Goal: Task Accomplishment & Management: Use online tool/utility

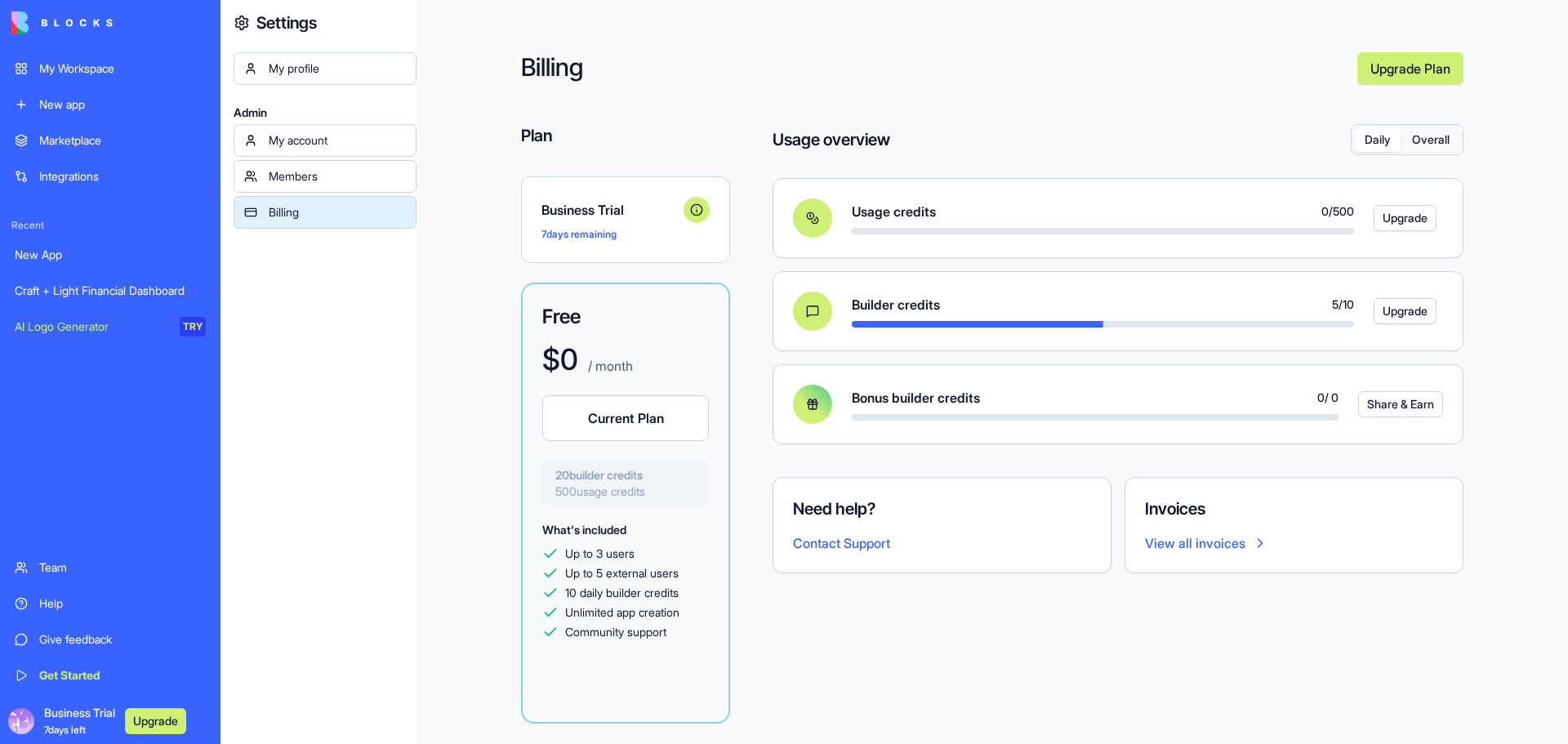
click at [99, 73] on div "My Workspace" at bounding box center [123, 68] width 167 height 16
click at [187, 289] on div "Craft + Light Financial Dashboard" at bounding box center [110, 290] width 191 height 16
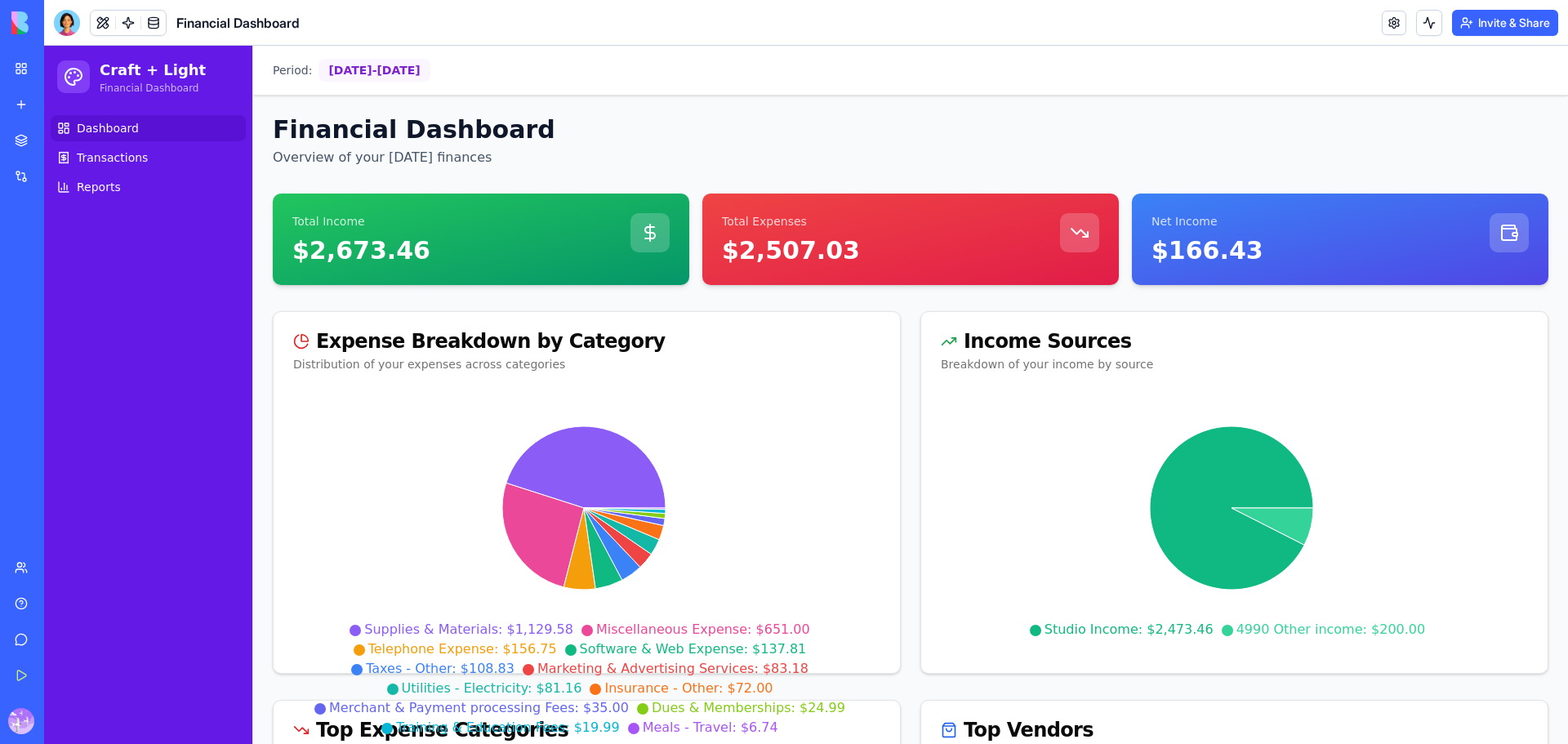
click at [86, 83] on div at bounding box center [73, 76] width 33 height 33
click at [80, 82] on icon at bounding box center [74, 76] width 20 height 20
click at [166, 86] on p "Financial Dashboard" at bounding box center [153, 88] width 107 height 13
click at [147, 67] on h1 "Craft + Light" at bounding box center [153, 70] width 107 height 23
click at [144, 67] on h1 "Craft + Light" at bounding box center [153, 70] width 107 height 23
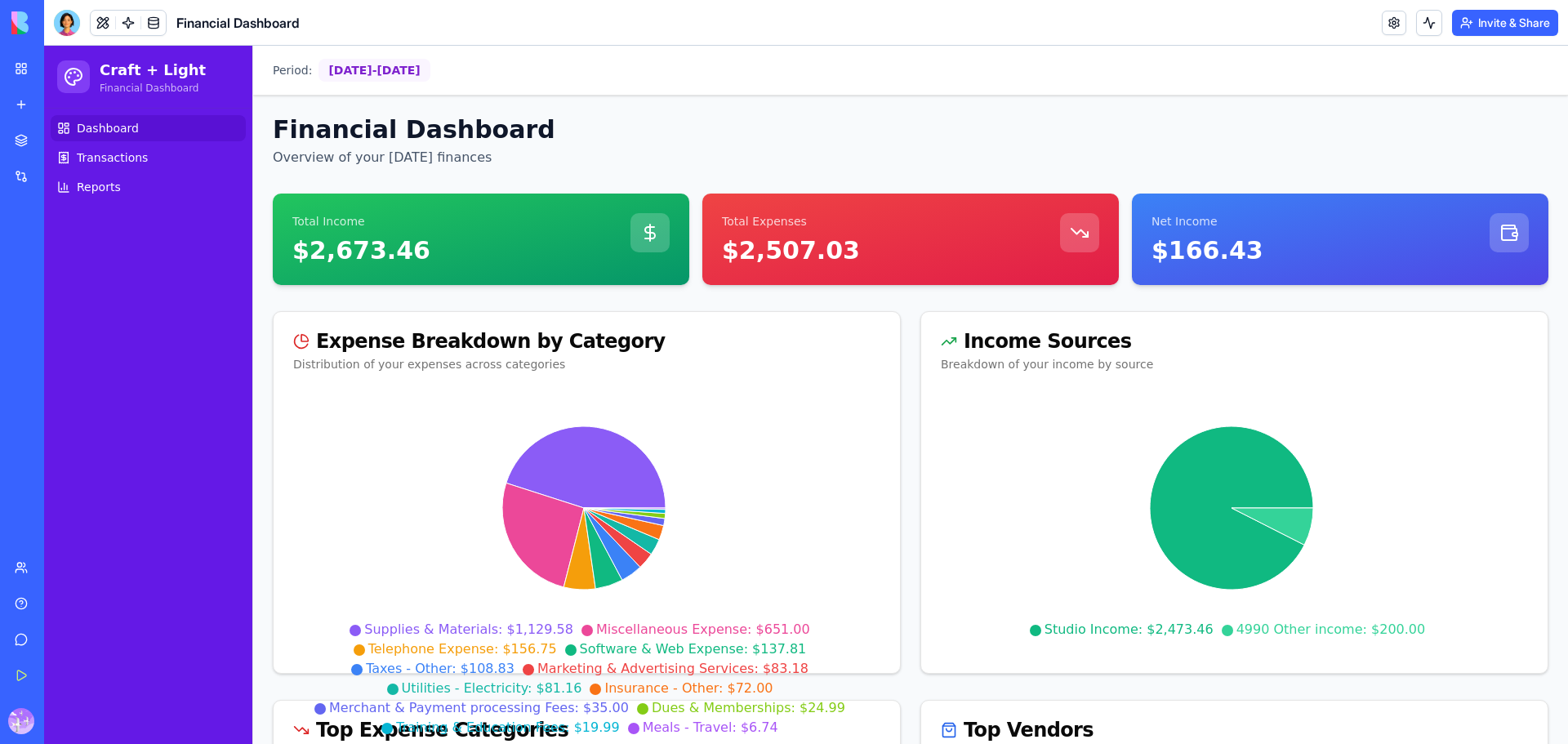
click at [171, 67] on h1 "Craft + Light" at bounding box center [153, 70] width 107 height 23
drag, startPoint x: 273, startPoint y: 128, endPoint x: 533, endPoint y: 131, distance: 260.0
click at [533, 131] on h1 "Financial Dashboard" at bounding box center [911, 130] width 1276 height 29
click at [767, 137] on h1 "Financial Dashboard" at bounding box center [911, 130] width 1276 height 29
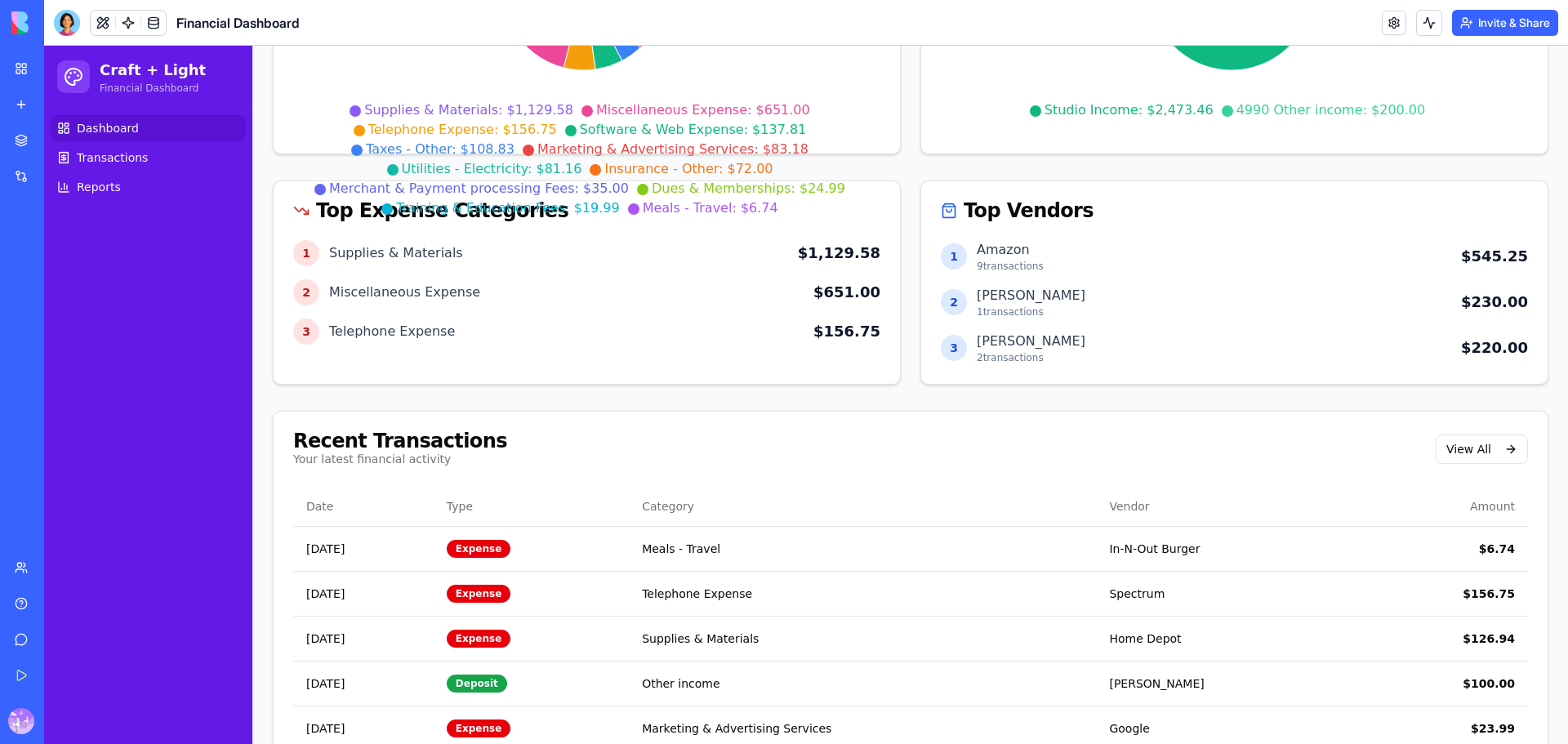
scroll to position [572, 0]
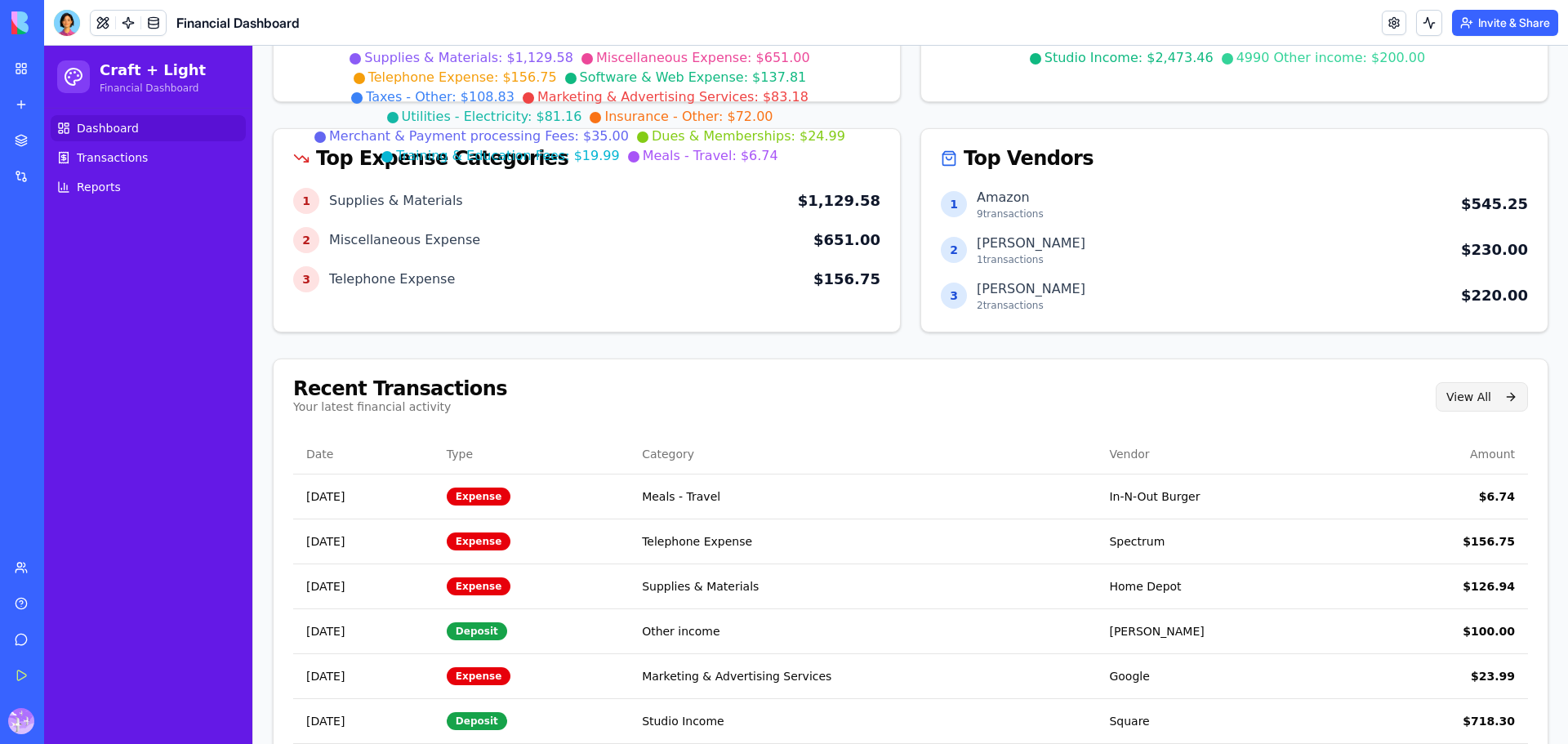
click at [1484, 400] on button "View All" at bounding box center [1482, 396] width 92 height 29
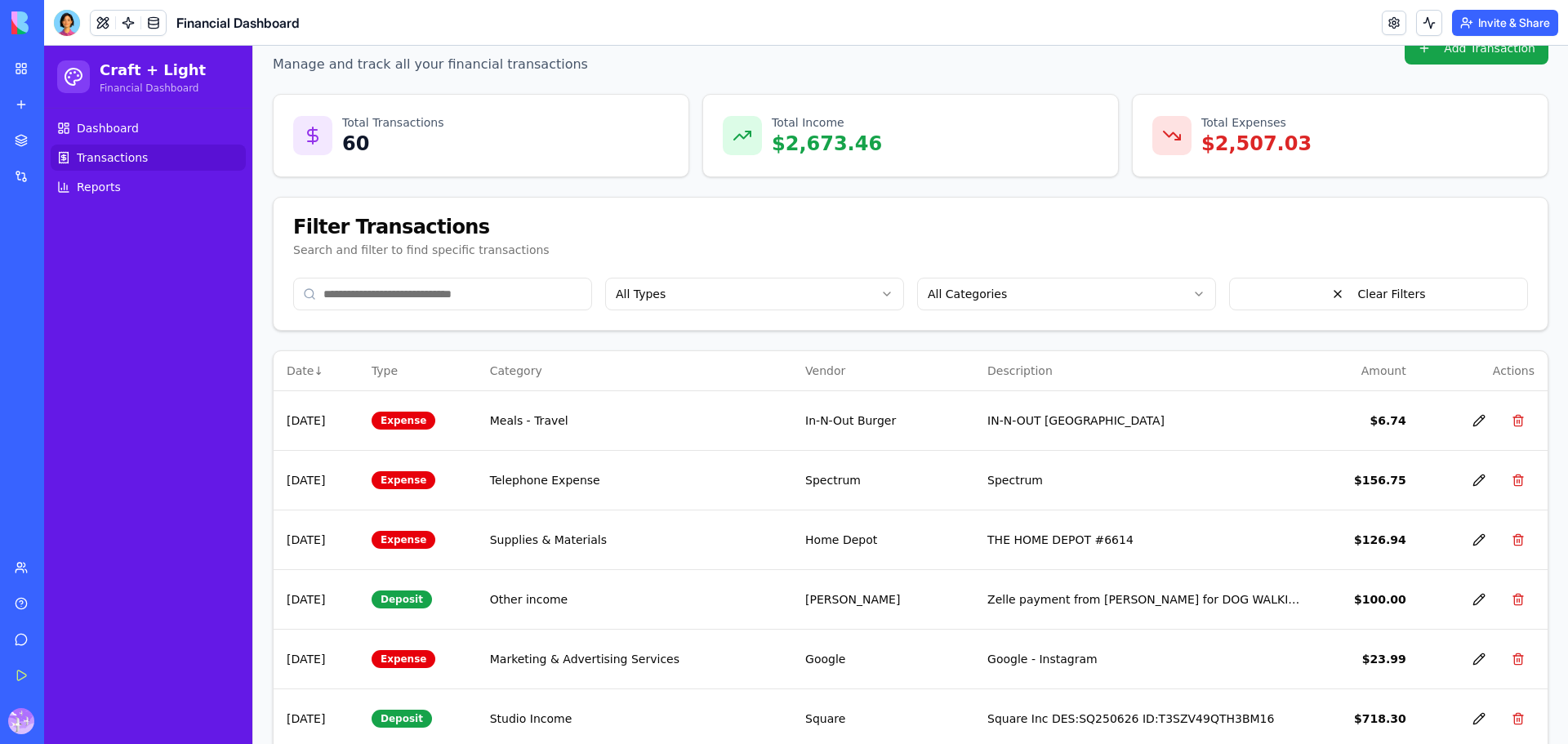
scroll to position [56, 0]
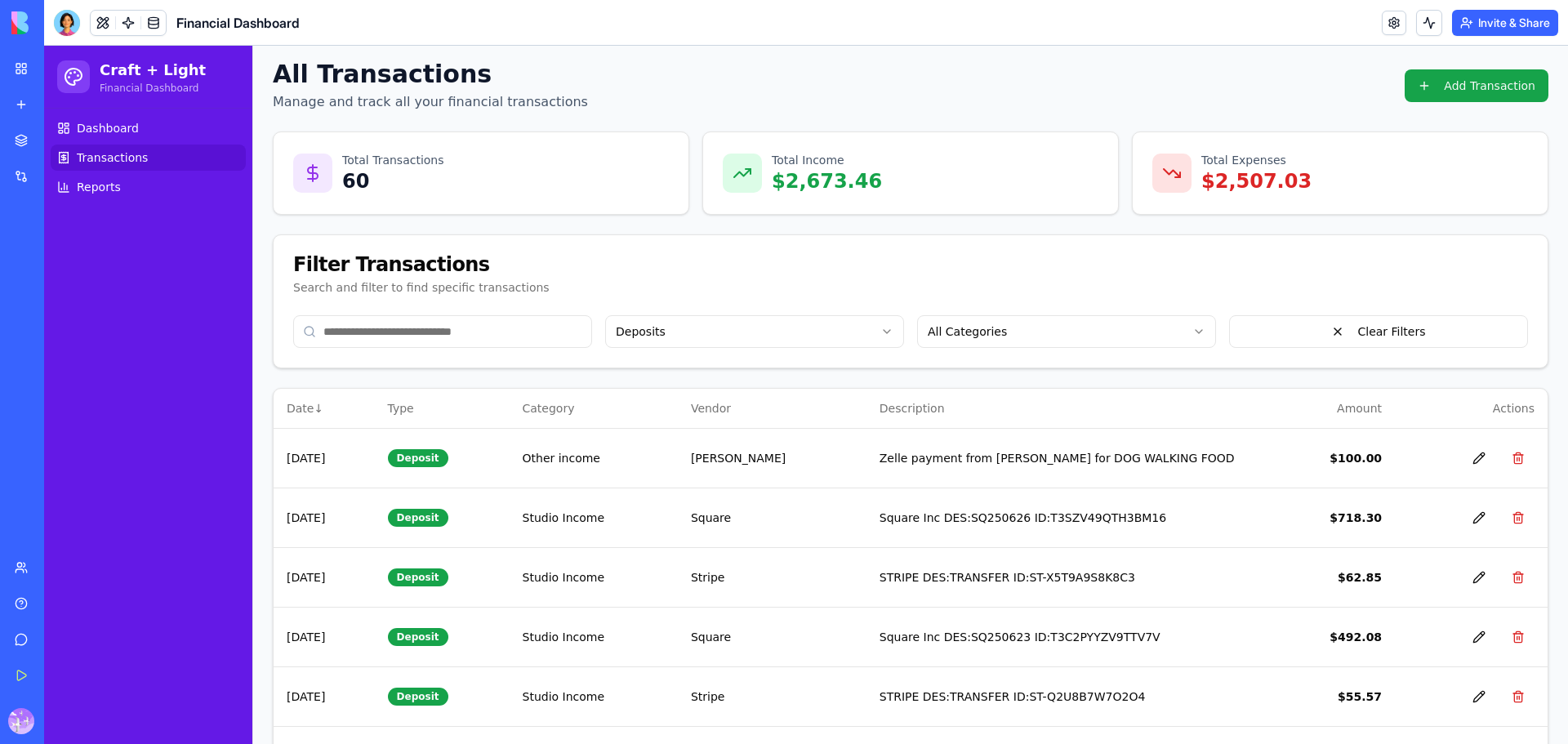
click at [972, 339] on html "Craft + Light Financial Dashboard Dashboard Transactions Reports Period: [DATE]…" at bounding box center [806, 606] width 1524 height 1232
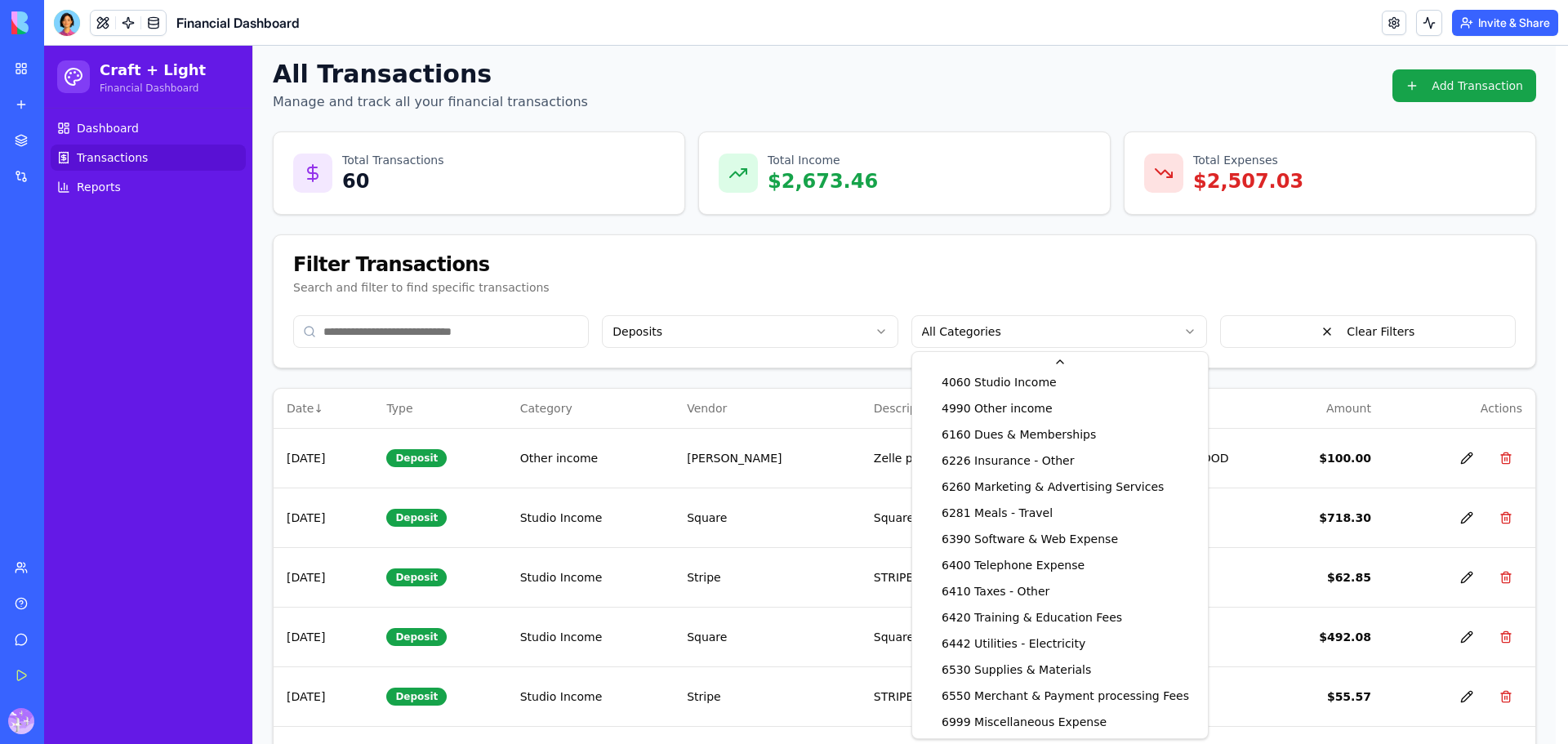
scroll to position [0, 0]
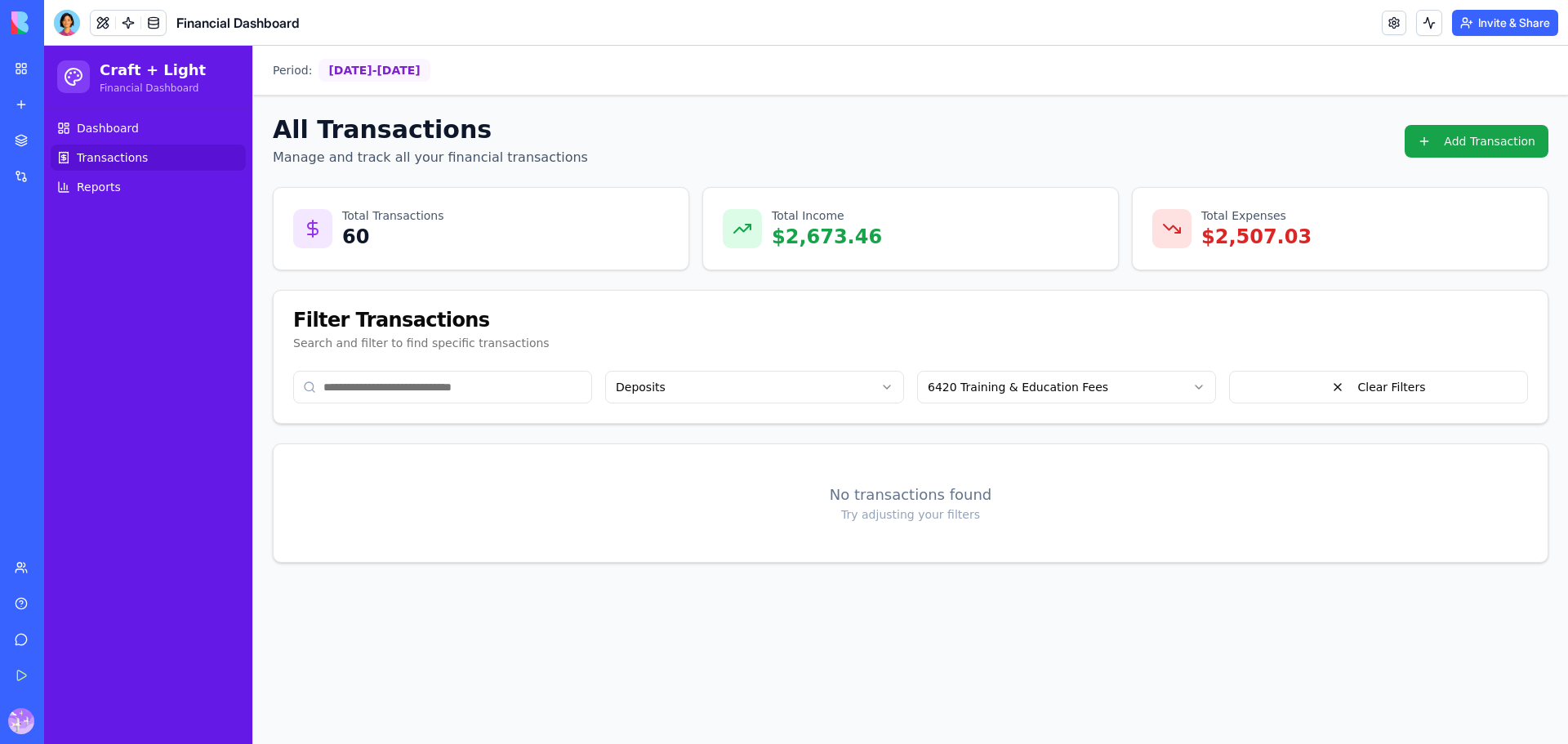
click at [539, 398] on input at bounding box center [442, 386] width 298 height 33
click at [1355, 387] on button "Clear Filters" at bounding box center [1379, 386] width 298 height 33
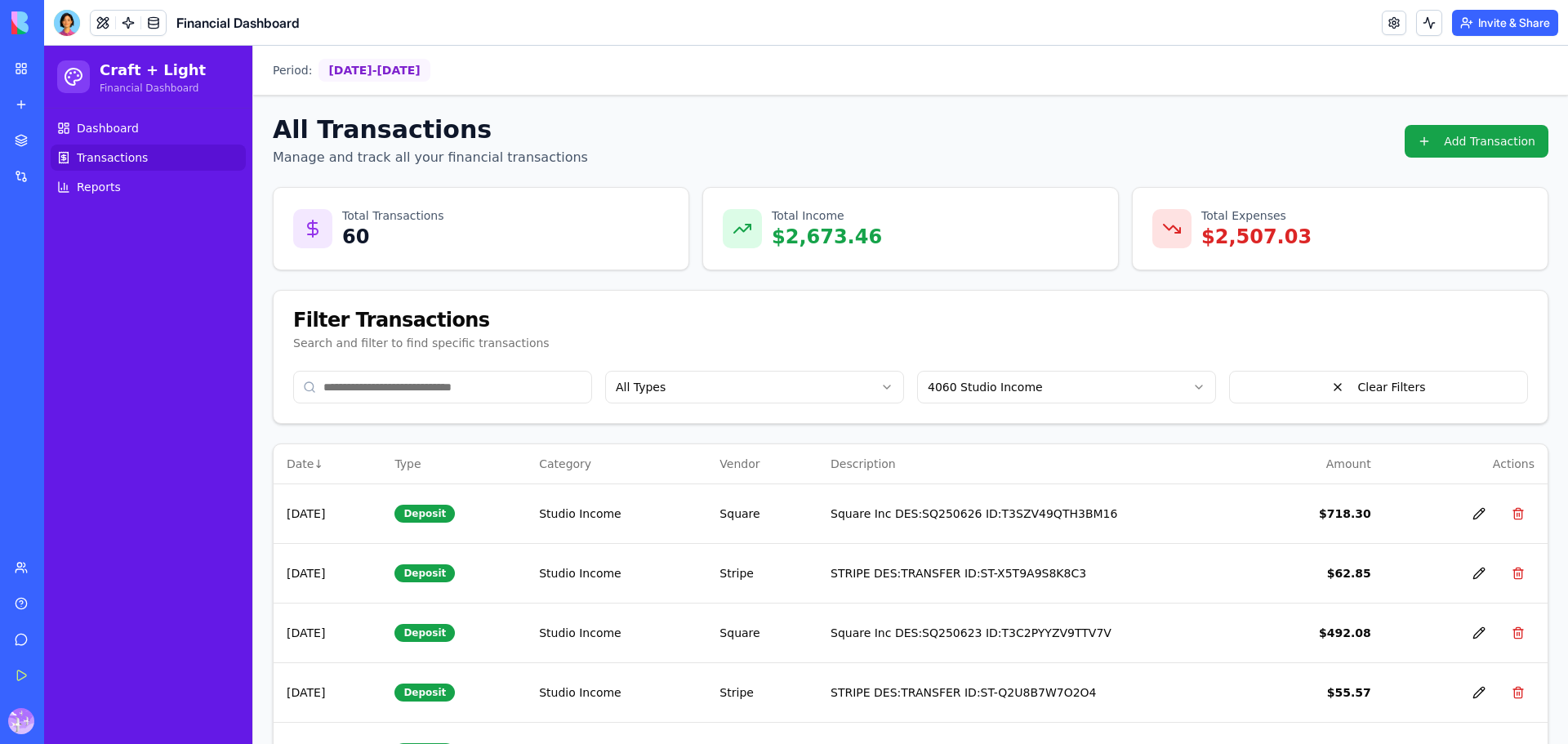
click at [802, 398] on html "Craft + Light Financial Dashboard Dashboard Transactions Reports Period: [DATE]…" at bounding box center [806, 602] width 1524 height 1113
click at [1078, 392] on html "Craft + Light Financial Dashboard Dashboard Transactions Reports Period: [DATE]…" at bounding box center [806, 602] width 1524 height 1113
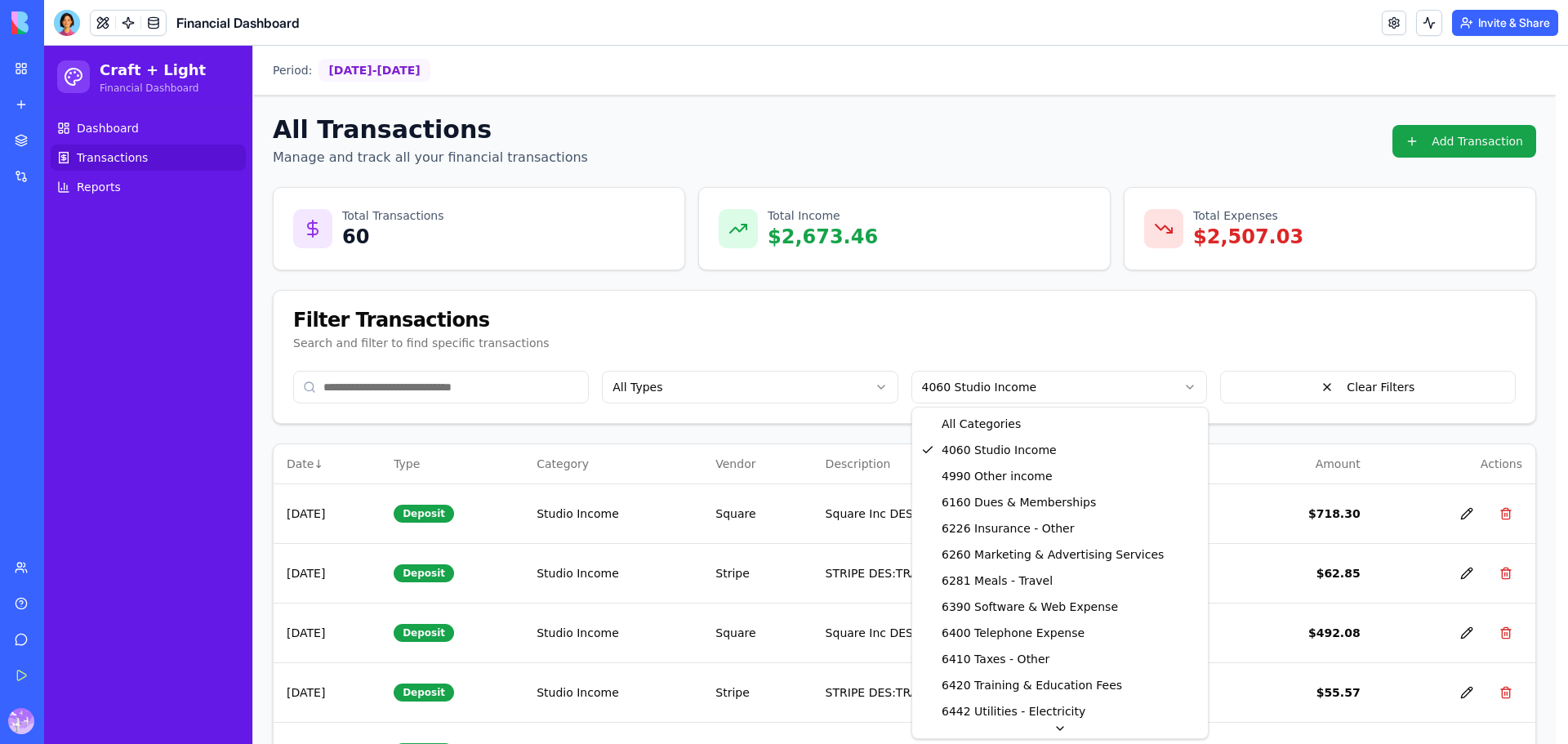
click at [1078, 392] on html "Craft + Light Financial Dashboard Dashboard Transactions Reports Period: [DATE]…" at bounding box center [806, 602] width 1524 height 1113
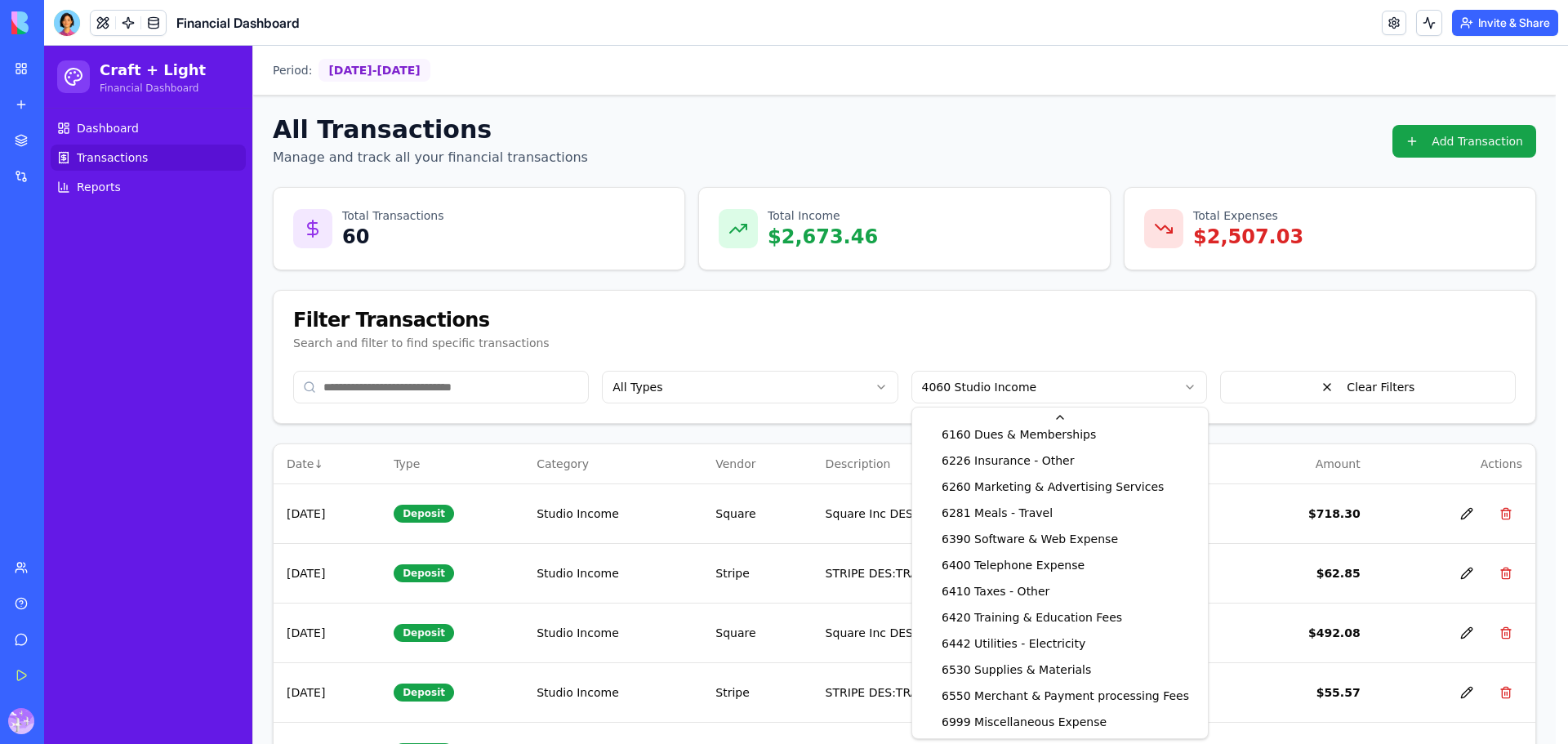
scroll to position [87, 0]
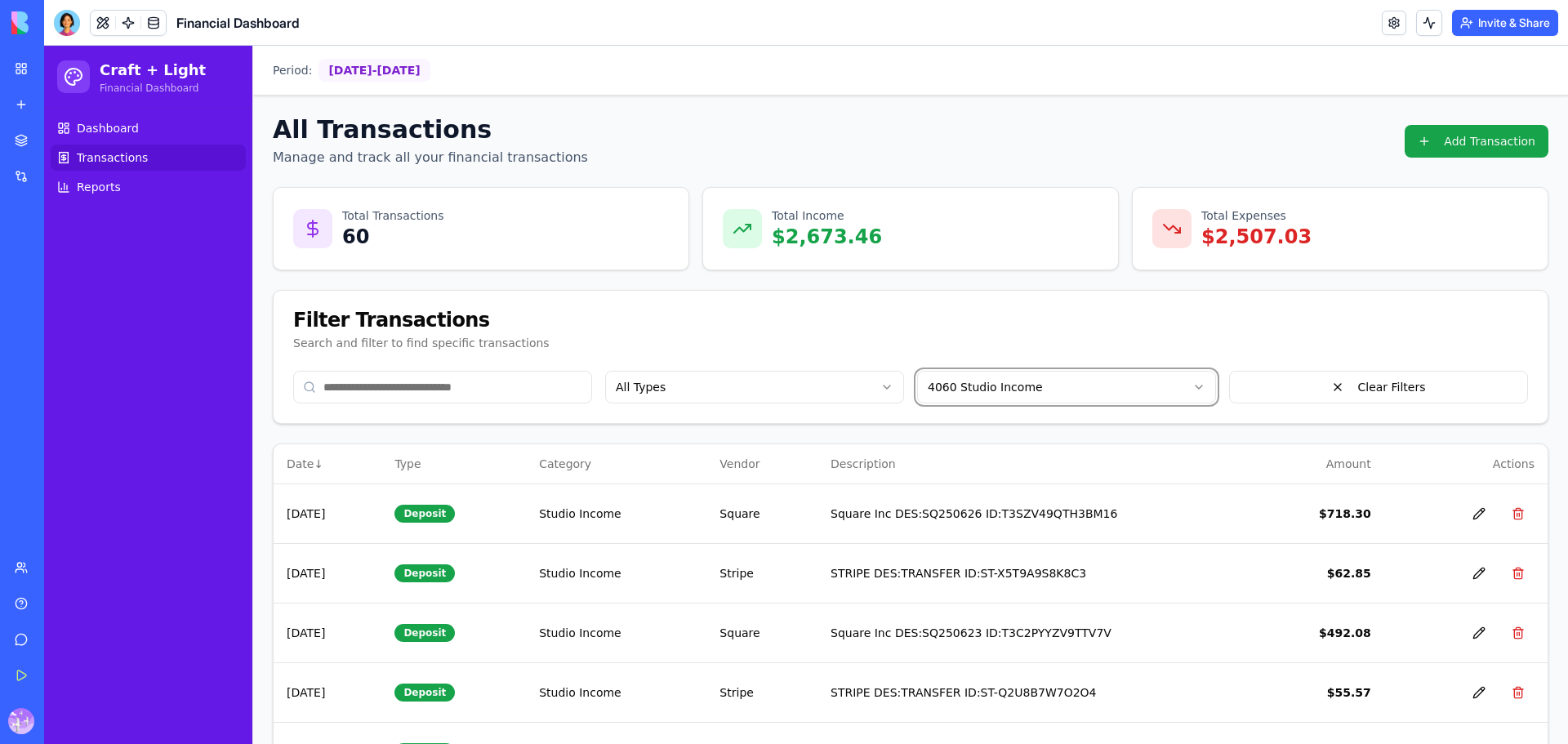
click at [1264, 480] on html "Craft + Light Financial Dashboard Dashboard Transactions Reports Period: [DATE]…" at bounding box center [806, 602] width 1524 height 1113
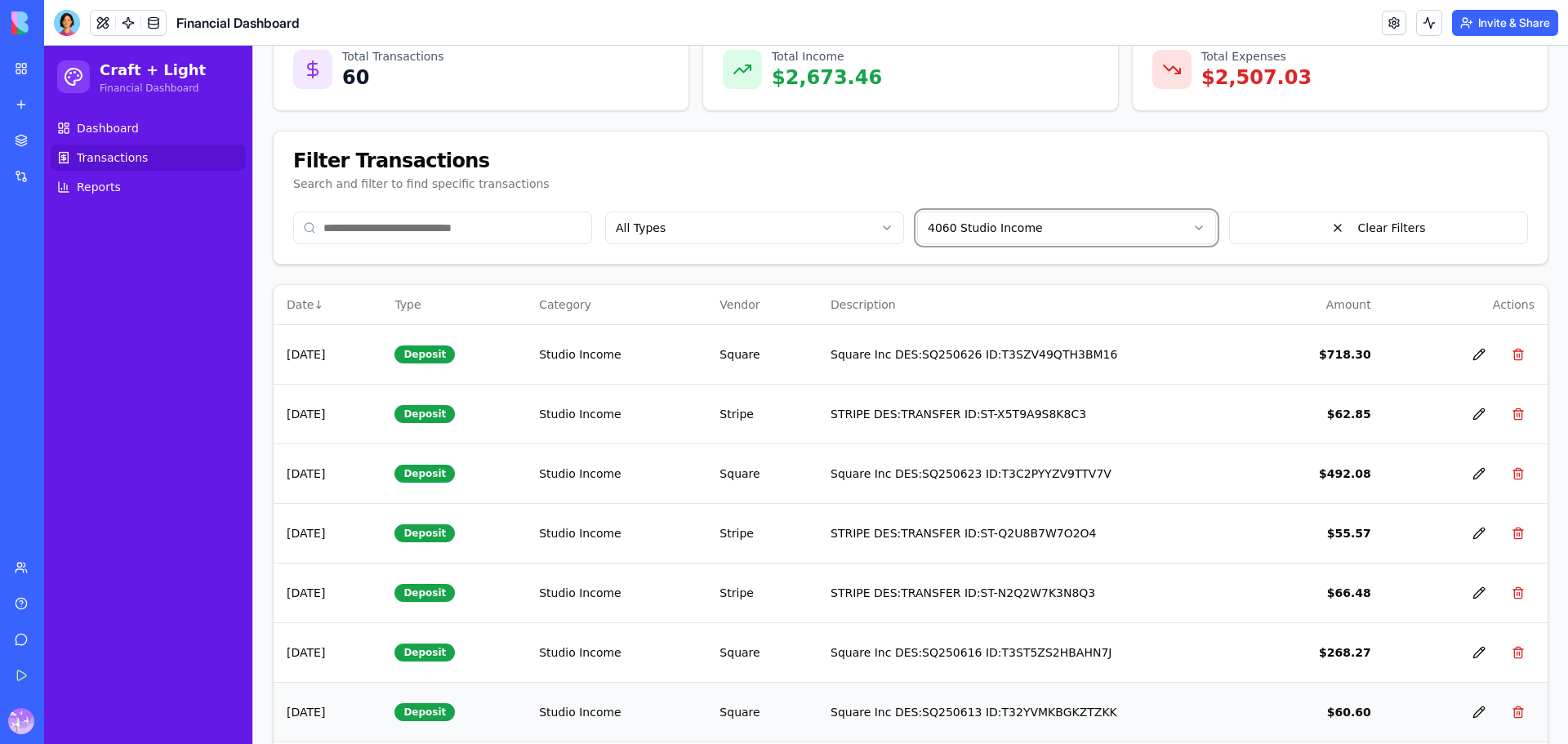
scroll to position [0, 0]
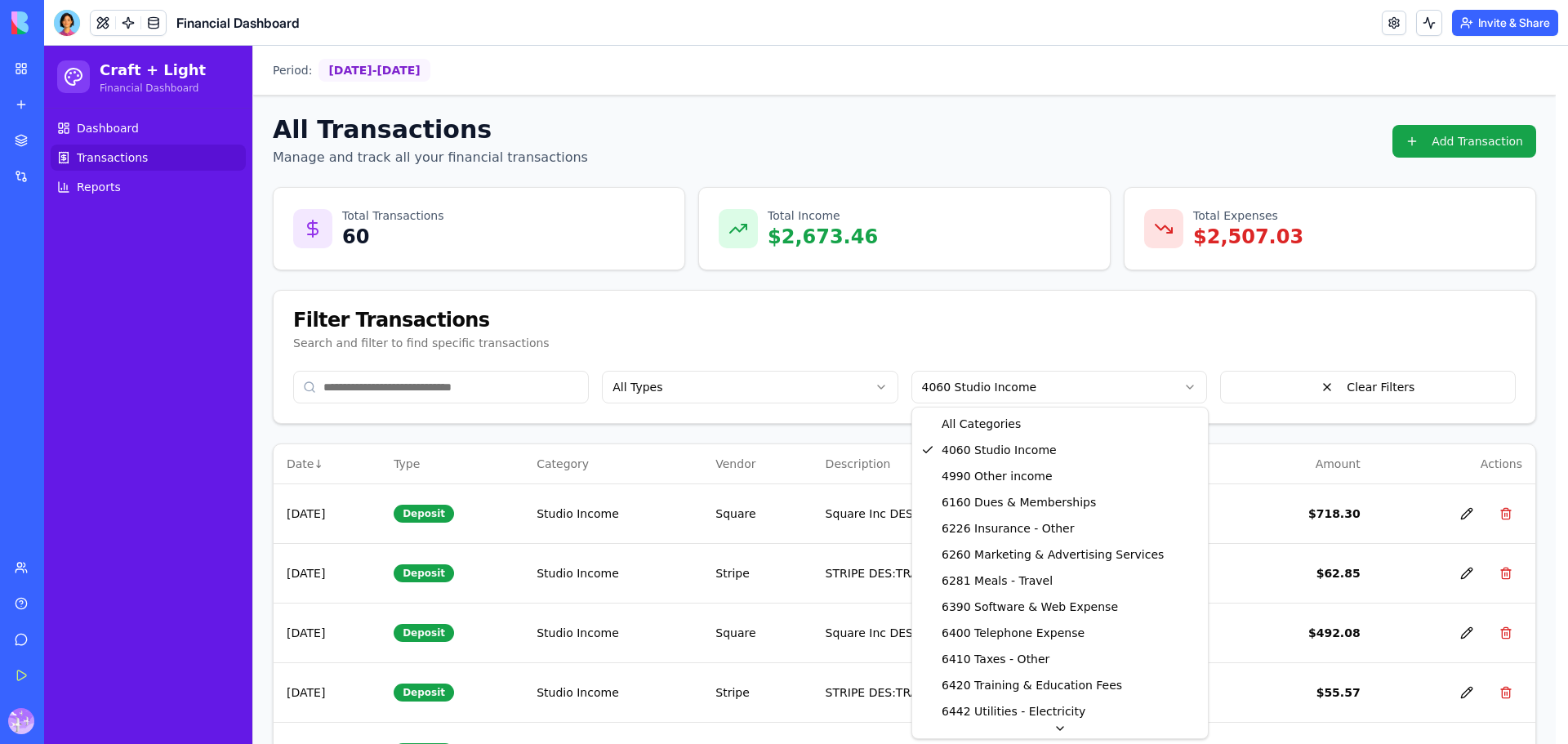
click at [1039, 390] on html "Craft + Light Financial Dashboard Dashboard Transactions Reports Period: [DATE]…" at bounding box center [806, 602] width 1524 height 1113
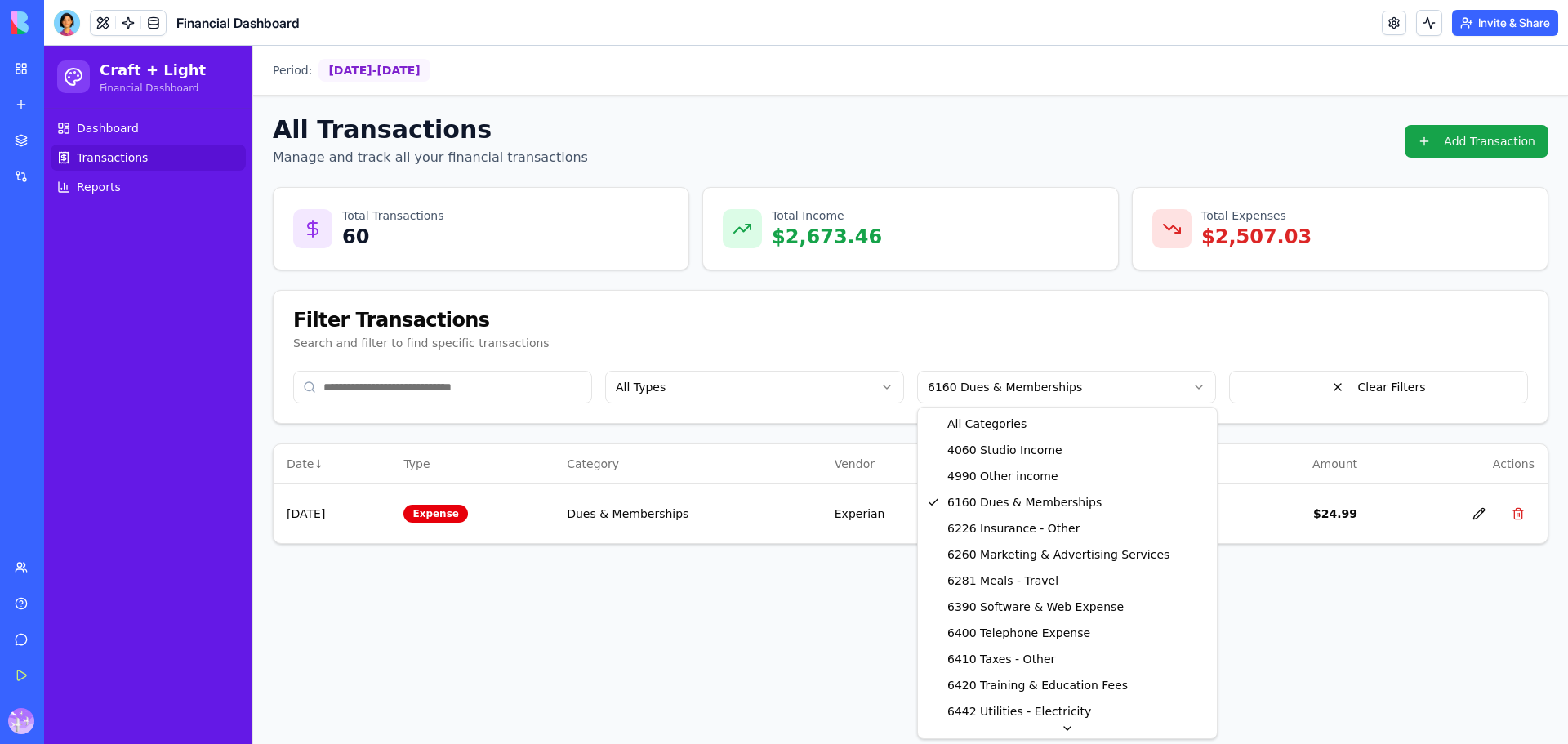
click at [992, 390] on html "Craft + Light Financial Dashboard Dashboard Transactions Reports Period: [DATE]…" at bounding box center [806, 394] width 1524 height 698
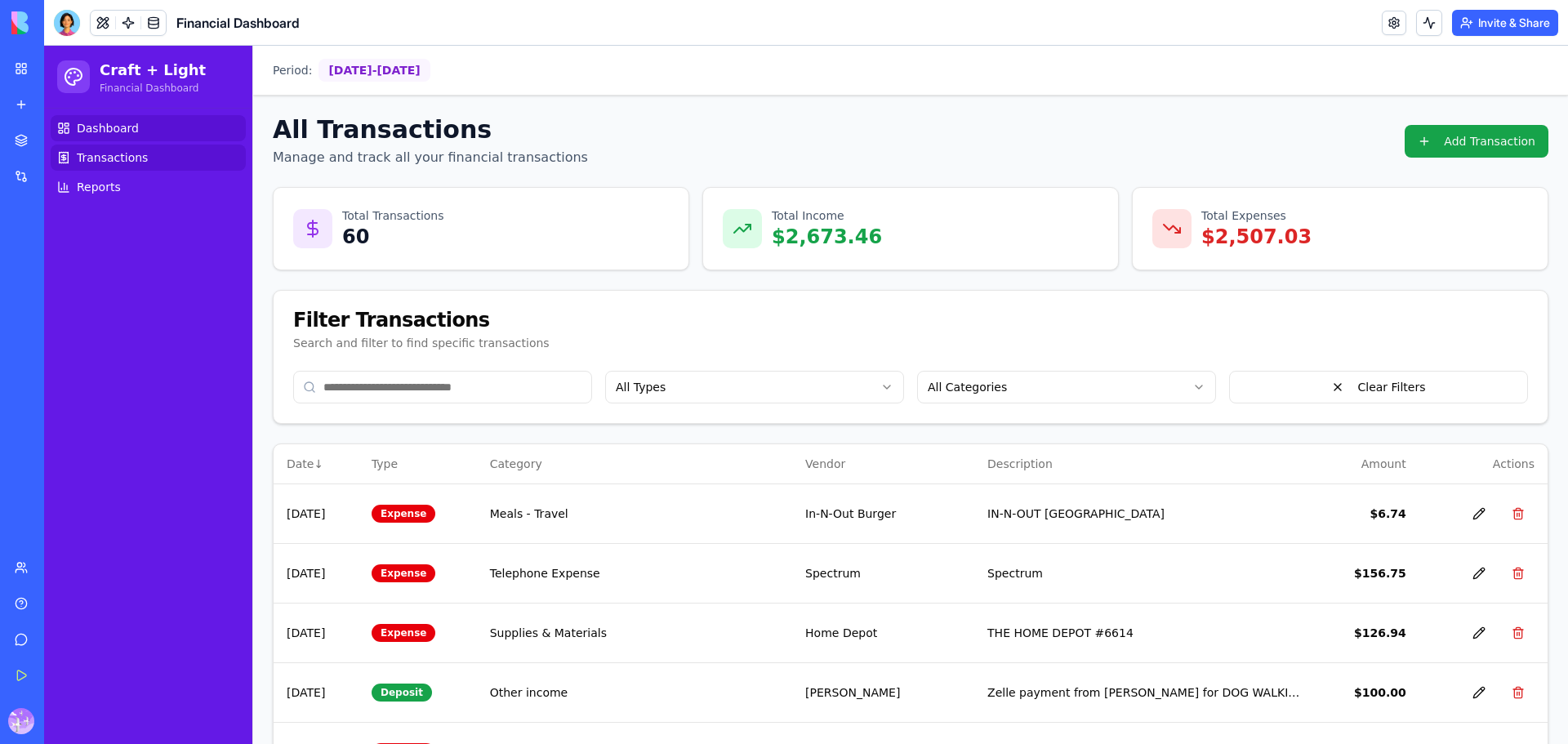
click at [136, 131] on link "Dashboard" at bounding box center [148, 128] width 195 height 26
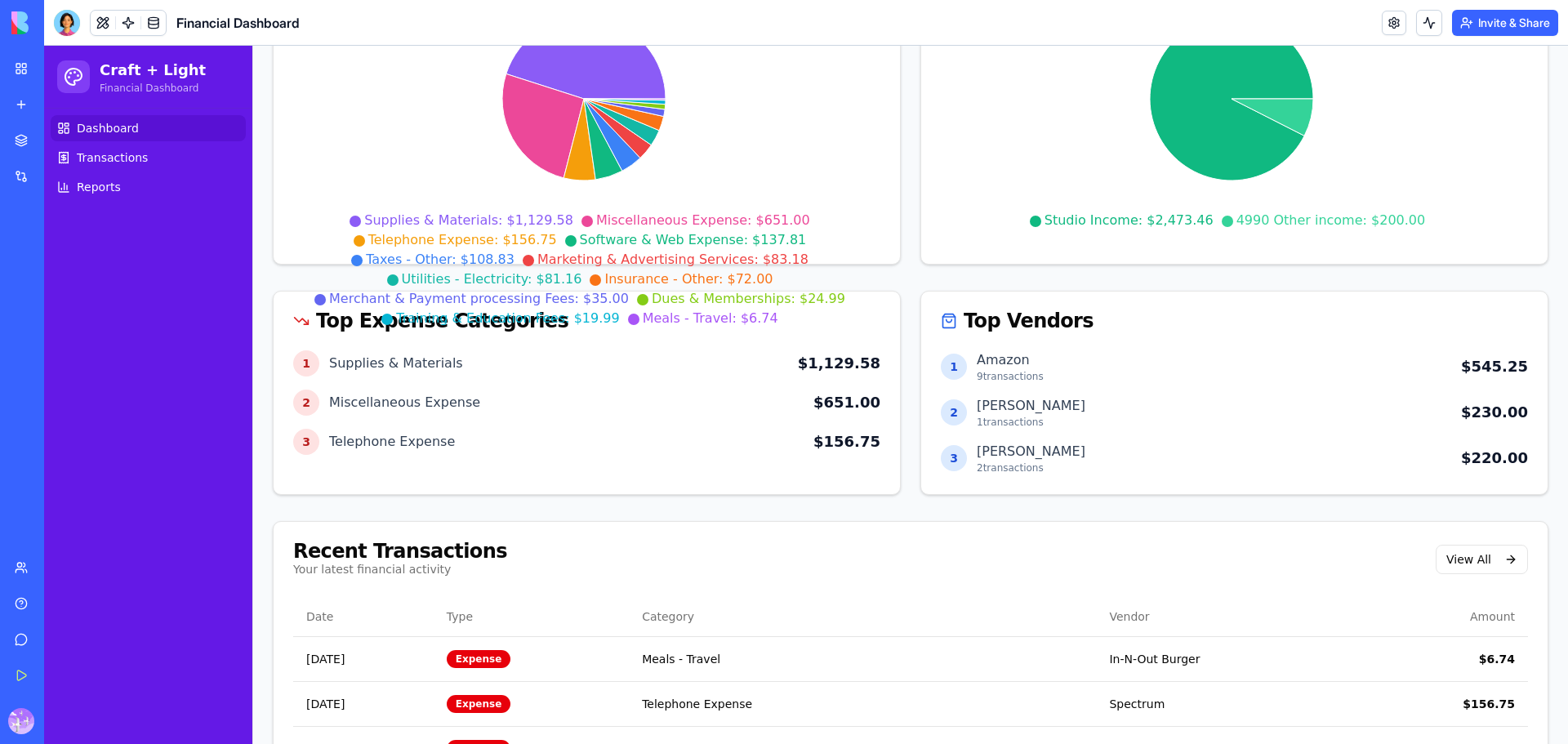
scroll to position [600, 0]
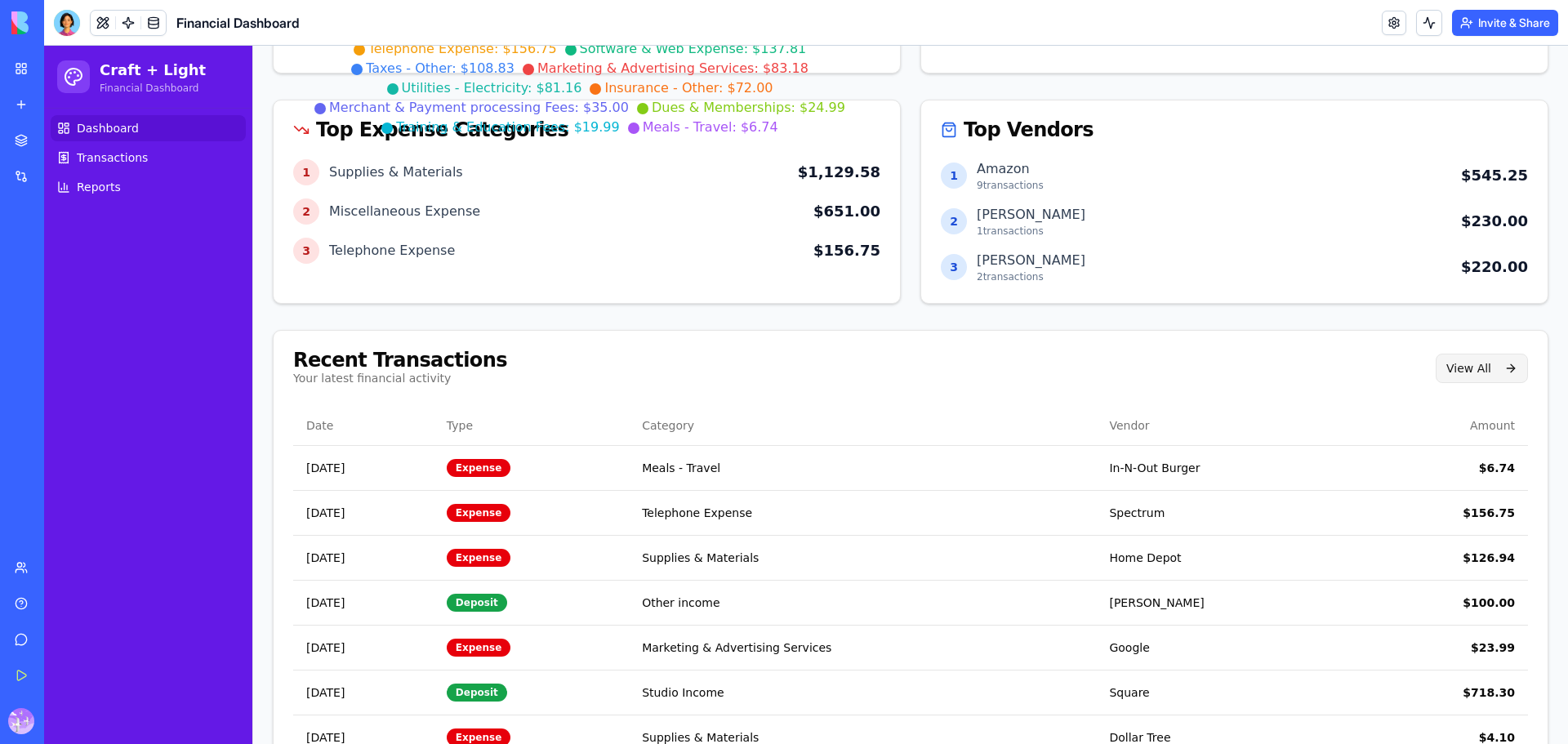
click at [1470, 376] on button "View All" at bounding box center [1482, 368] width 92 height 29
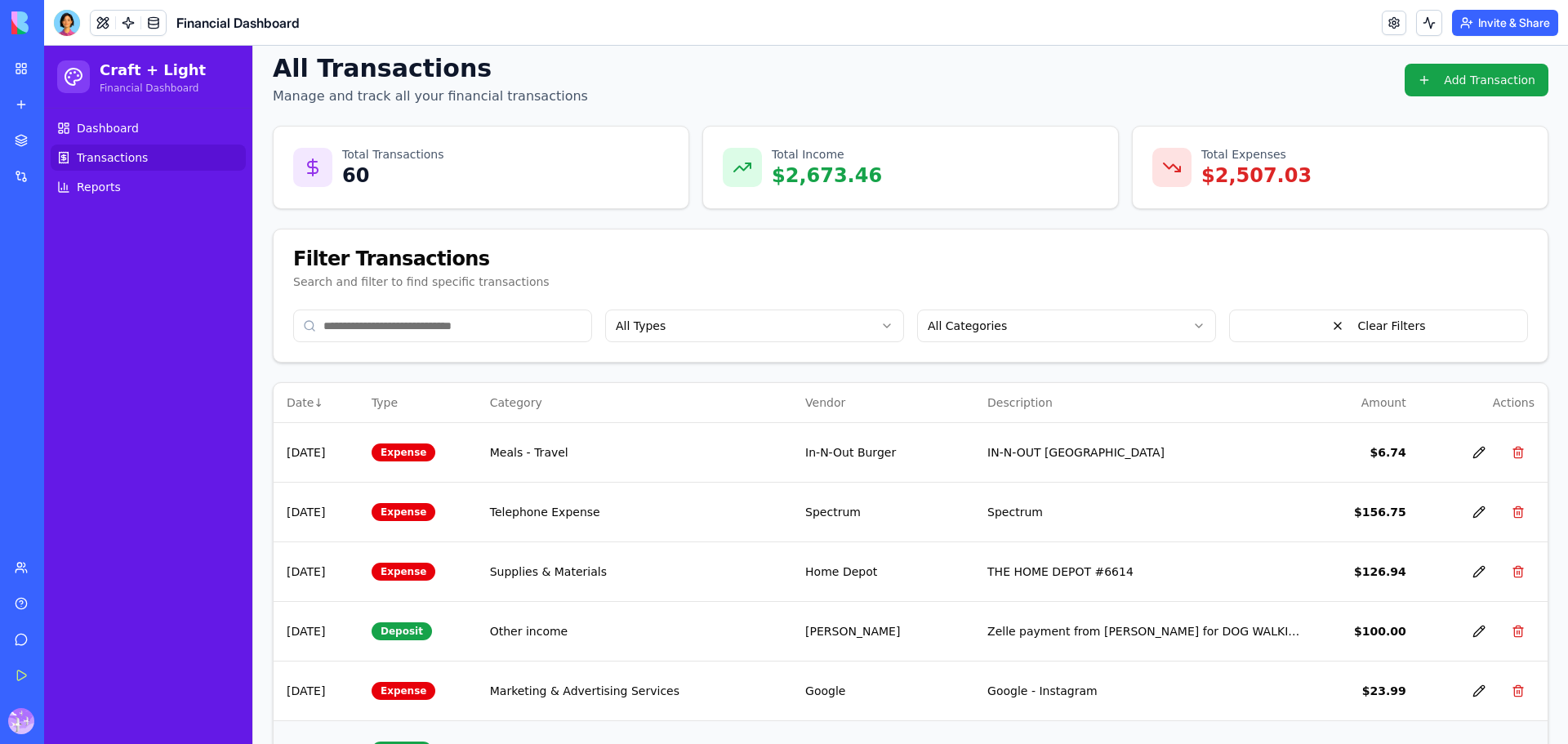
scroll to position [28, 0]
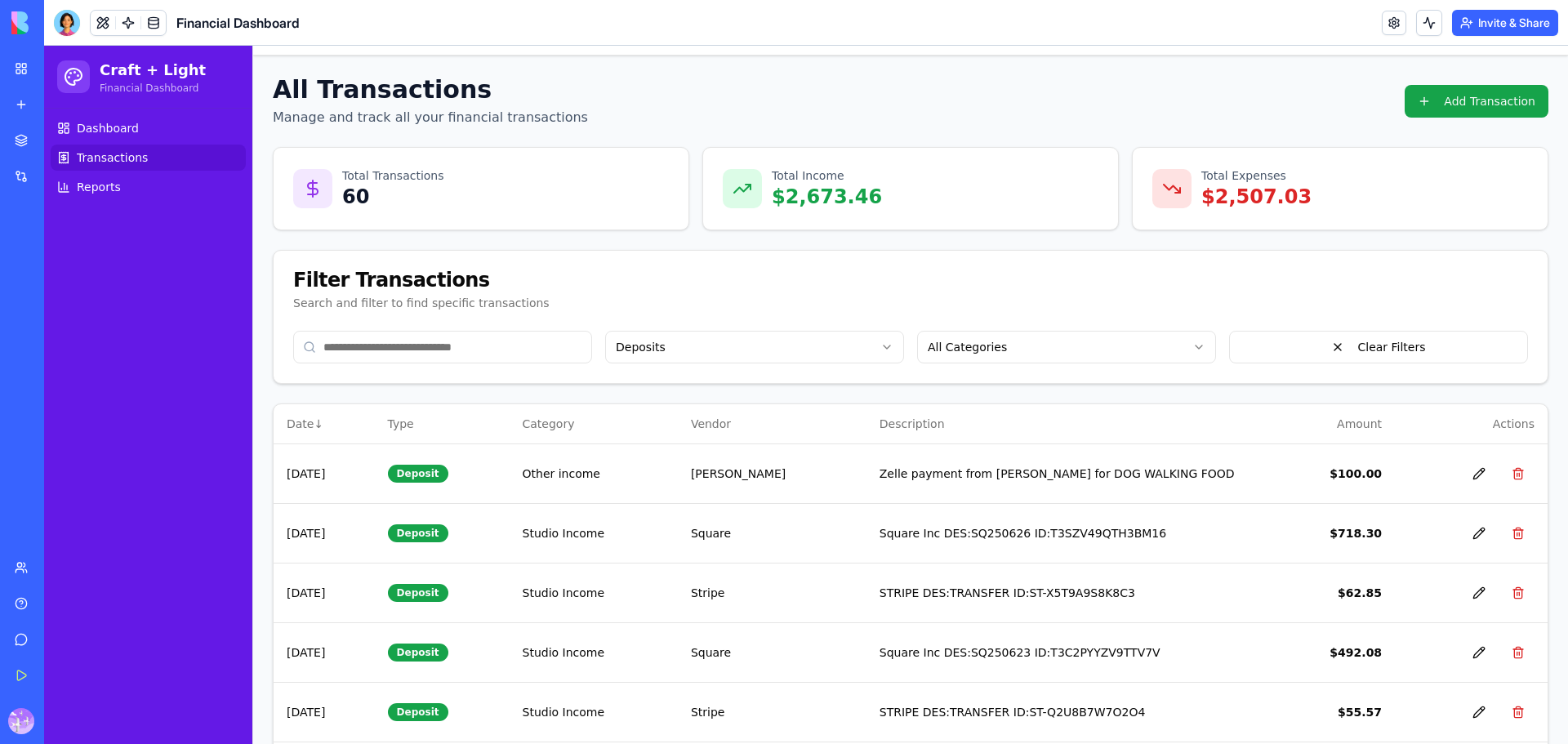
scroll to position [0, 0]
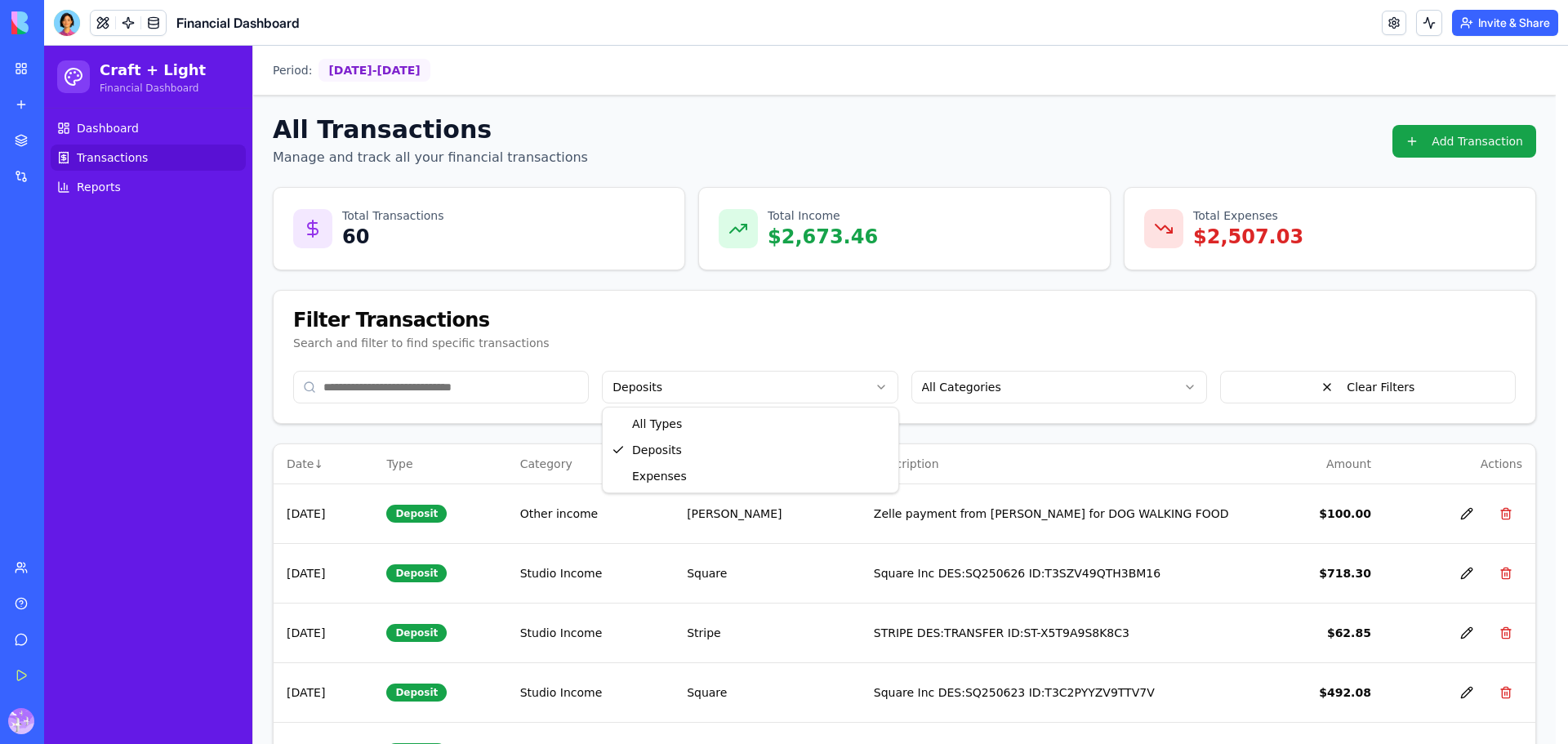
click at [800, 380] on html "Craft + Light Financial Dashboard Dashboard Transactions Reports Period: [DATE]…" at bounding box center [806, 661] width 1524 height 1232
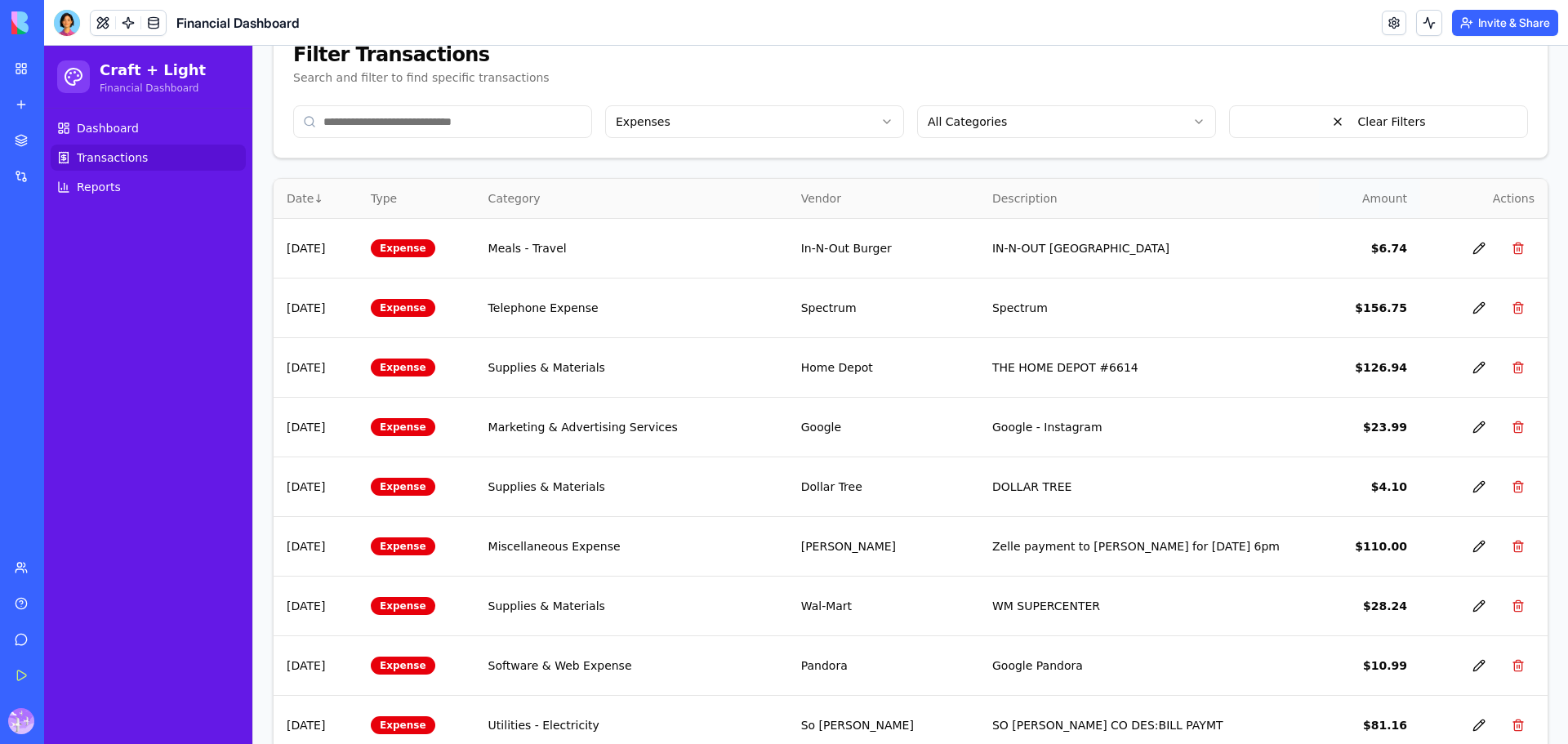
scroll to position [56, 0]
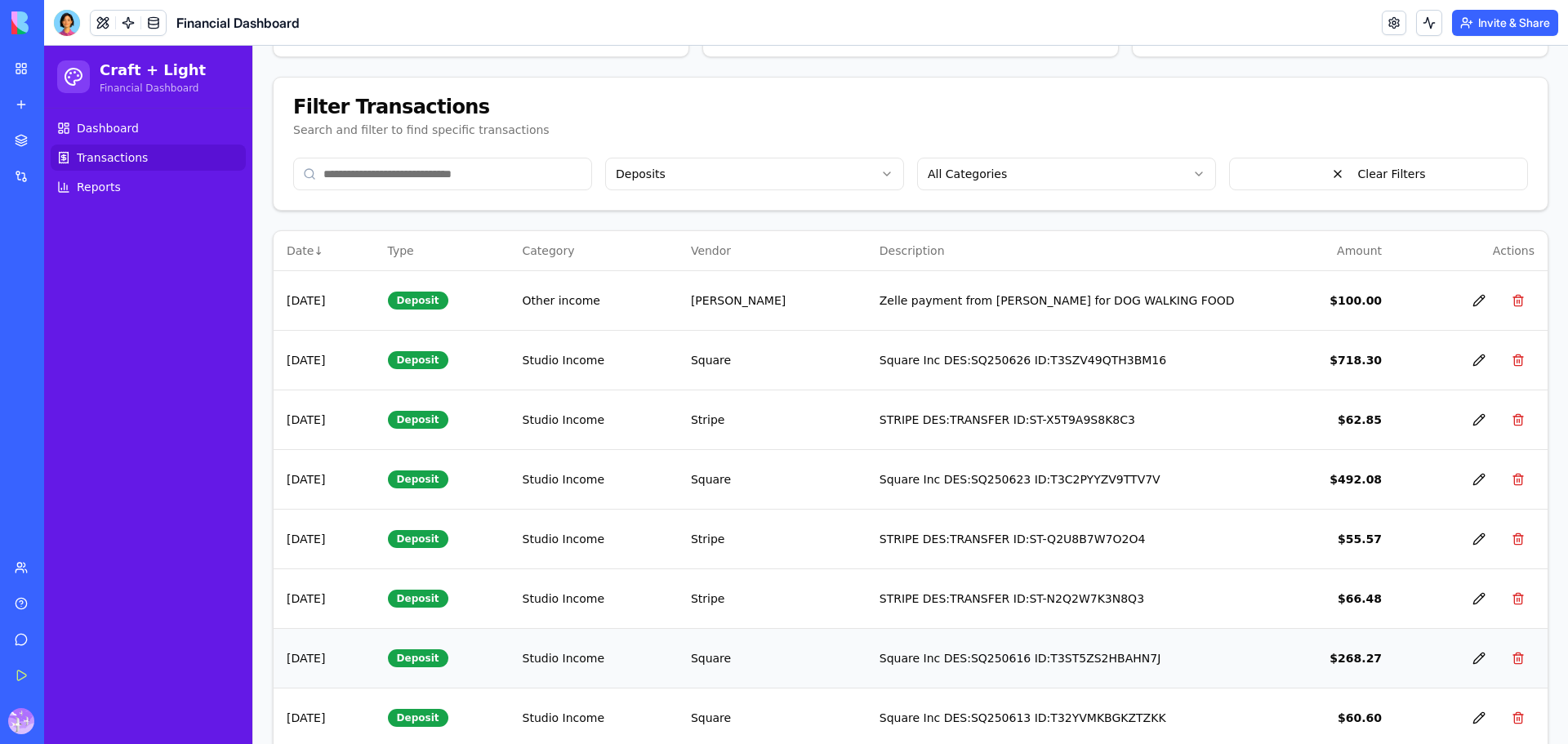
scroll to position [0, 0]
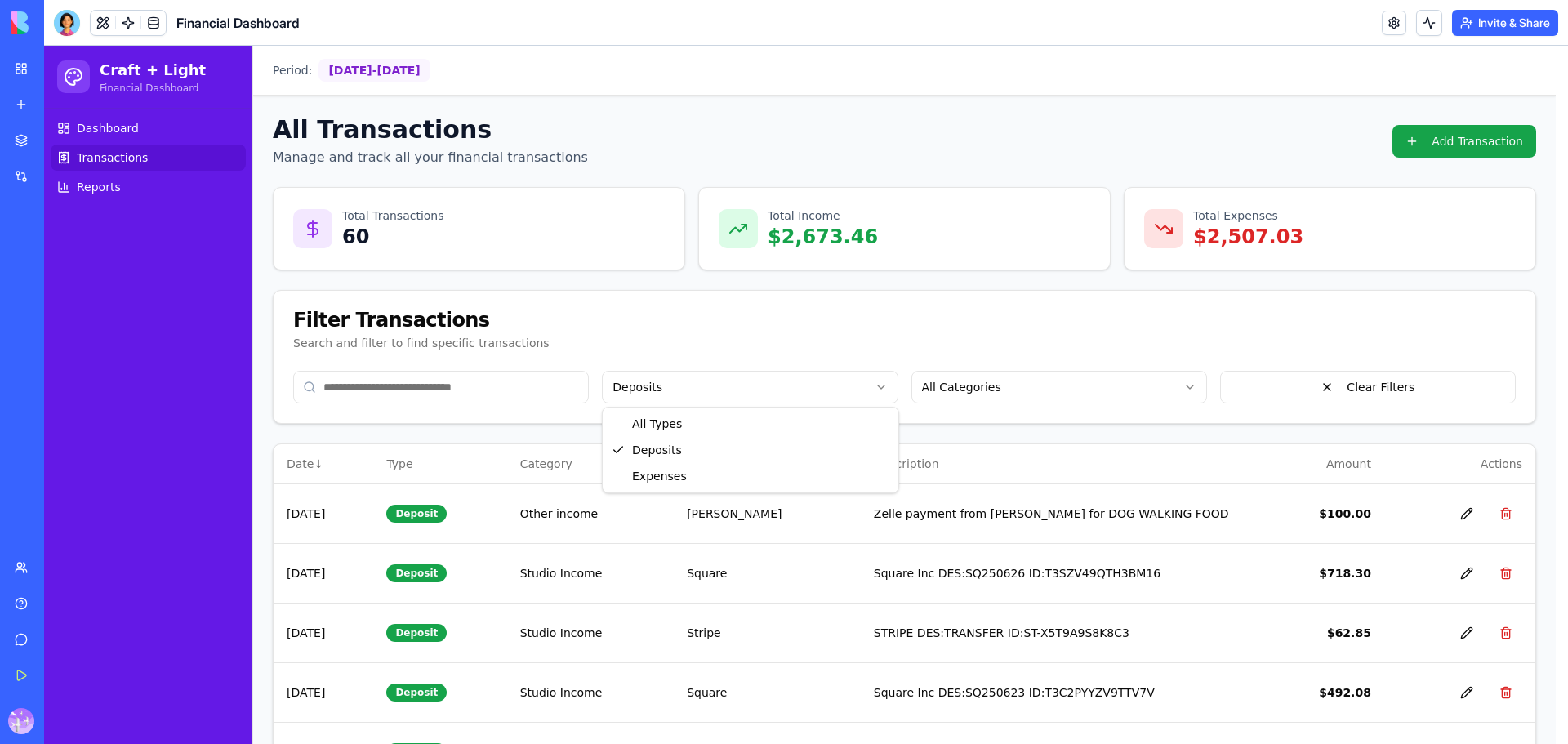
click at [695, 386] on html "Craft + Light Financial Dashboard Dashboard Transactions Reports Period: [DATE]…" at bounding box center [806, 661] width 1524 height 1232
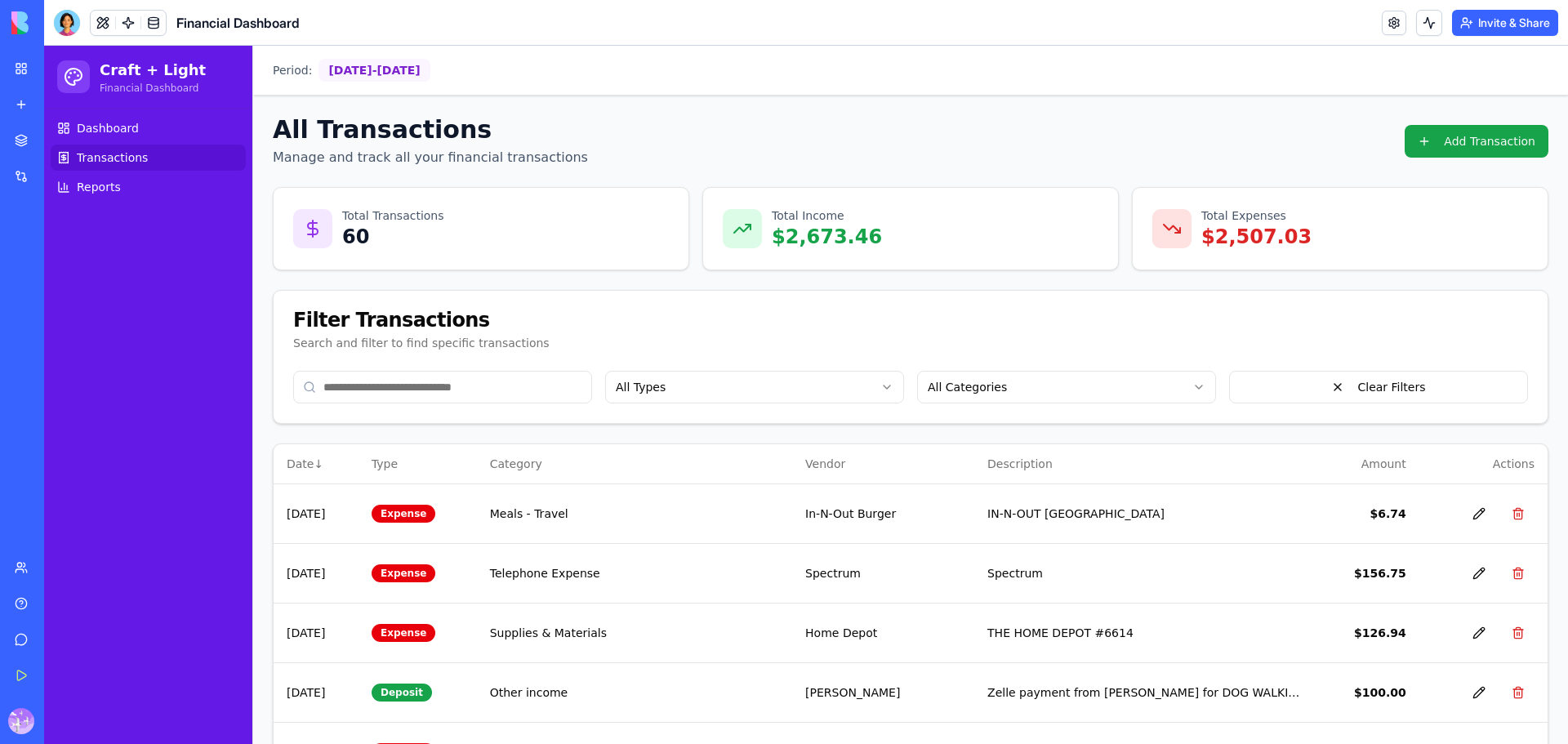
click at [1136, 335] on div "Search and filter to find specific transactions" at bounding box center [911, 343] width 1235 height 16
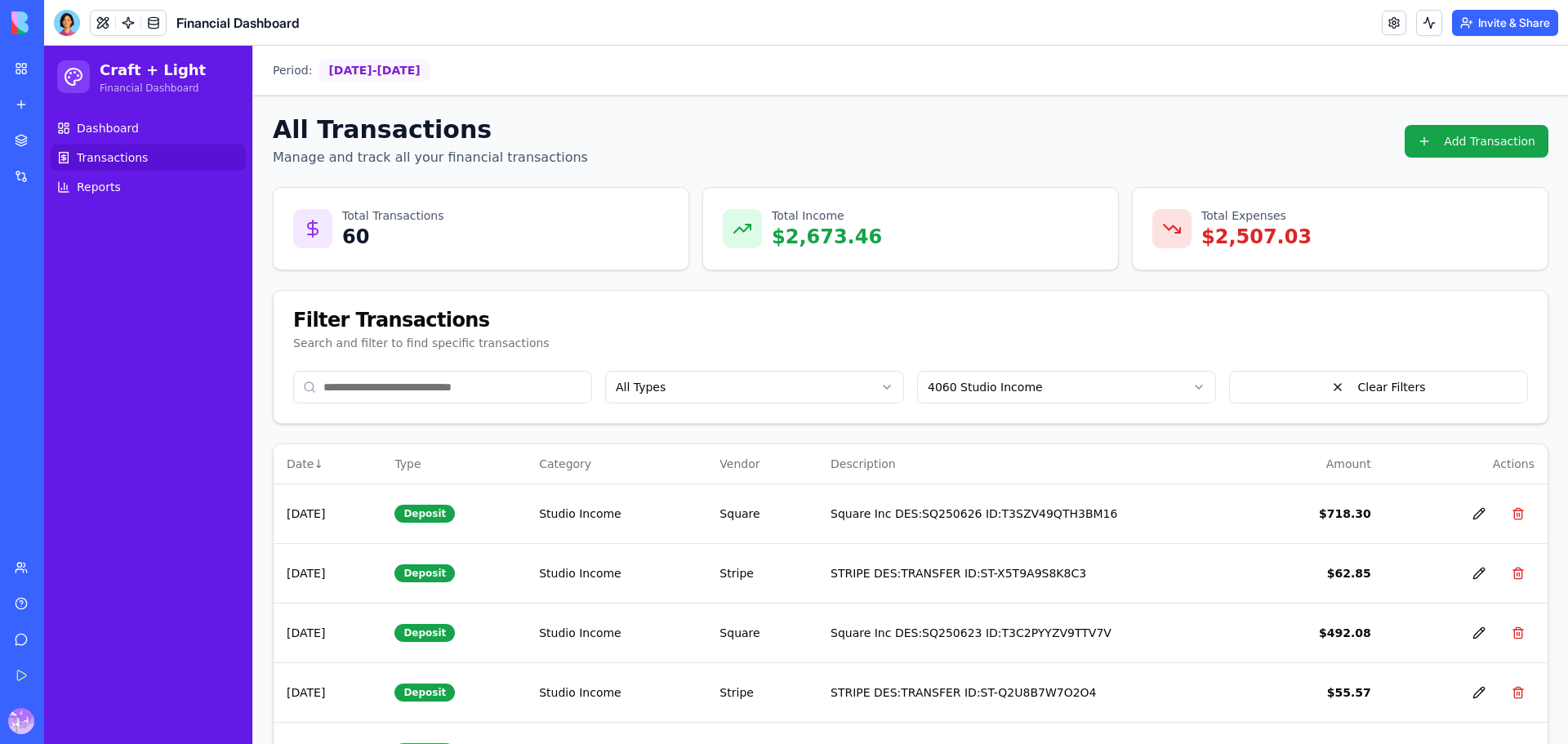
click at [1078, 393] on html "Craft + Light Financial Dashboard Dashboard Transactions Reports Period: [DATE]…" at bounding box center [806, 602] width 1524 height 1113
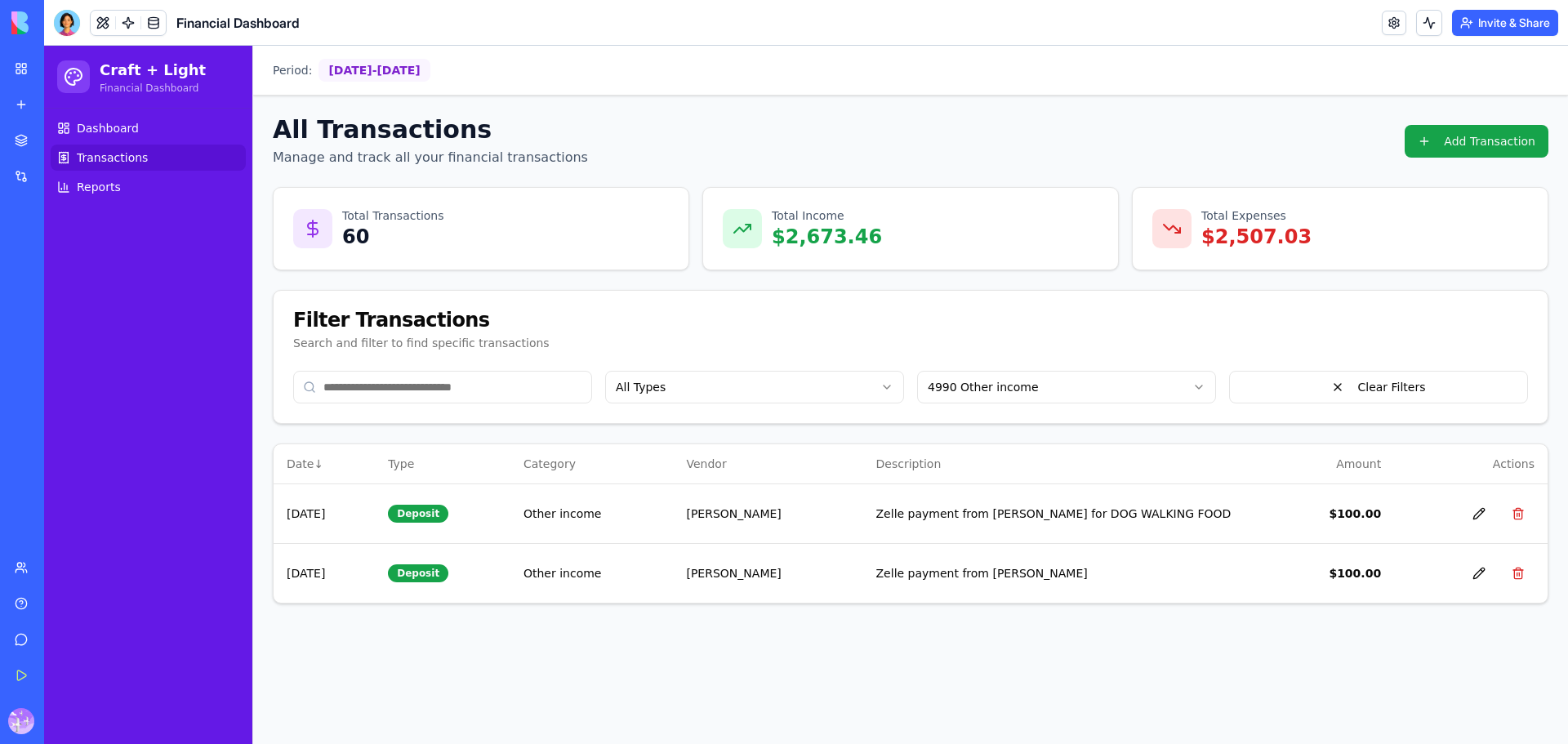
click at [1028, 392] on html "Craft + Light Financial Dashboard Dashboard Transactions Reports Period: [DATE]…" at bounding box center [806, 394] width 1524 height 698
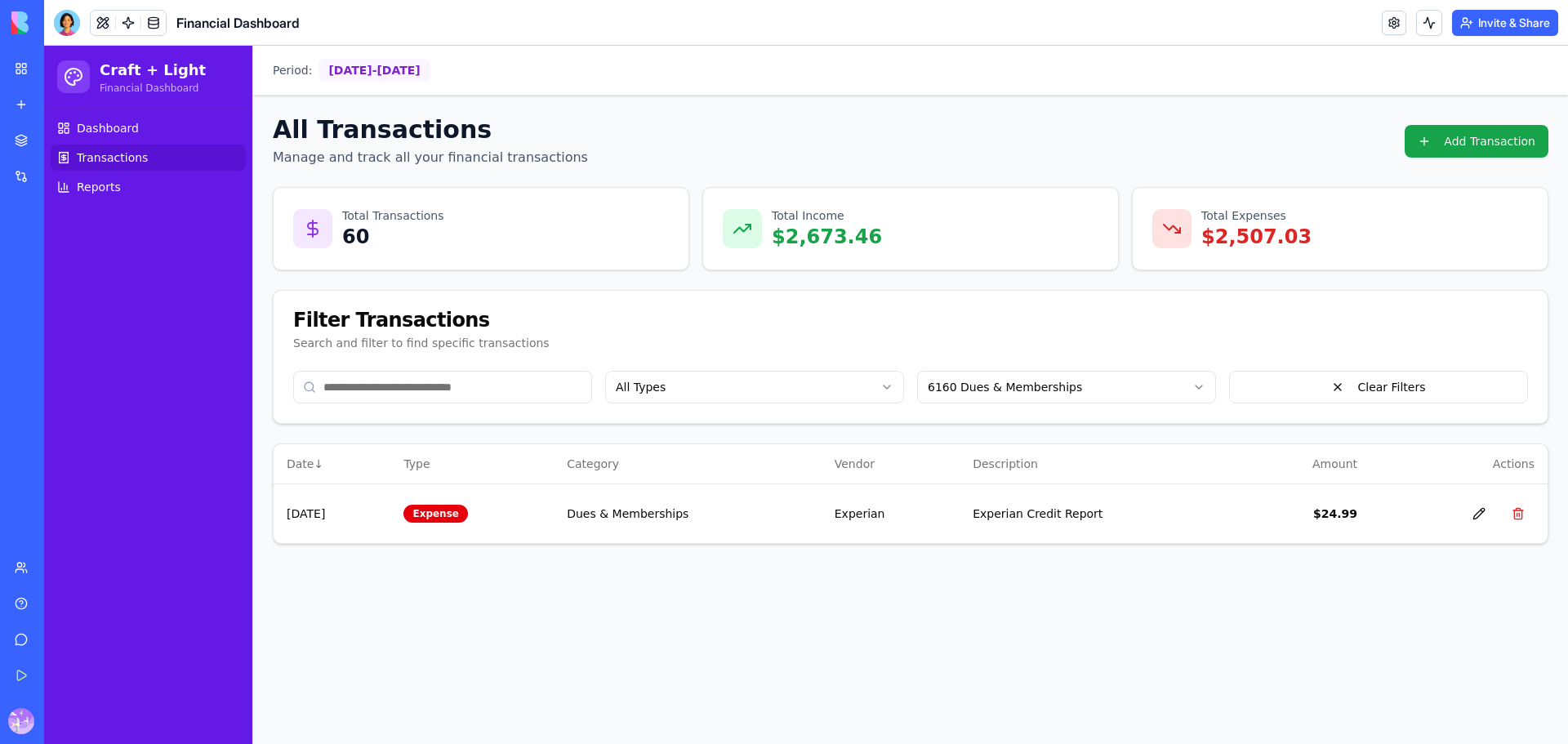
click at [1030, 387] on html "Craft + Light Financial Dashboard Dashboard Transactions Reports Period: [DATE]…" at bounding box center [806, 394] width 1524 height 698
click at [1071, 393] on html "Craft + Light Financial Dashboard Dashboard Transactions Reports Period: [DATE]…" at bounding box center [806, 394] width 1524 height 698
click at [1078, 387] on html "Craft + Light Financial Dashboard Dashboard Transactions Reports Period: [DATE]…" at bounding box center [806, 394] width 1524 height 698
click at [787, 392] on html "Craft + Light Financial Dashboard Dashboard Transactions Reports Period: [DATE]…" at bounding box center [806, 394] width 1524 height 698
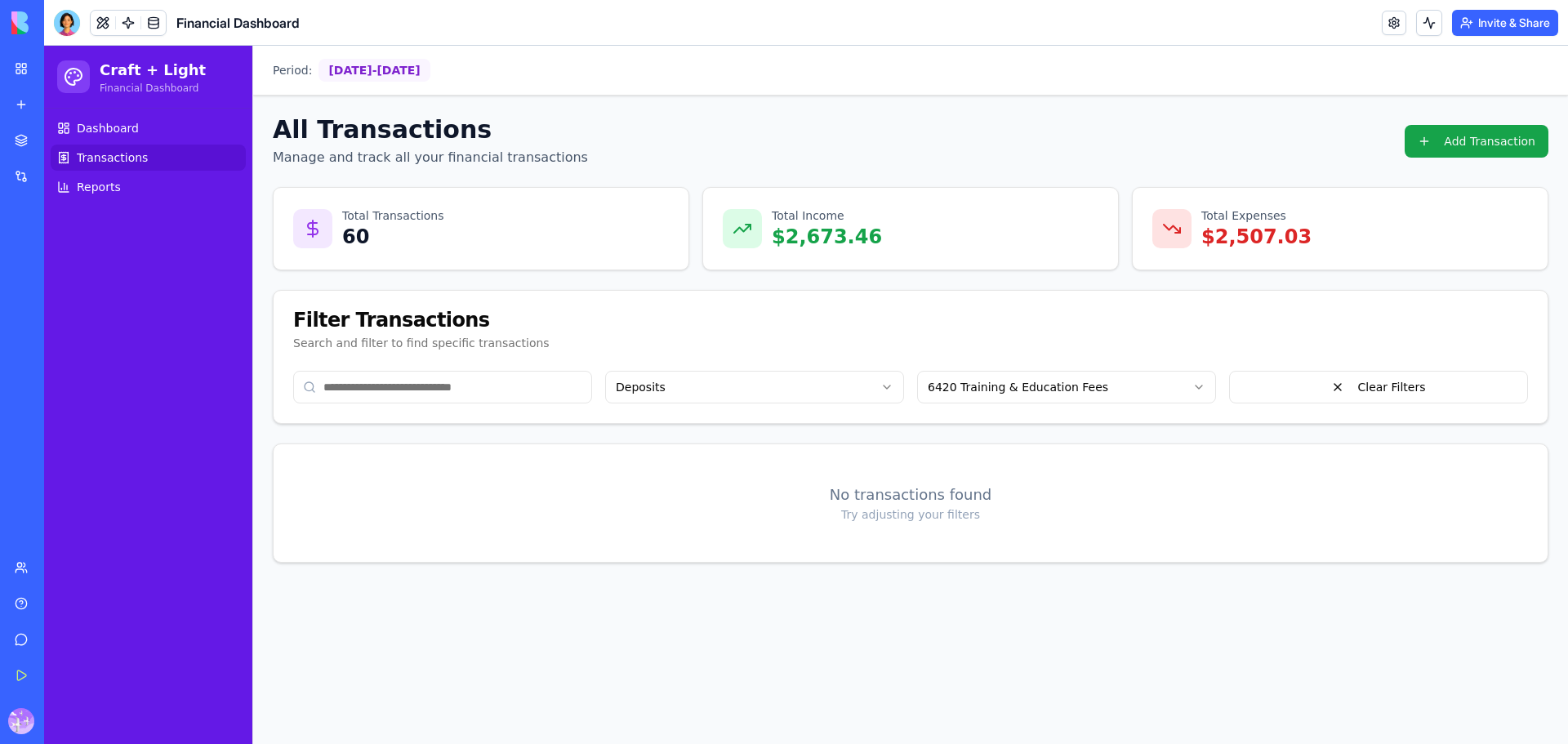
click at [1017, 388] on html "Craft + Light Financial Dashboard Dashboard Transactions Reports Period: [DATE]…" at bounding box center [806, 394] width 1524 height 698
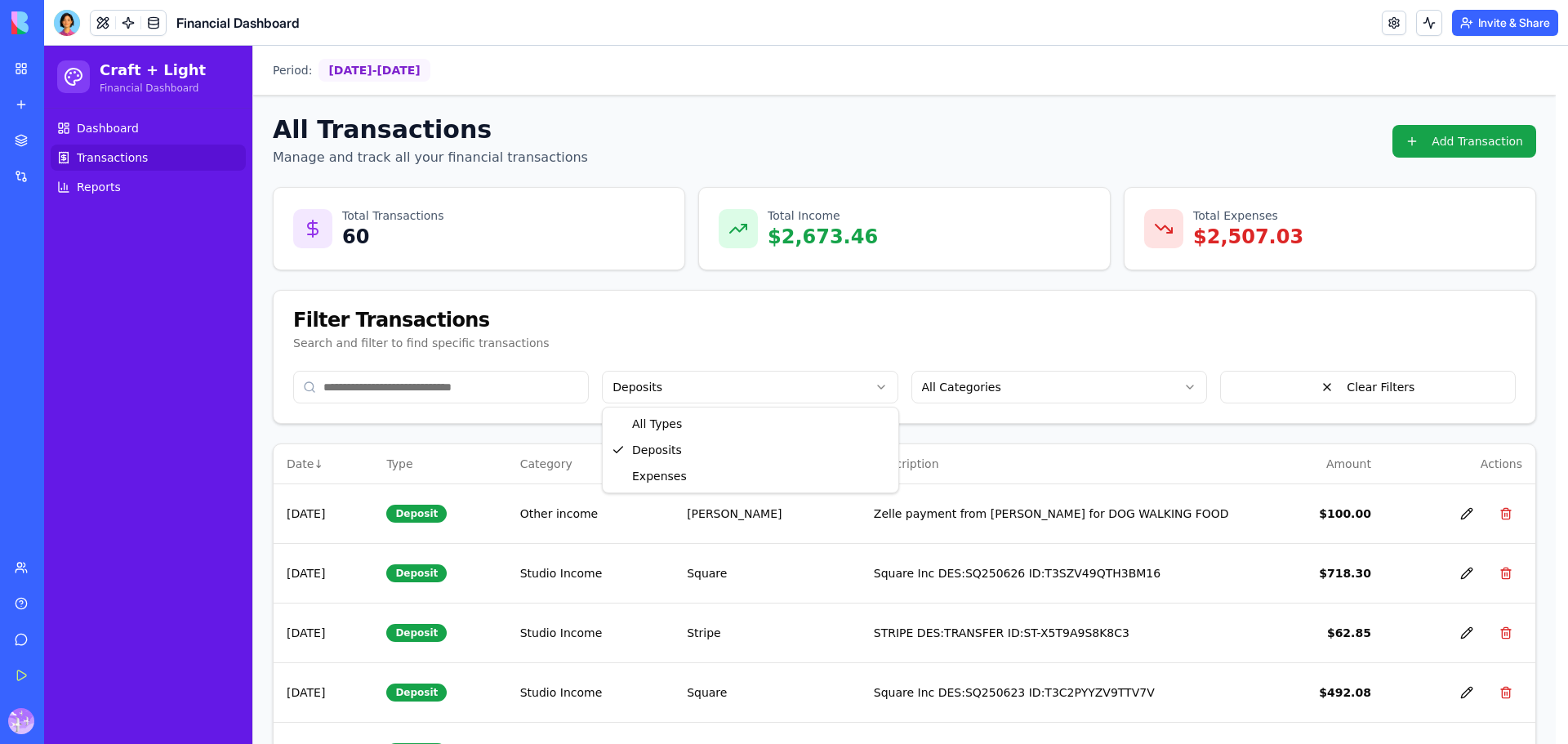
click at [752, 392] on html "Craft + Light Financial Dashboard Dashboard Transactions Reports Period: [DATE]…" at bounding box center [806, 661] width 1524 height 1232
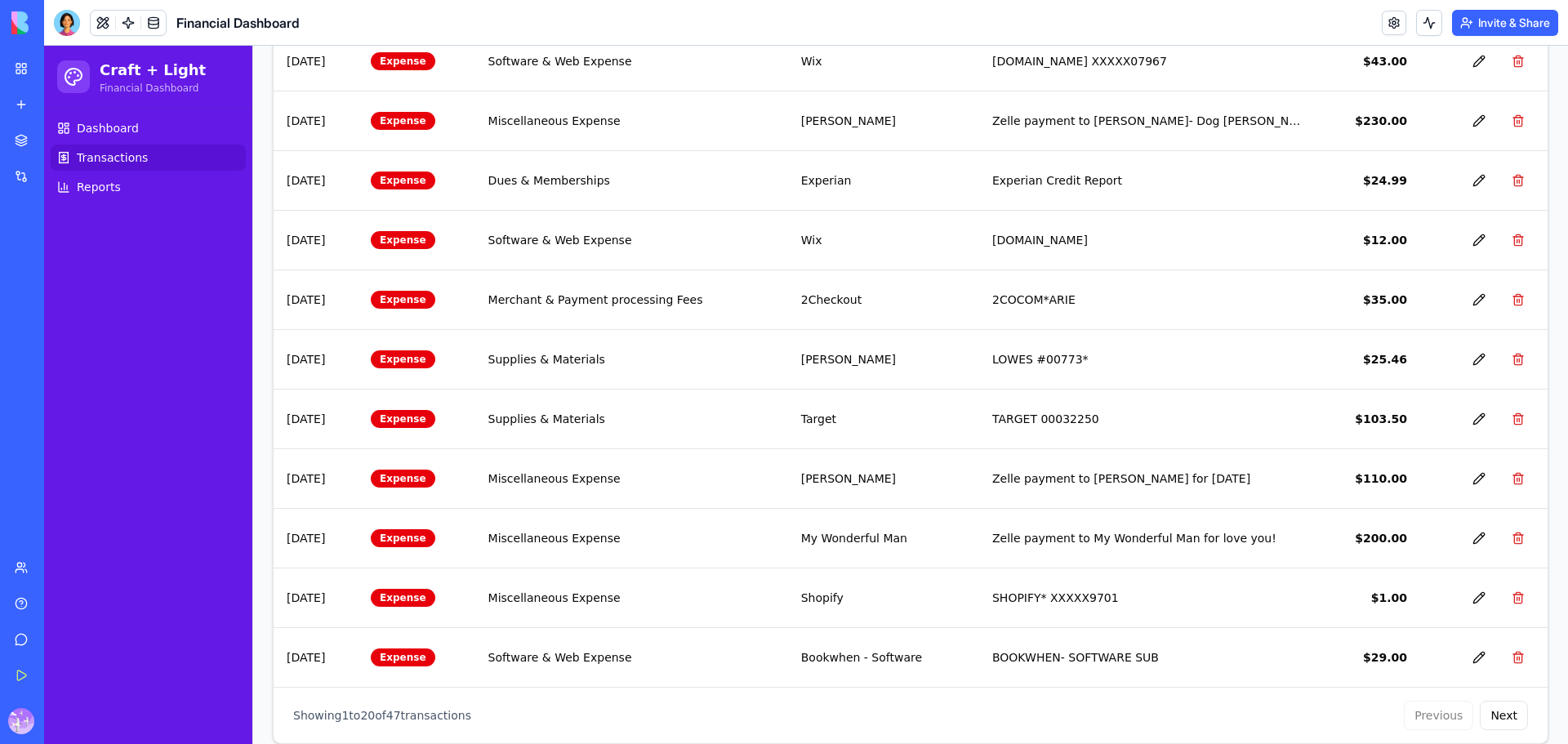
scroll to position [1008, 0]
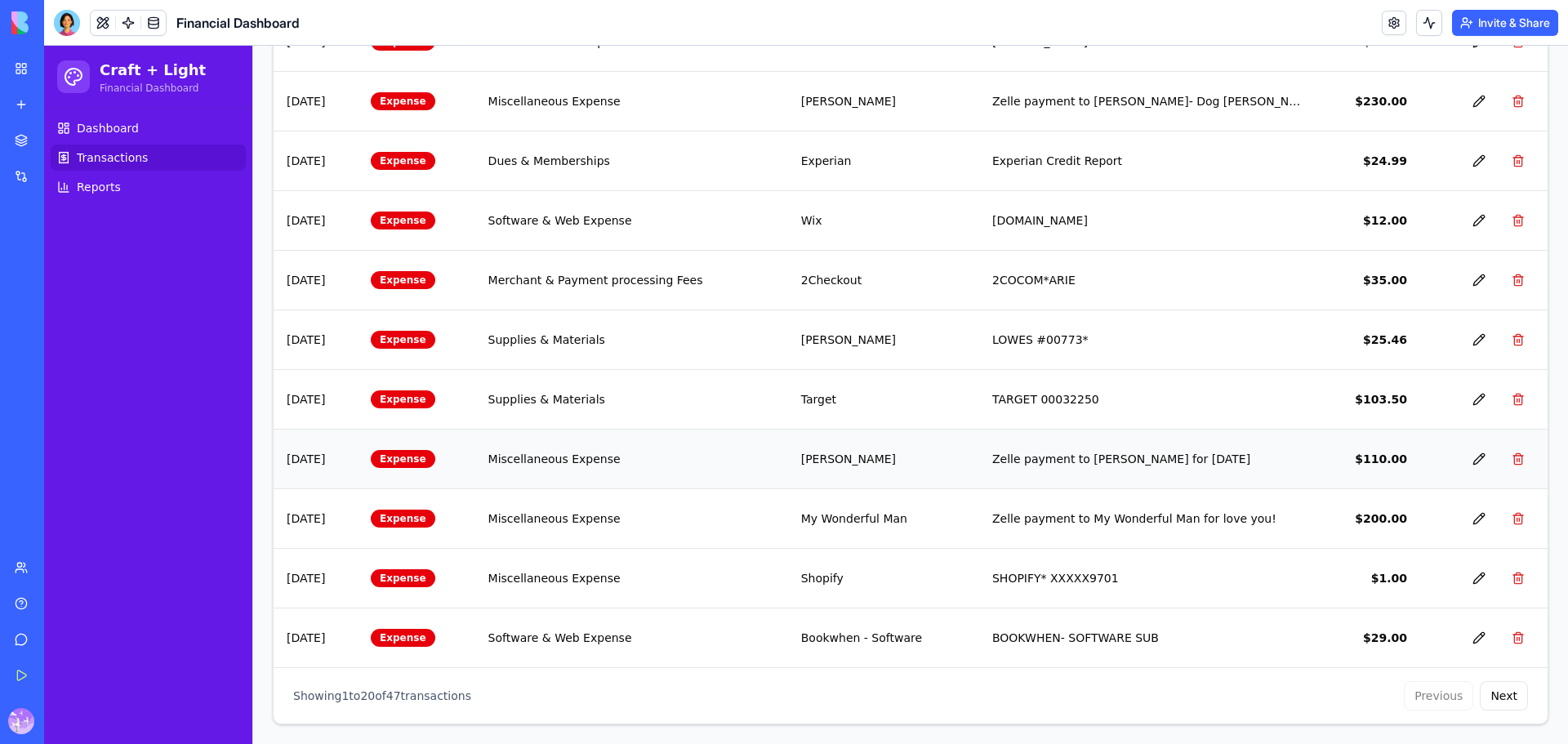
drag, startPoint x: 1506, startPoint y: 694, endPoint x: 1099, endPoint y: 469, distance: 465.1
click at [1123, 482] on div "Date ↓ Type Category Vendor Description Amount Actions [DATE] Expense Meals - T…" at bounding box center [911, 80] width 1274 height 1287
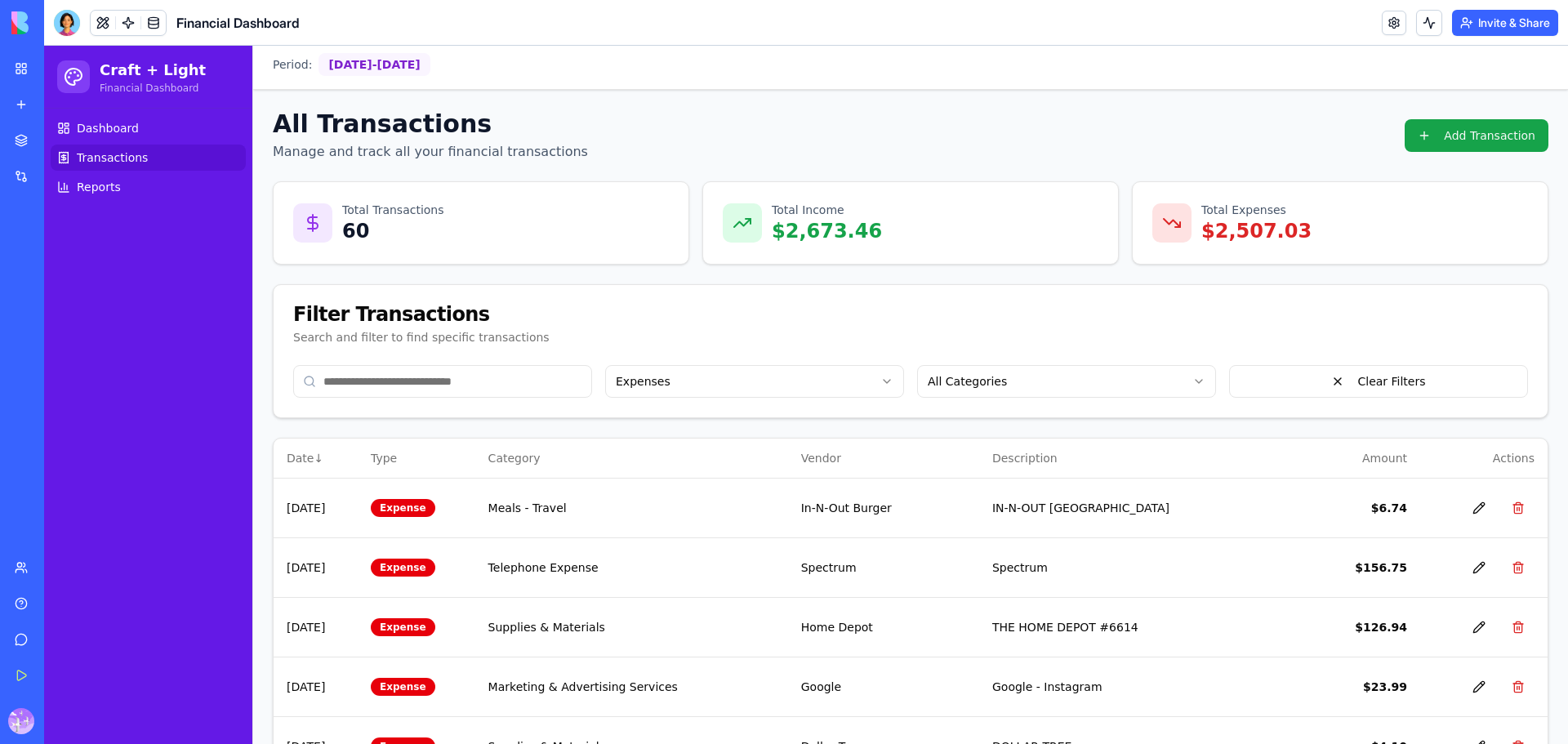
scroll to position [0, 0]
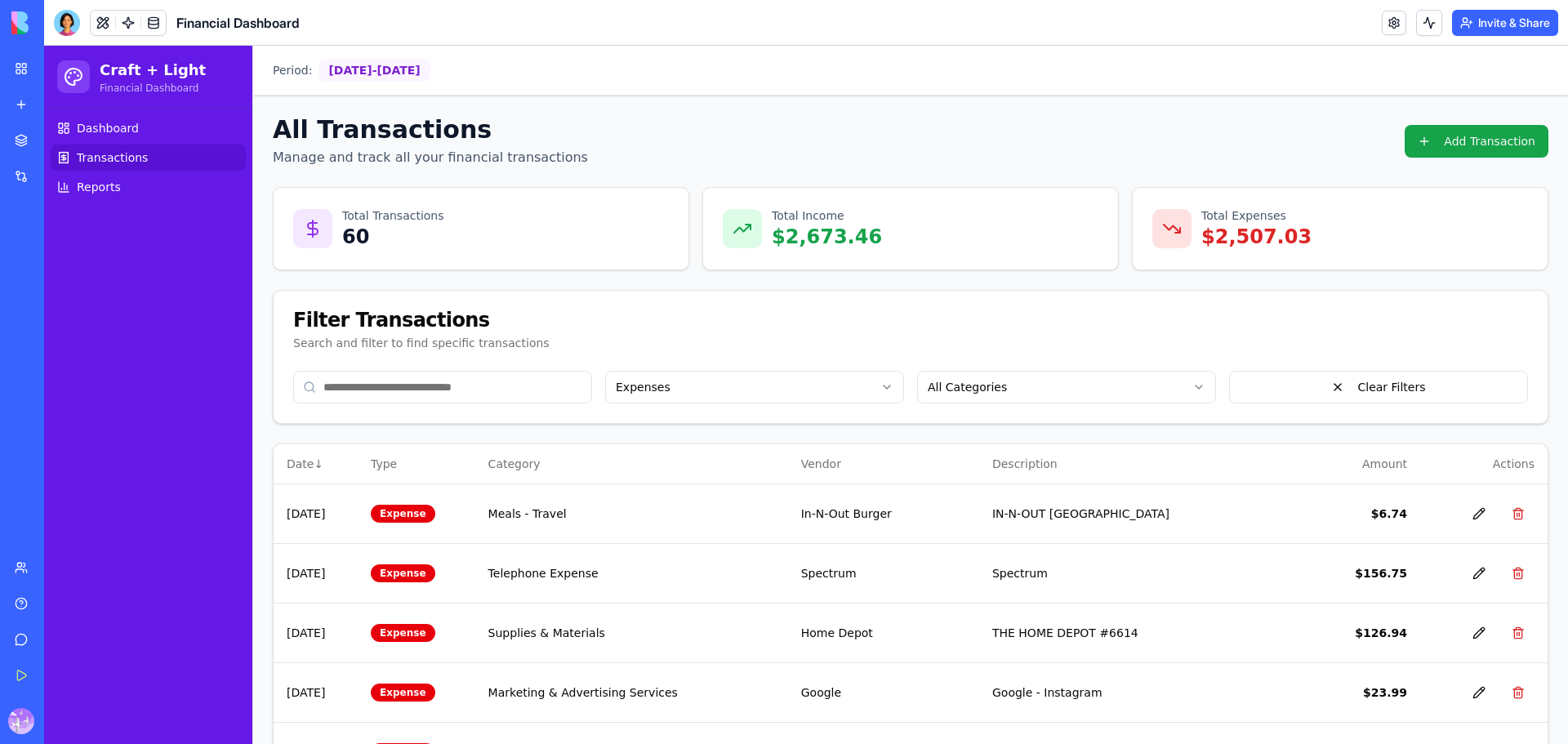
click at [512, 392] on input at bounding box center [442, 386] width 298 height 33
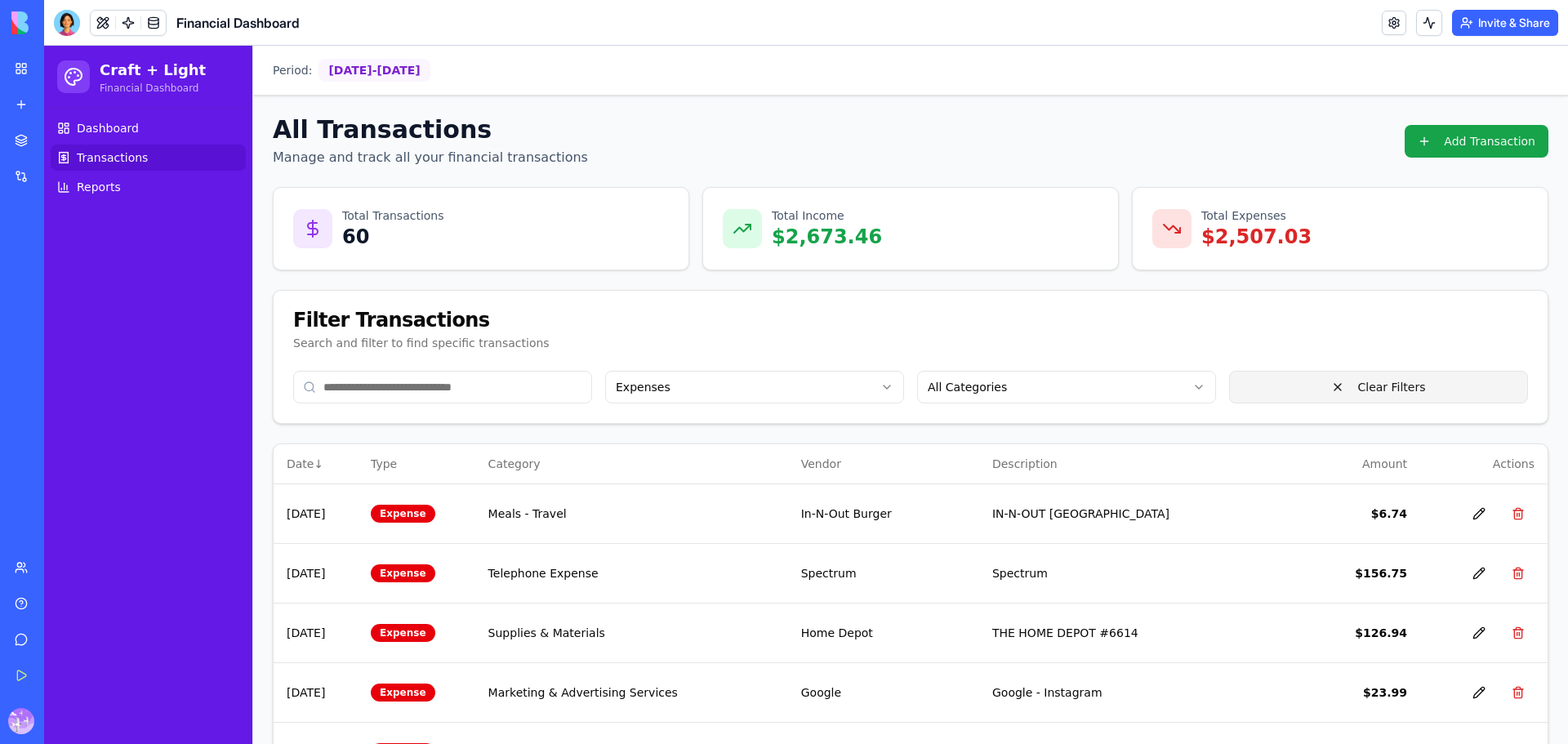
click at [1384, 392] on button "Clear Filters" at bounding box center [1379, 386] width 298 height 33
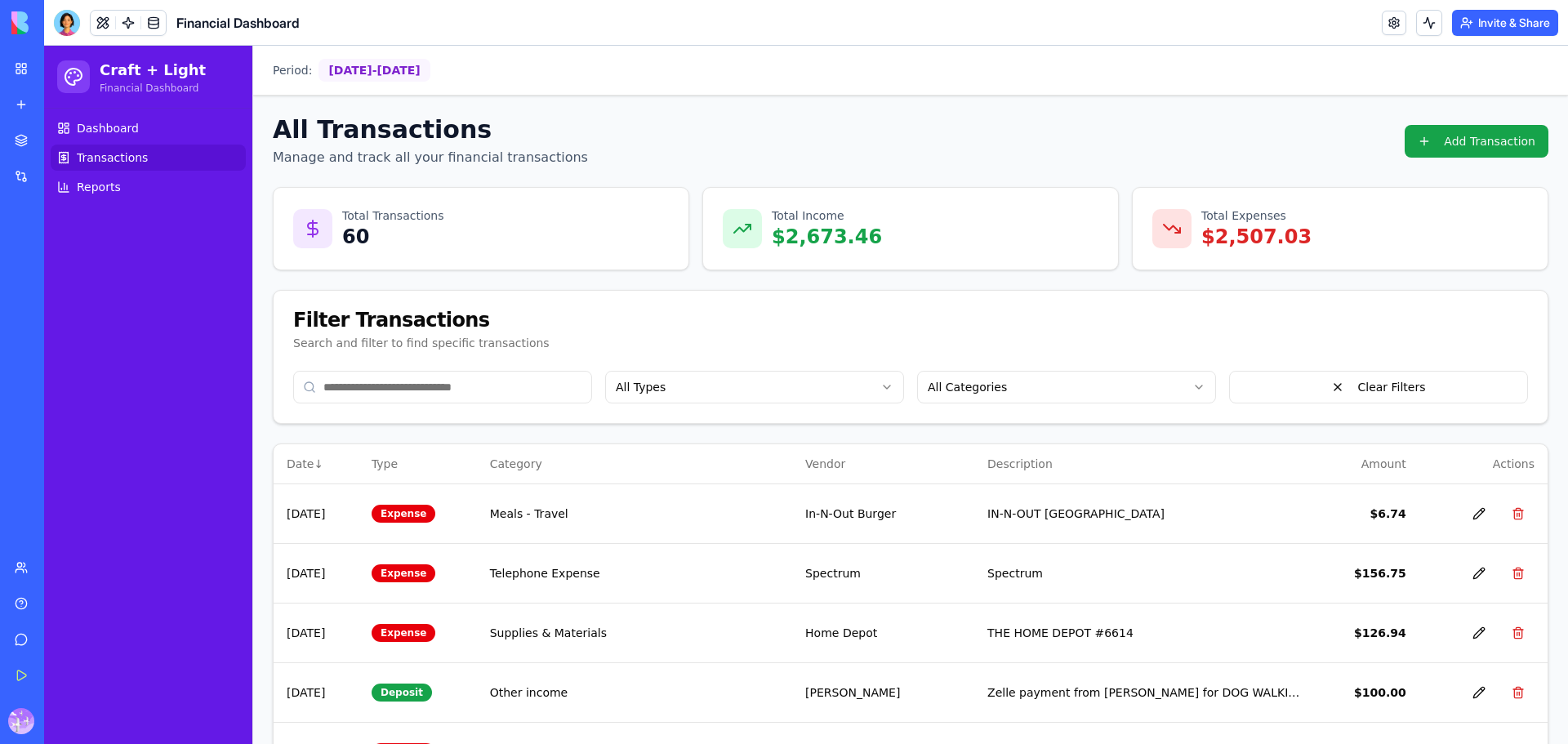
drag, startPoint x: 53, startPoint y: 105, endPoint x: 79, endPoint y: 116, distance: 28.2
click at [53, 105] on div "New app" at bounding box center [50, 104] width 21 height 16
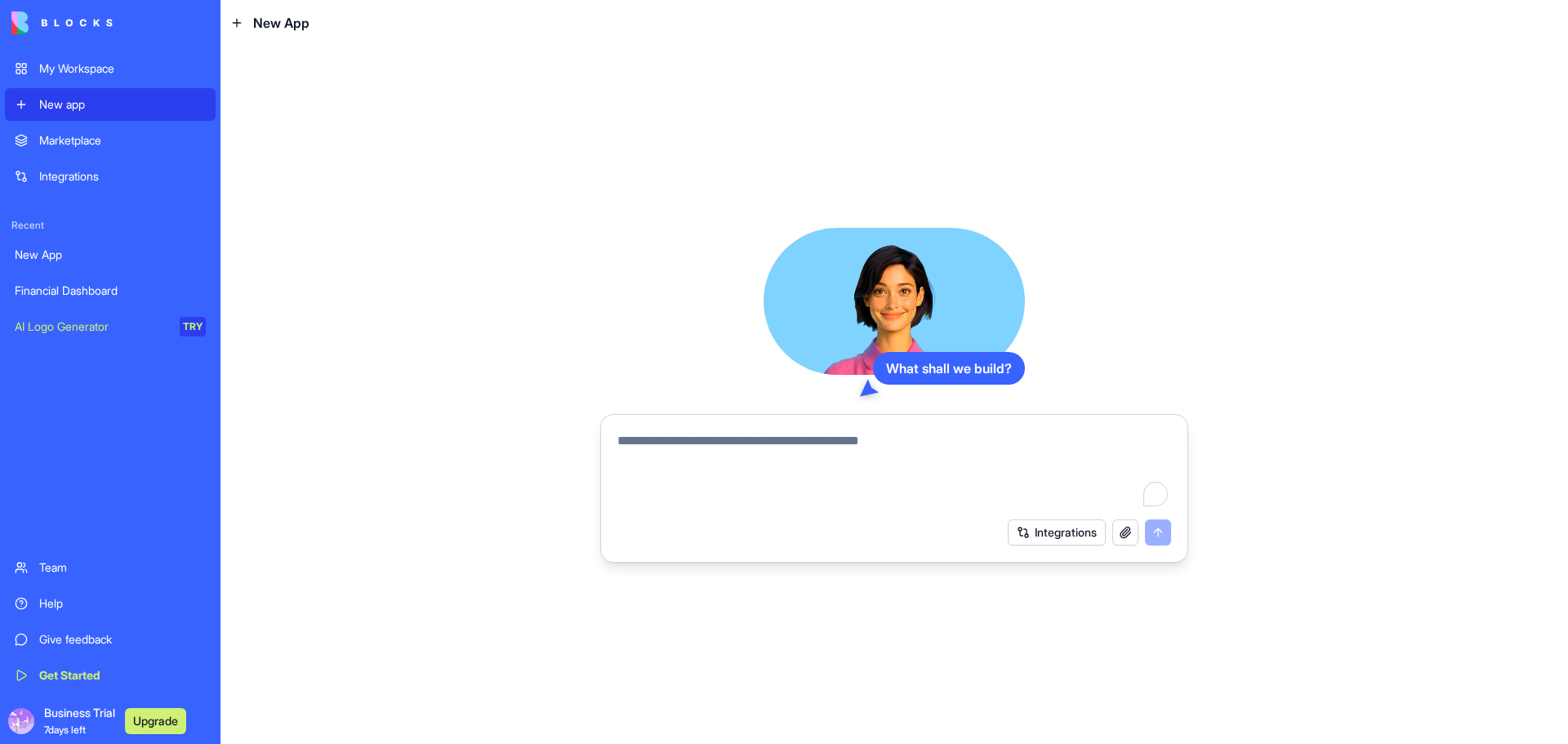
click at [82, 147] on div "Marketplace" at bounding box center [123, 140] width 167 height 16
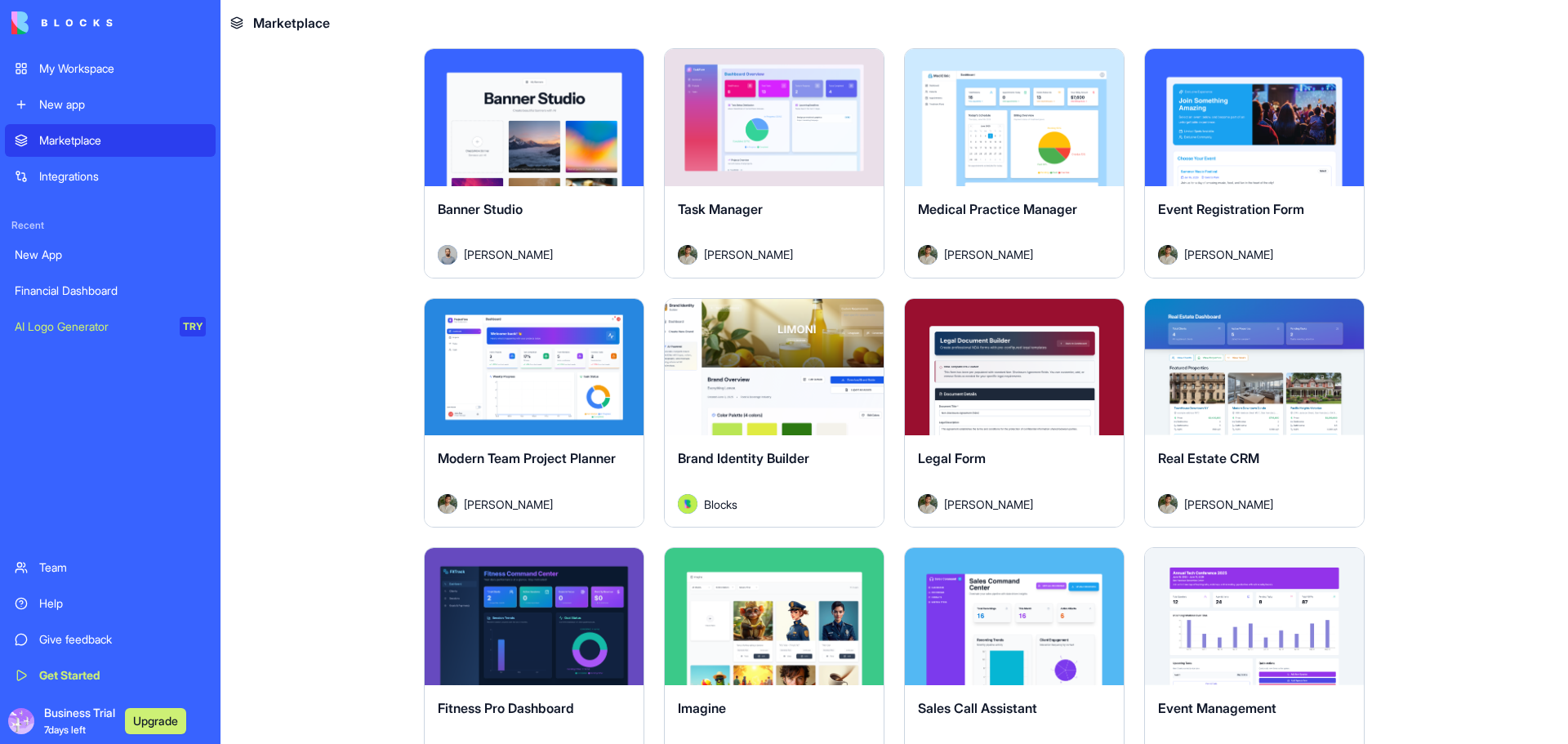
scroll to position [2857, 0]
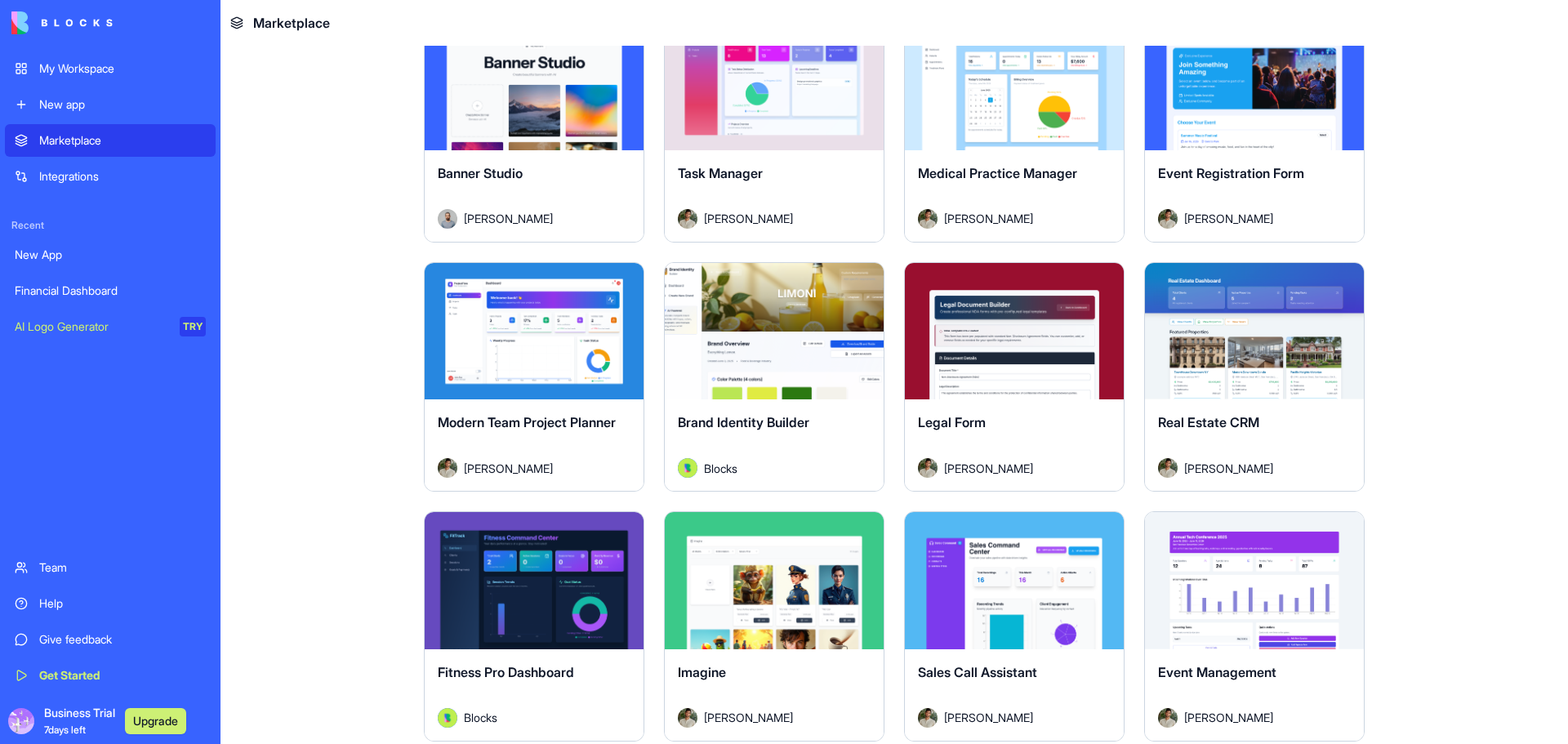
click at [543, 361] on div "Explore" at bounding box center [534, 331] width 219 height 137
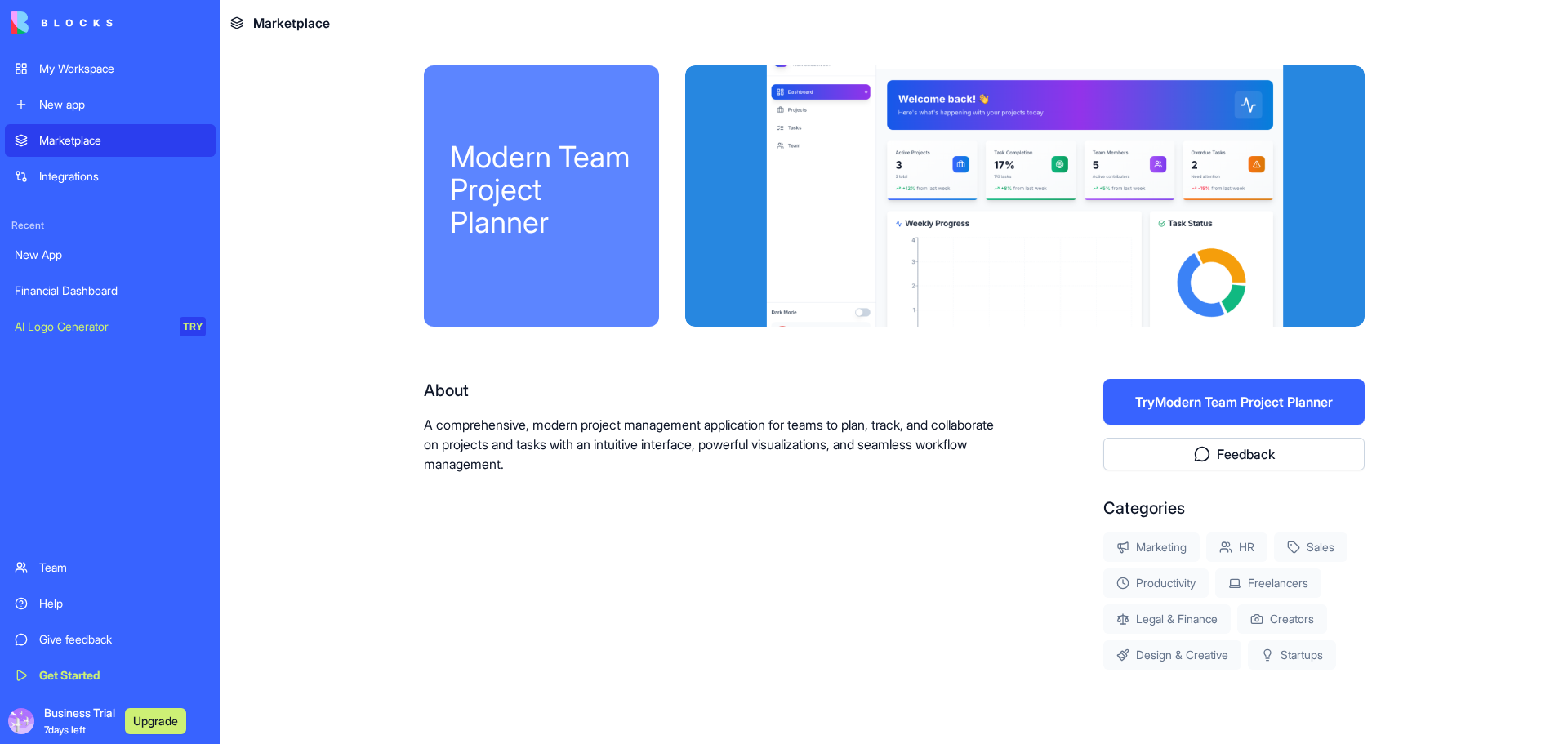
click at [76, 139] on div "Marketplace" at bounding box center [123, 140] width 167 height 16
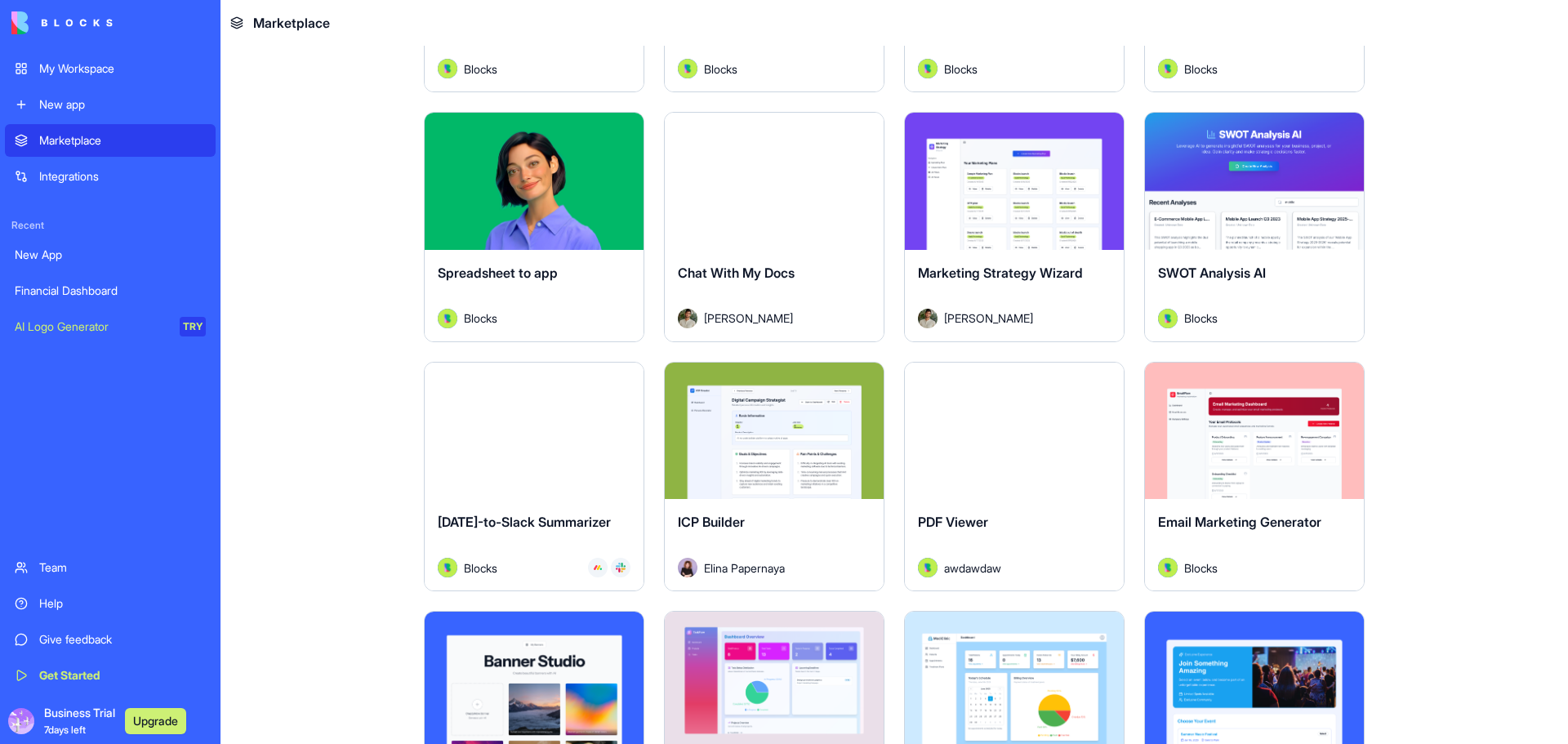
scroll to position [2285, 0]
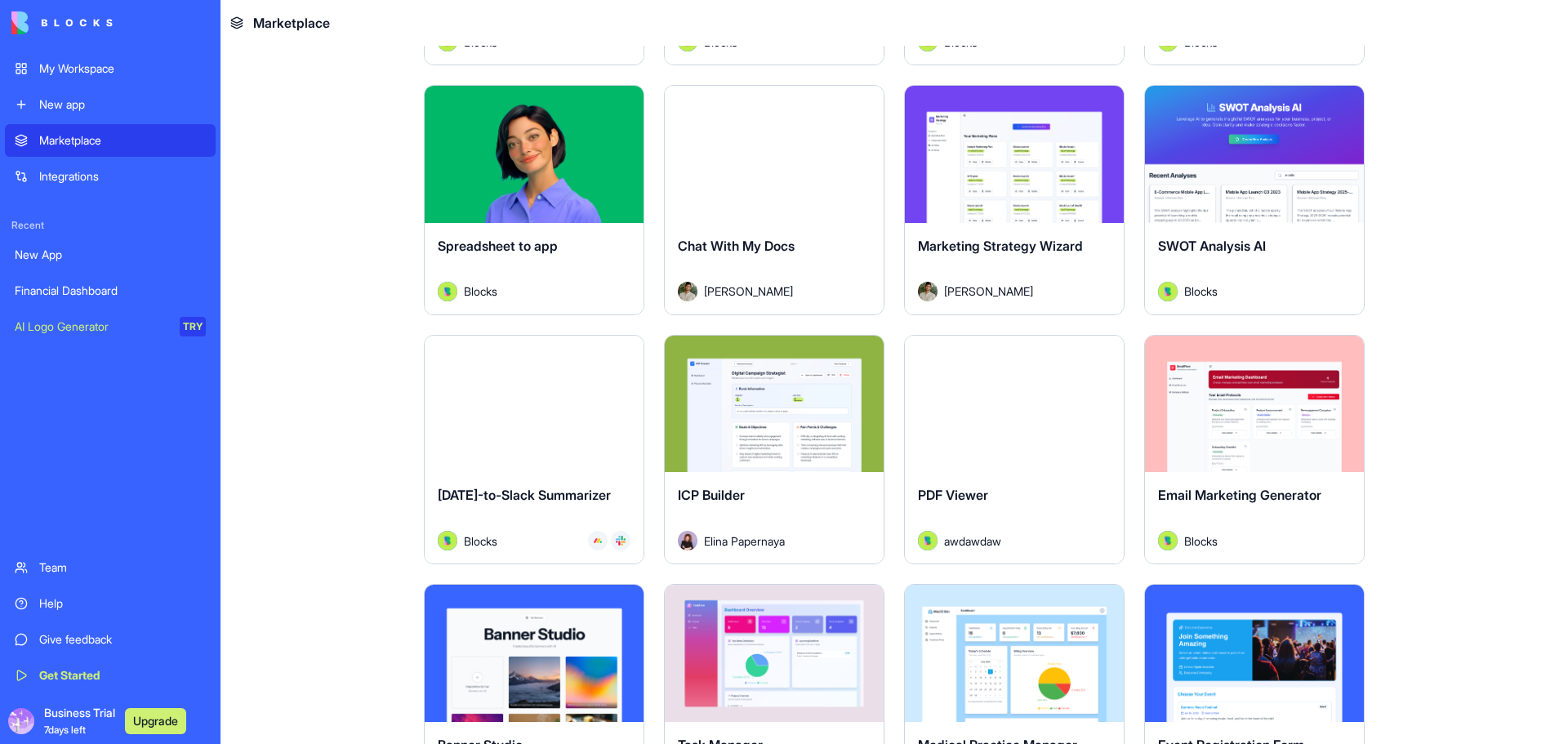
click at [812, 275] on div "Chat With My Docs" at bounding box center [774, 258] width 193 height 45
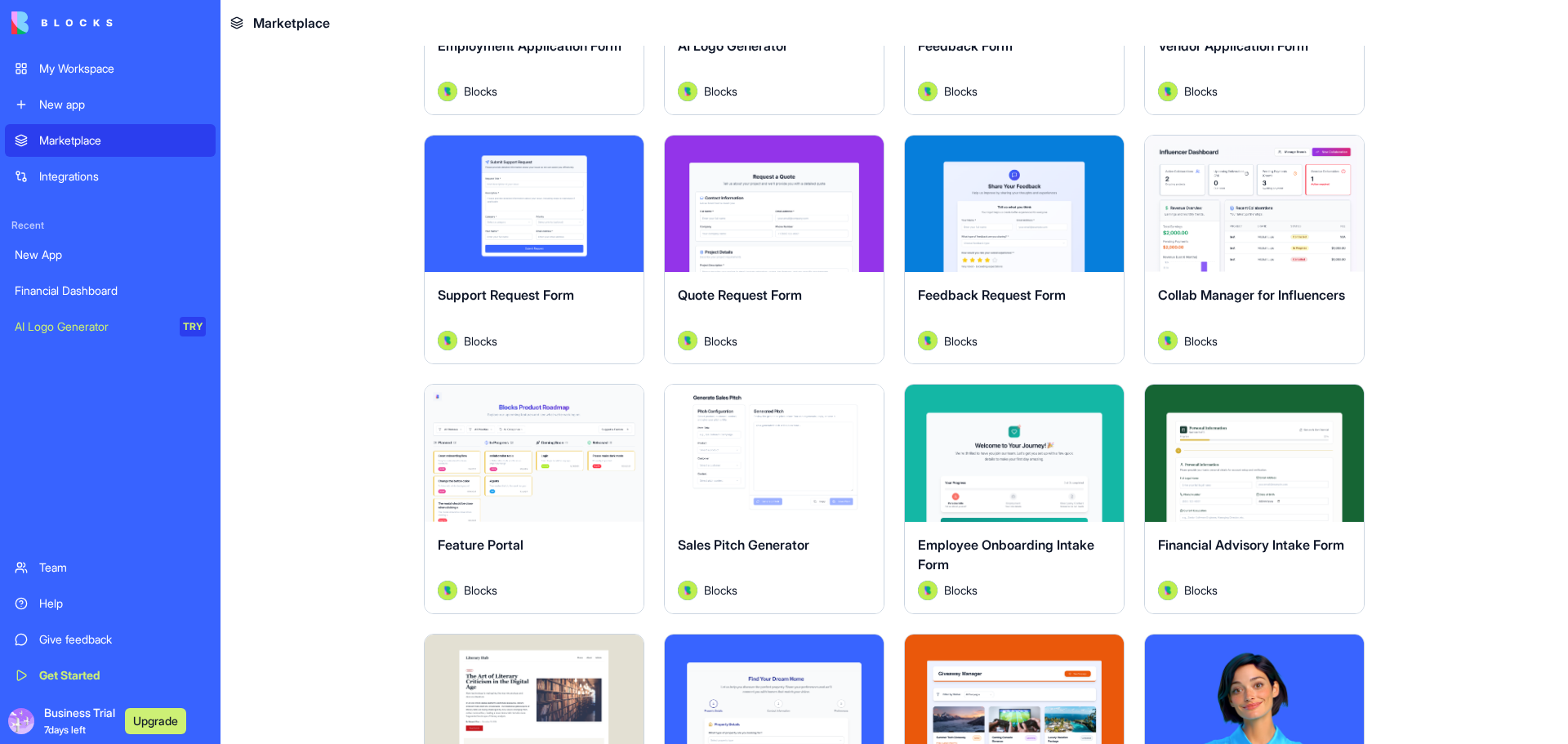
scroll to position [953, 0]
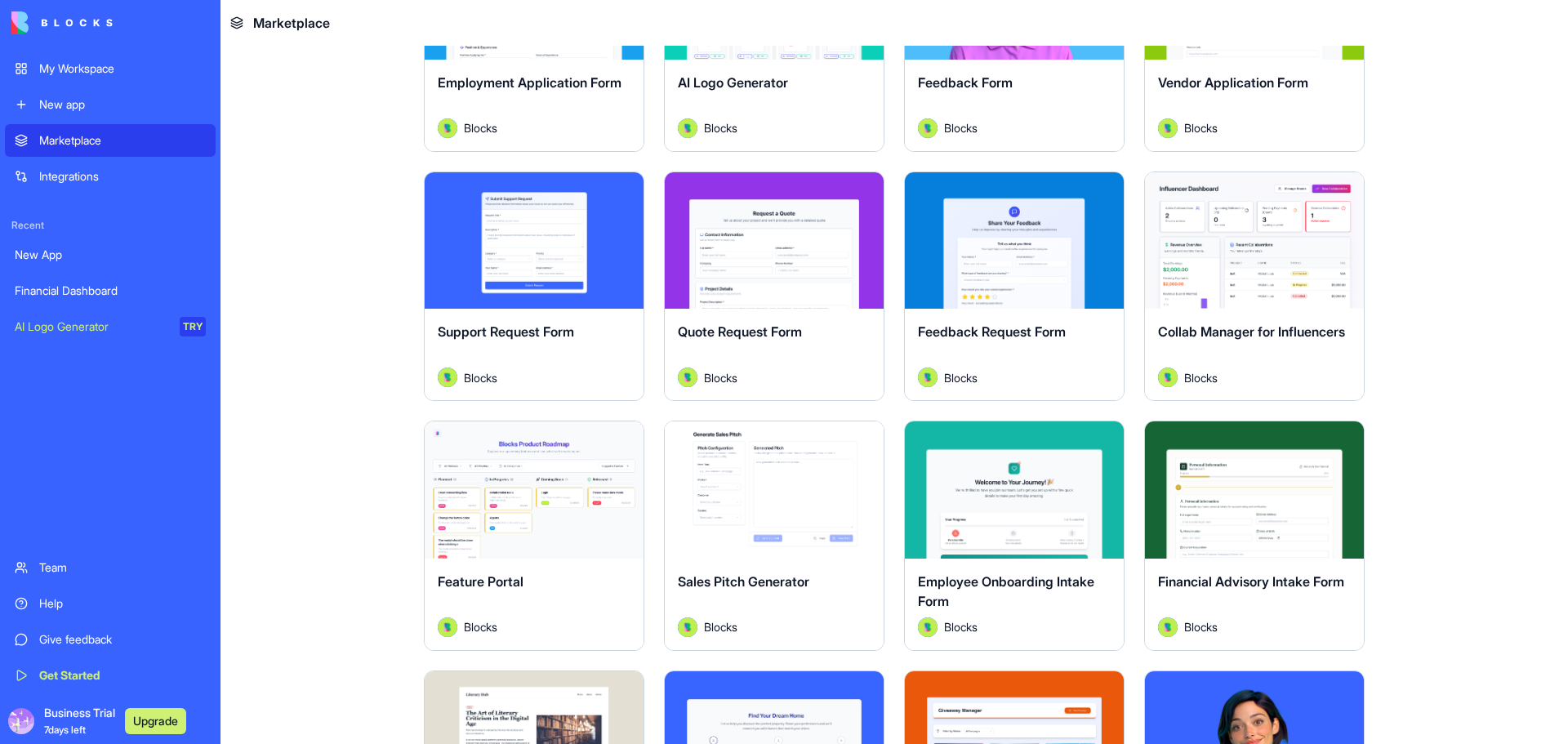
click at [1266, 487] on button "Explore" at bounding box center [1254, 489] width 123 height 33
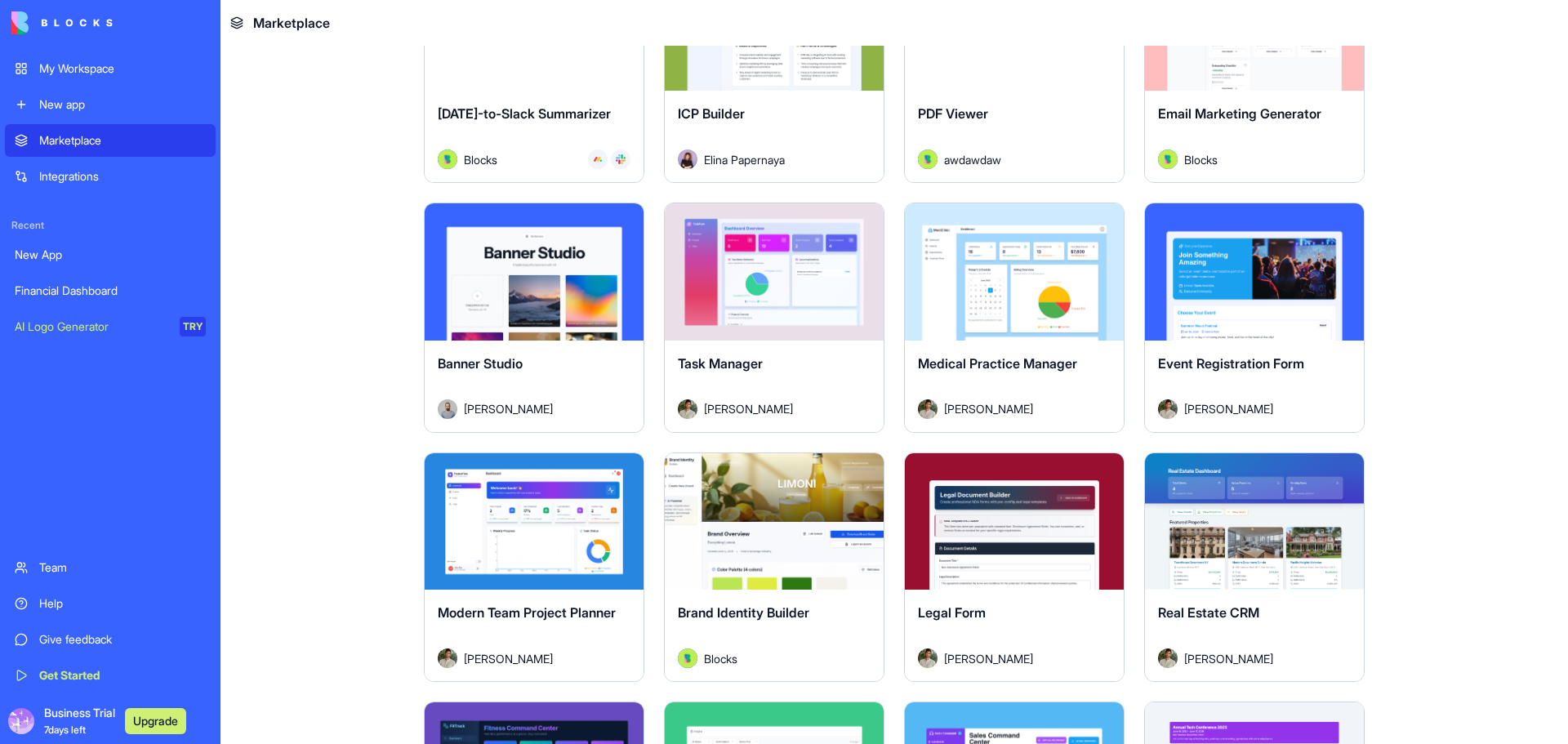
scroll to position [2857, 0]
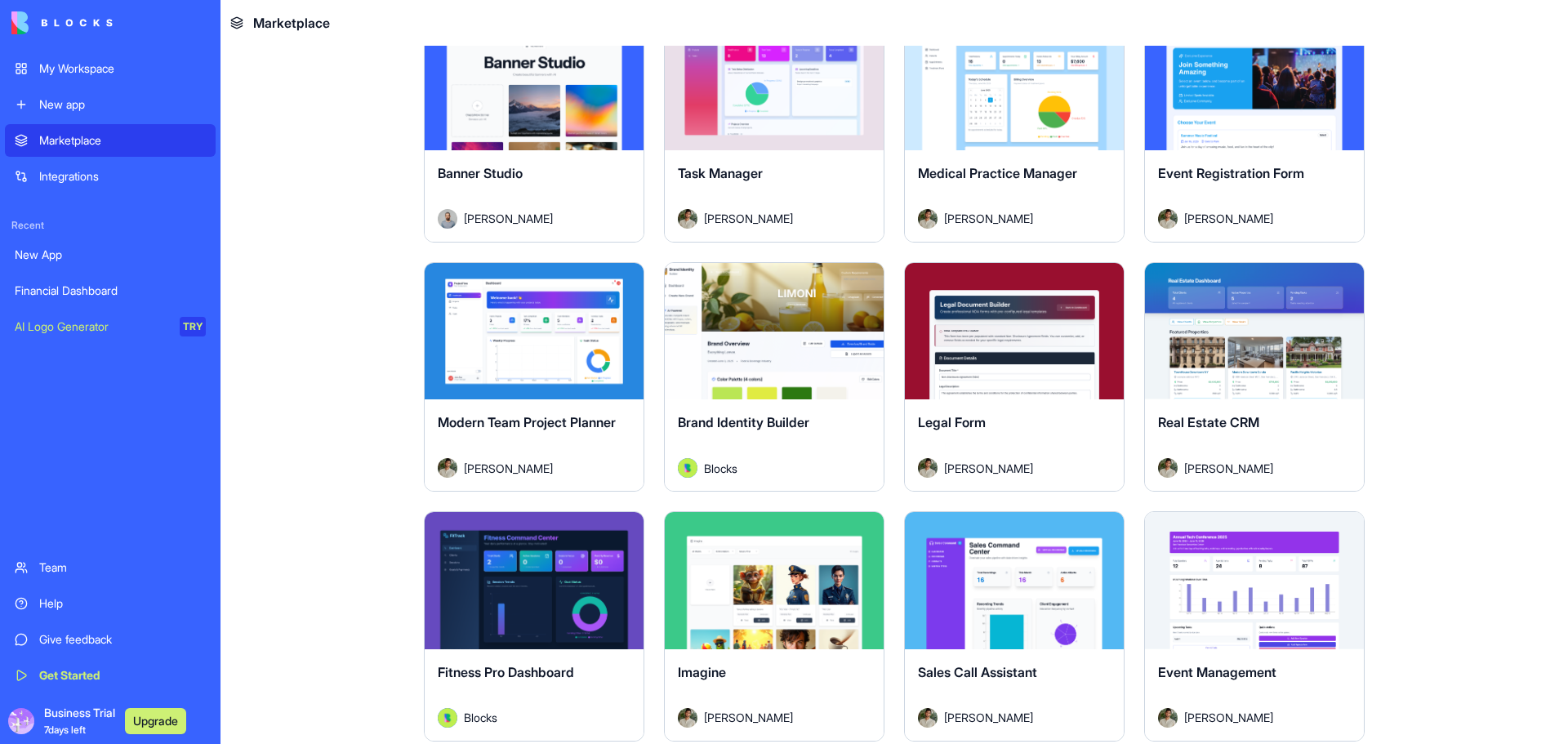
click at [534, 362] on div "Explore" at bounding box center [534, 331] width 219 height 137
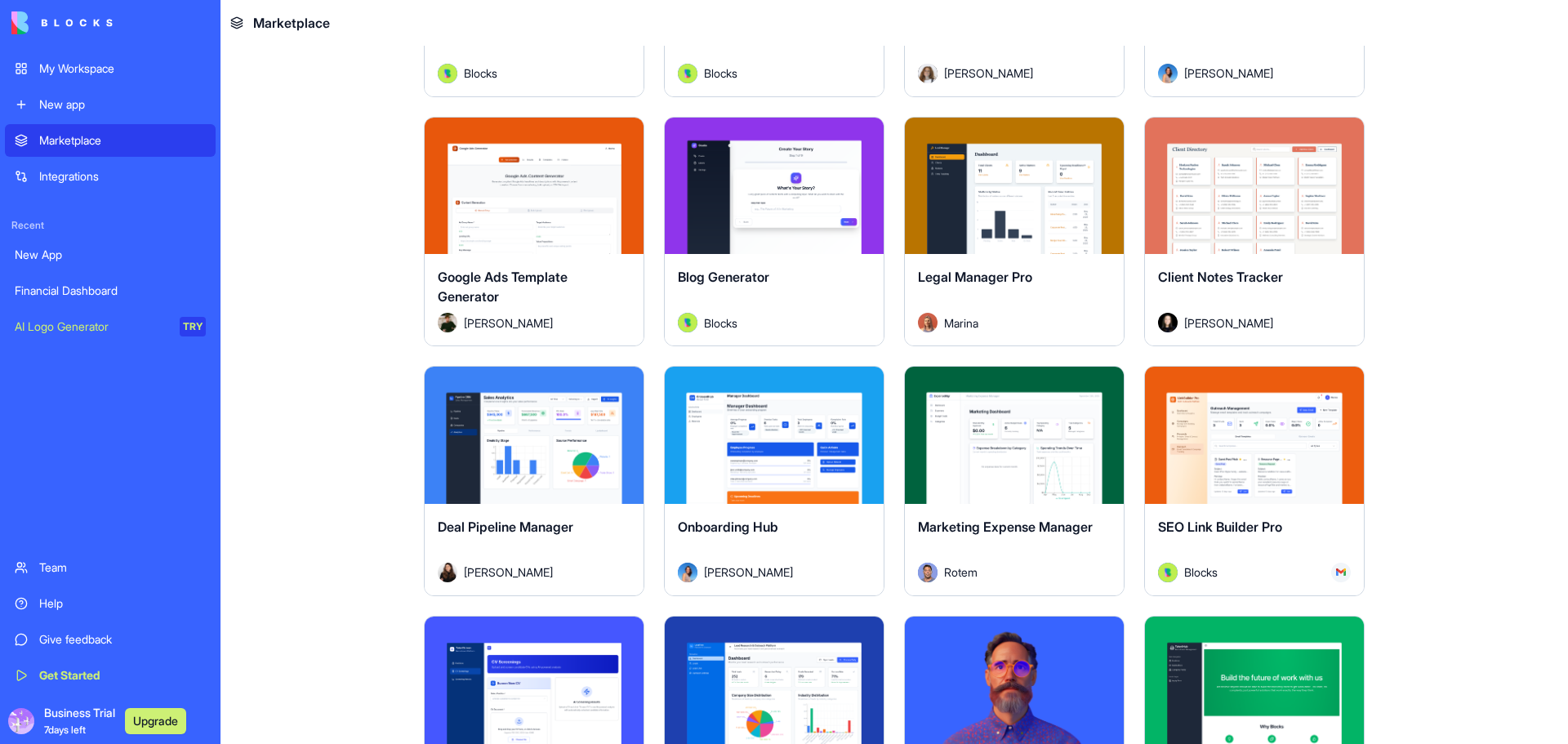
scroll to position [4190, 0]
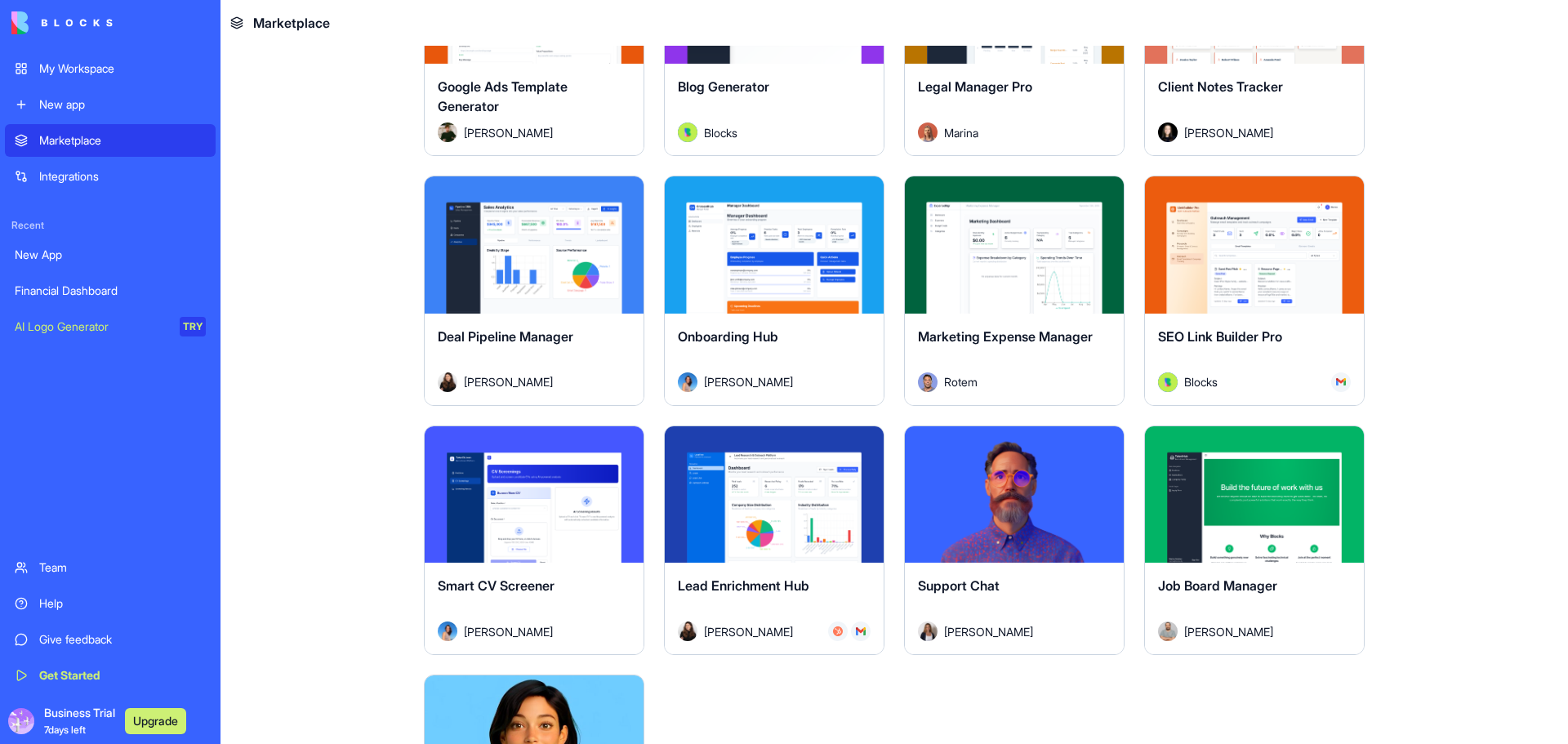
click at [1016, 245] on button "Explore" at bounding box center [1015, 244] width 123 height 33
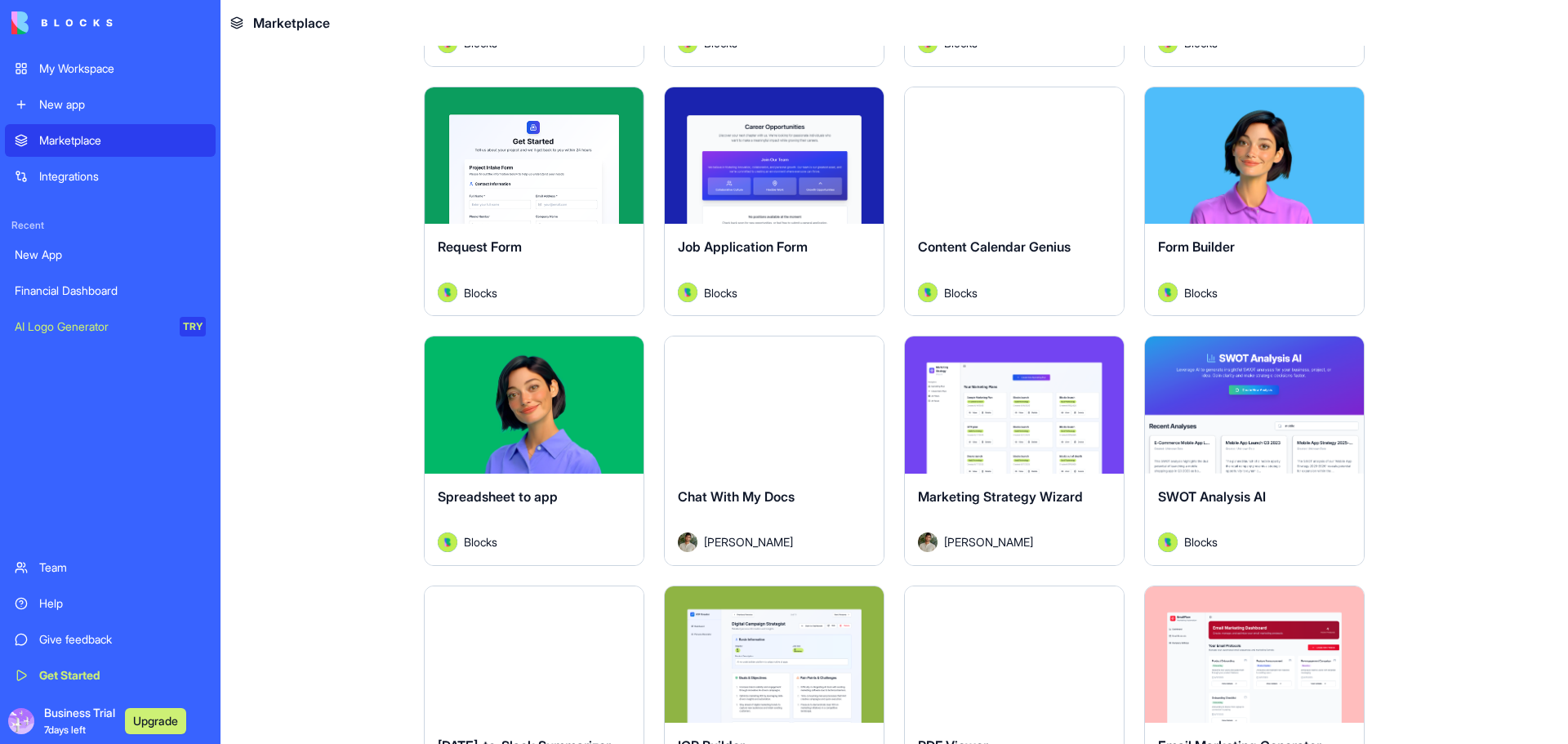
scroll to position [2095, 0]
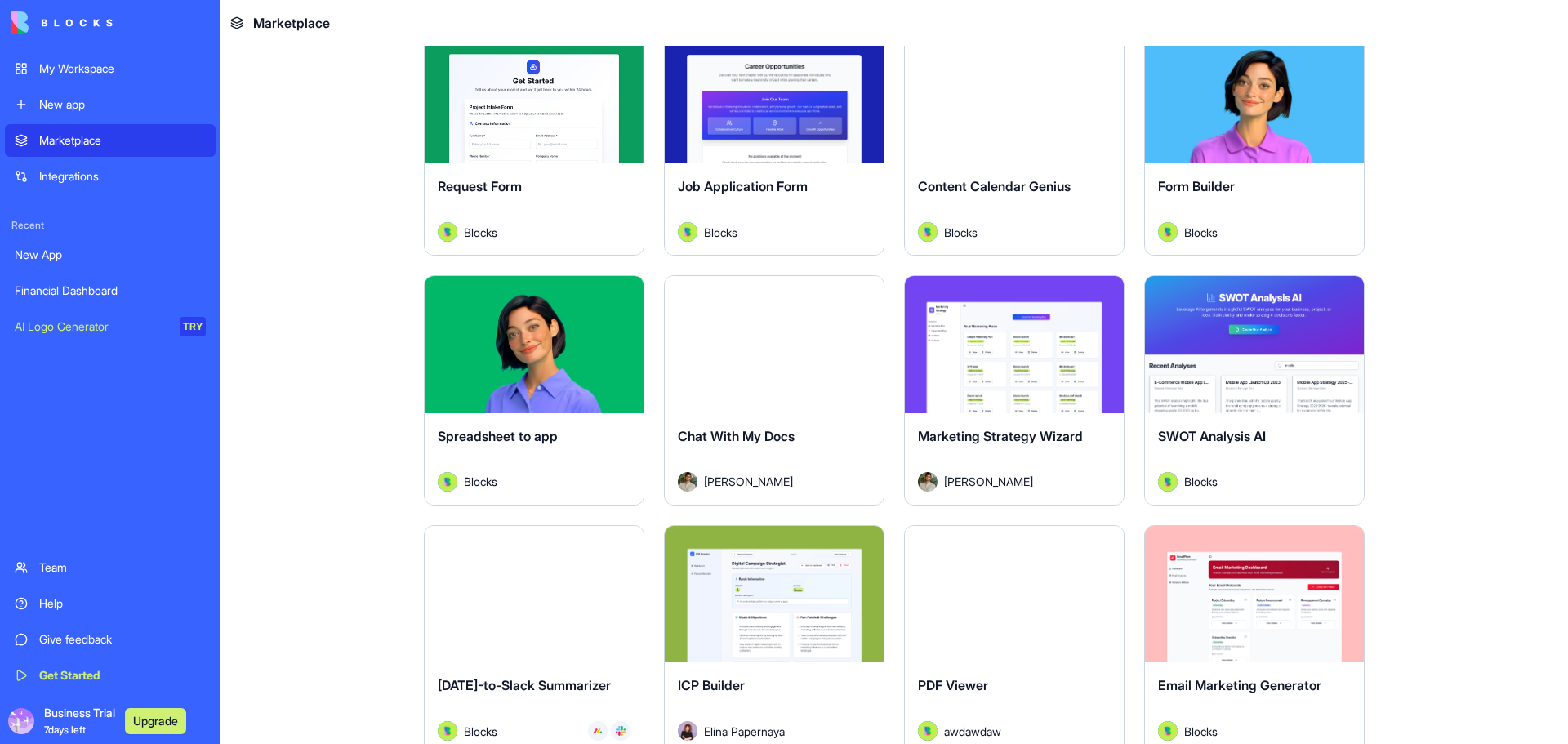
click at [512, 344] on button "Explore" at bounding box center [534, 344] width 123 height 33
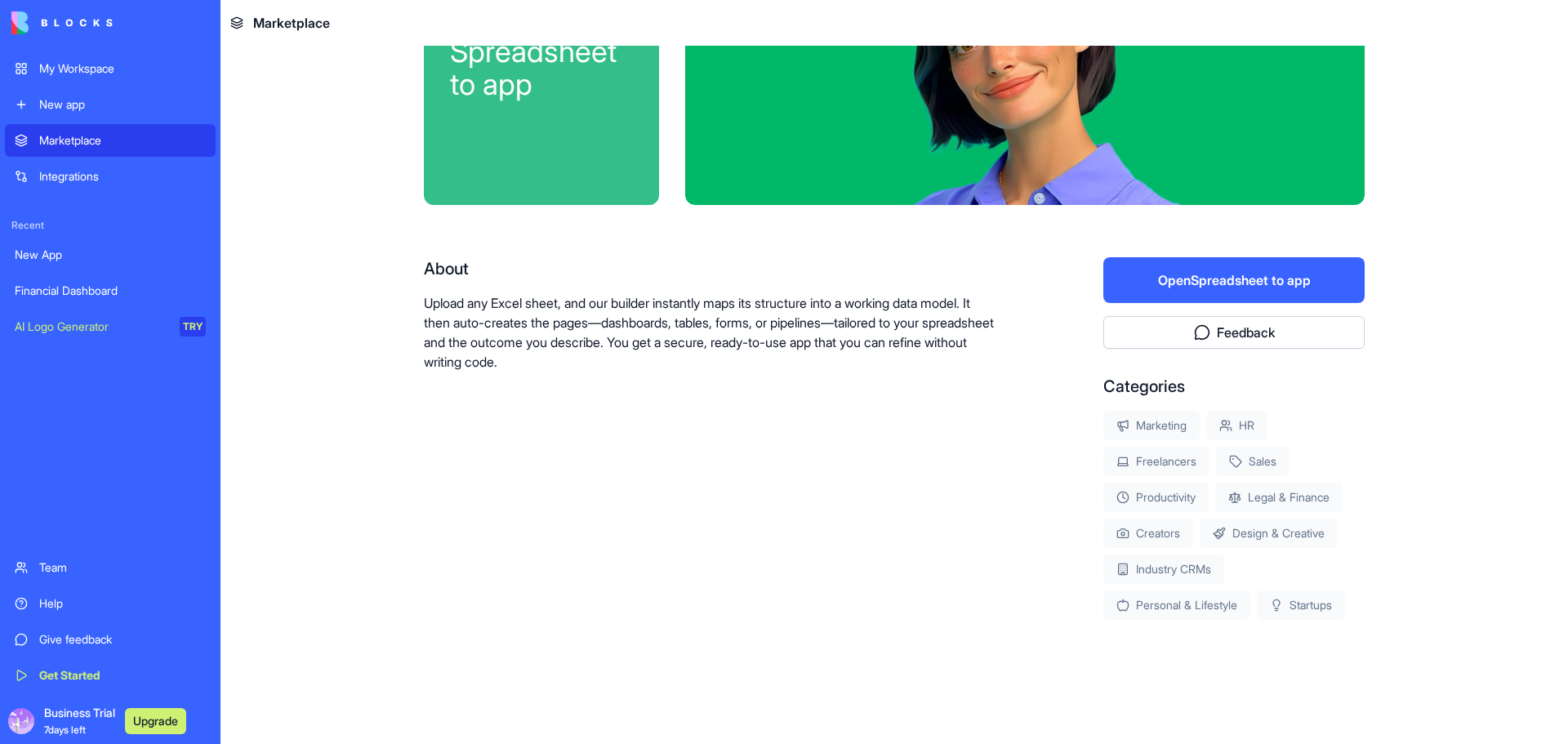
scroll to position [122, 0]
click at [1241, 290] on button "Open Spreadsheet to app" at bounding box center [1234, 280] width 261 height 45
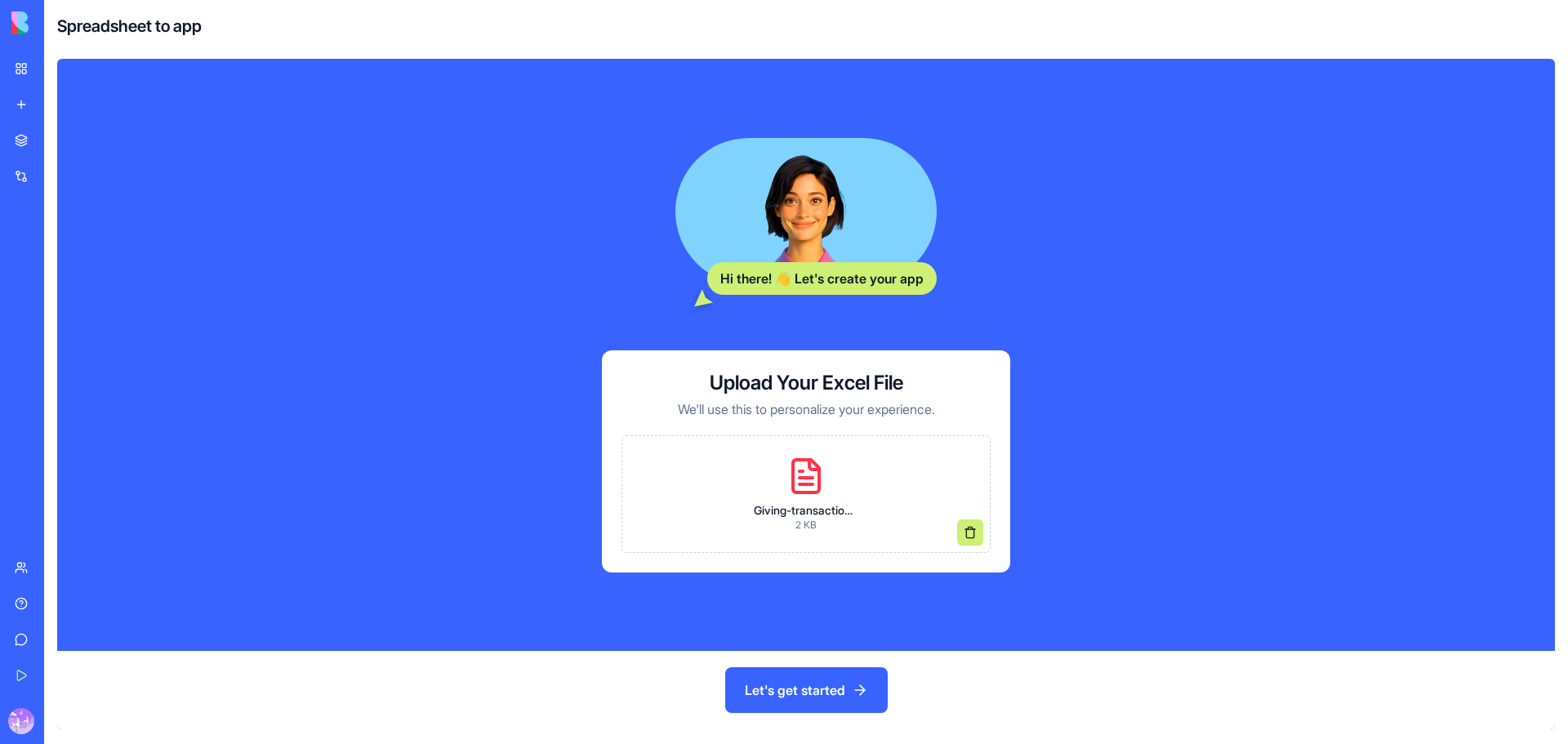
click at [824, 693] on button "Let's get started" at bounding box center [806, 689] width 163 height 45
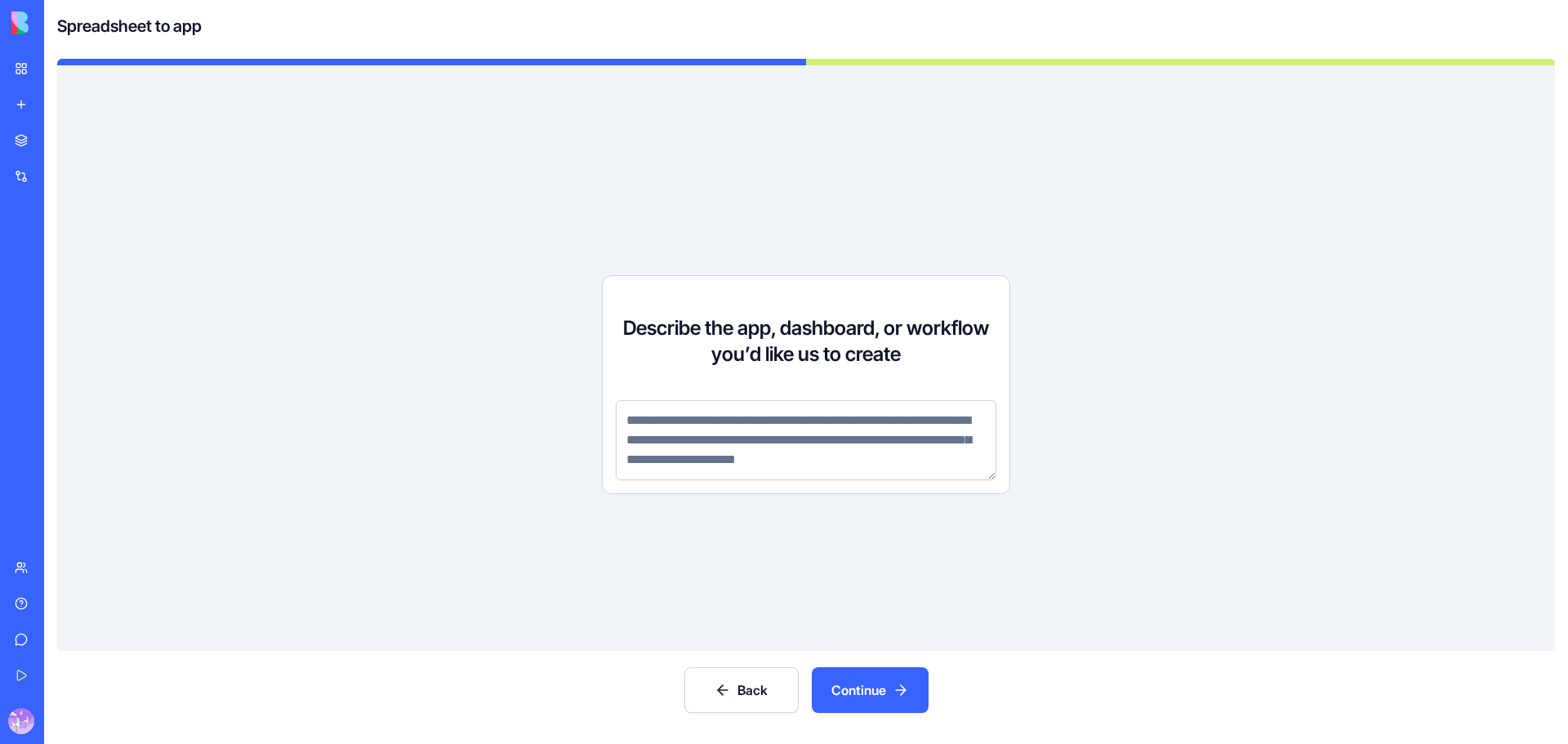
click at [681, 428] on textarea at bounding box center [806, 439] width 380 height 80
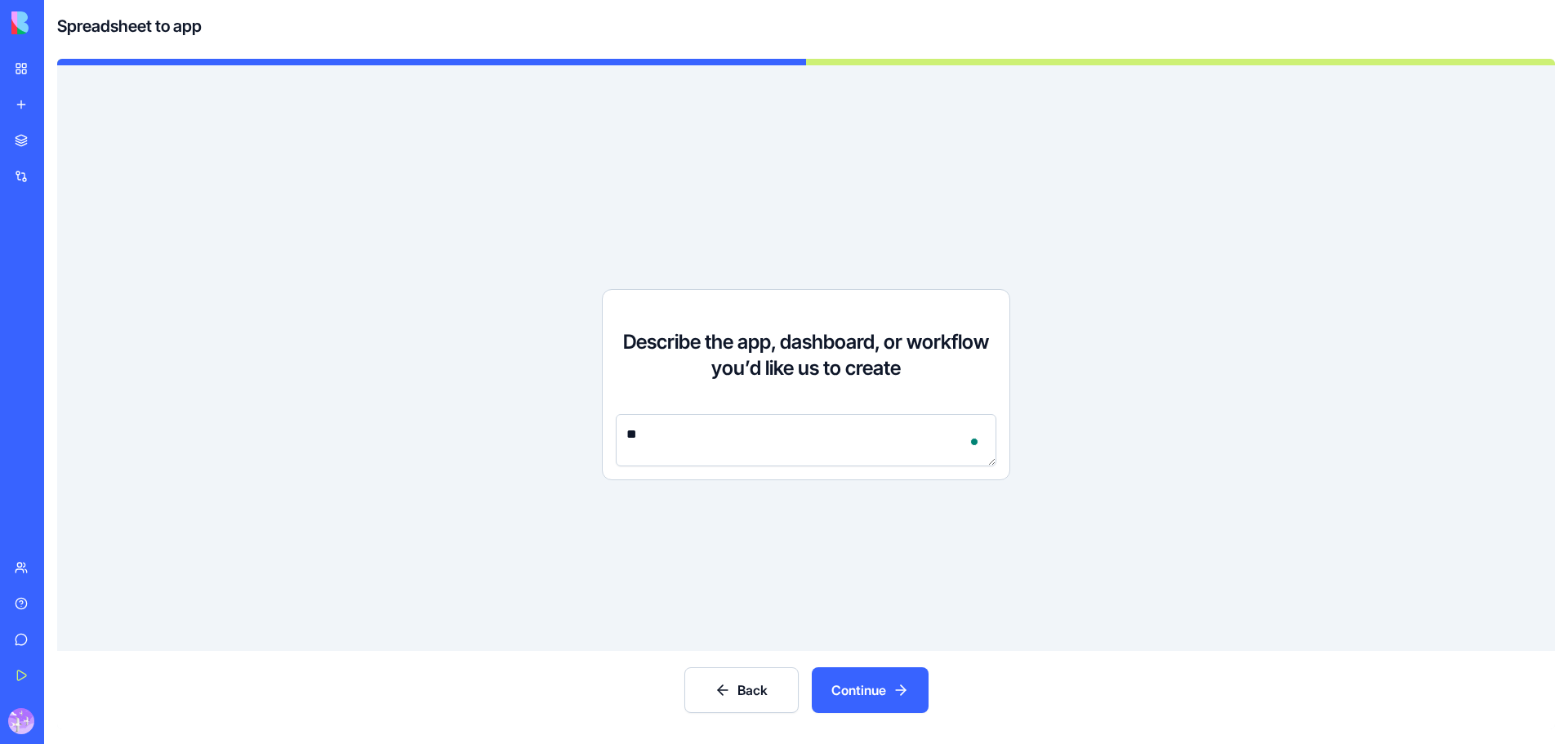
type textarea "*"
click at [630, 429] on textarea "*****" at bounding box center [806, 439] width 380 height 52
click at [729, 433] on textarea "*****" at bounding box center [806, 439] width 380 height 52
click at [851, 431] on textarea "**********" at bounding box center [806, 439] width 380 height 52
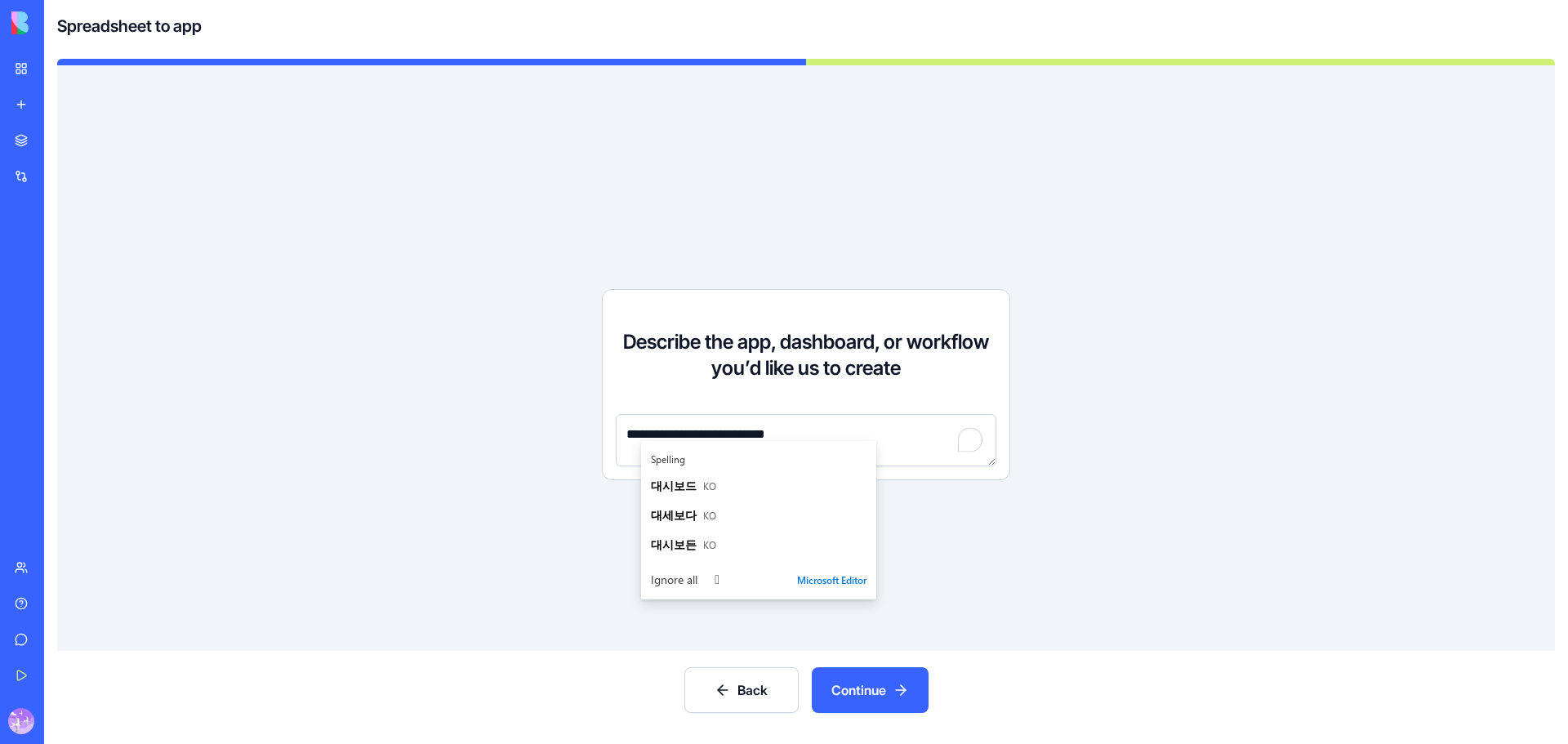
click at [1129, 477] on div "**********" at bounding box center [806, 358] width 1498 height 585
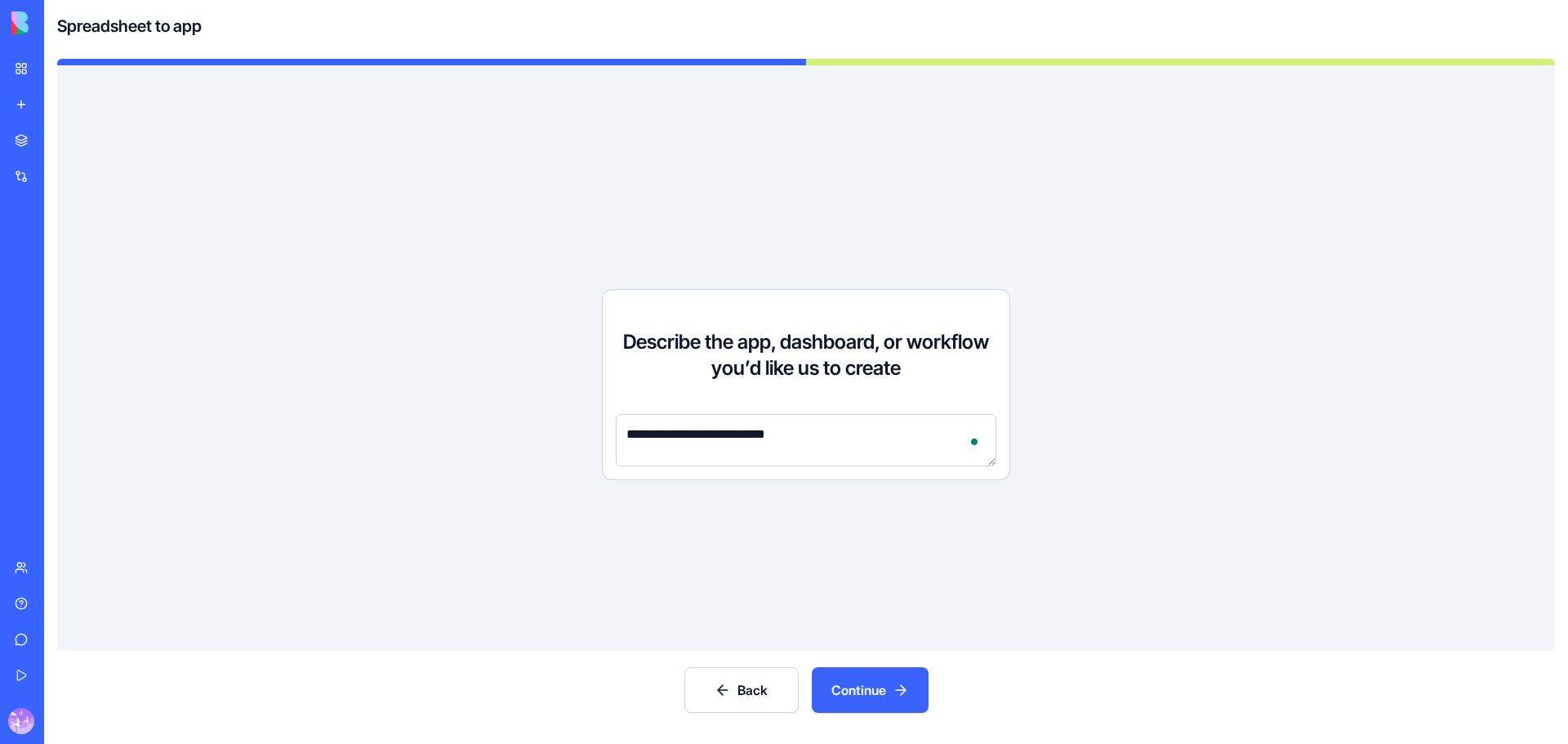
click at [940, 437] on textarea "**********" at bounding box center [806, 439] width 380 height 52
drag, startPoint x: 928, startPoint y: 431, endPoint x: 828, endPoint y: 434, distance: 100.0
click at [828, 434] on textarea "**********" at bounding box center [806, 439] width 380 height 52
click at [918, 77] on div "**********" at bounding box center [806, 358] width 1498 height 585
drag, startPoint x: 930, startPoint y: 431, endPoint x: 829, endPoint y: 430, distance: 101.0
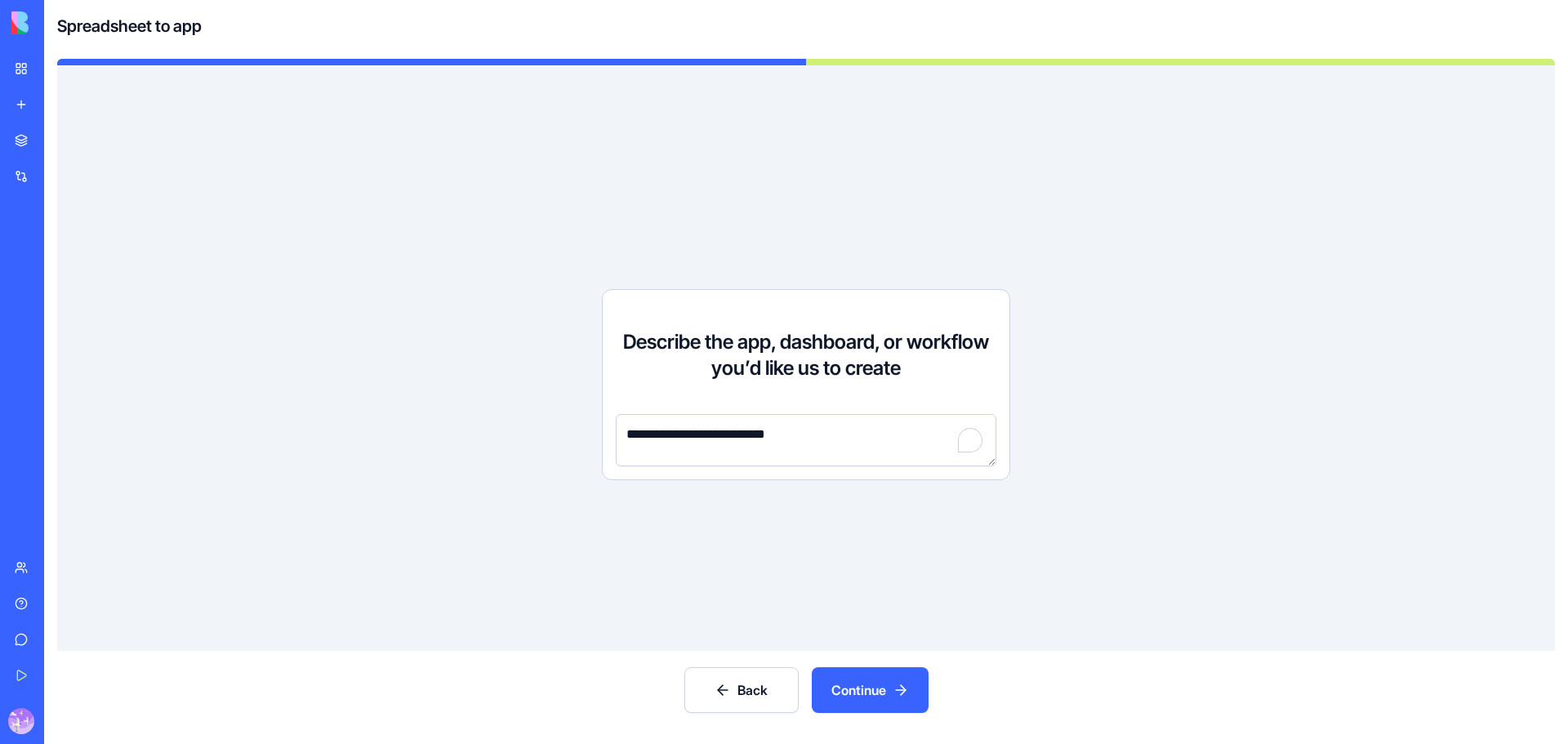
click at [829, 430] on textarea "**********" at bounding box center [806, 439] width 380 height 52
click at [625, 434] on textarea "**********" at bounding box center [806, 439] width 380 height 52
paste textarea "*********"
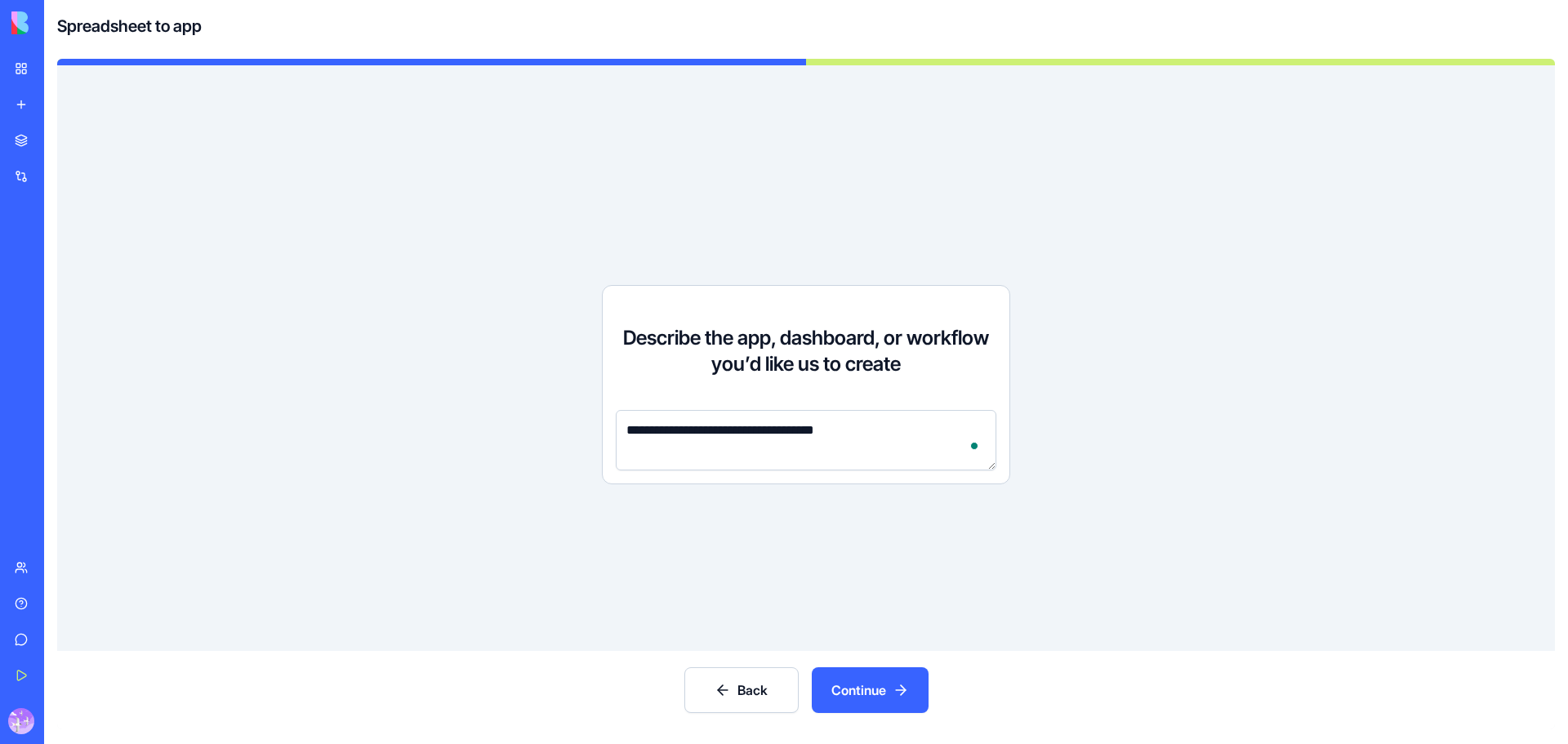
click at [801, 431] on textarea "**********" at bounding box center [806, 440] width 380 height 60
click at [742, 431] on textarea "**********" at bounding box center [806, 440] width 380 height 60
drag, startPoint x: 718, startPoint y: 445, endPoint x: 577, endPoint y: 416, distance: 144.0
click at [577, 416] on div "**********" at bounding box center [806, 358] width 1498 height 585
click at [681, 447] on textarea "**********" at bounding box center [806, 440] width 380 height 60
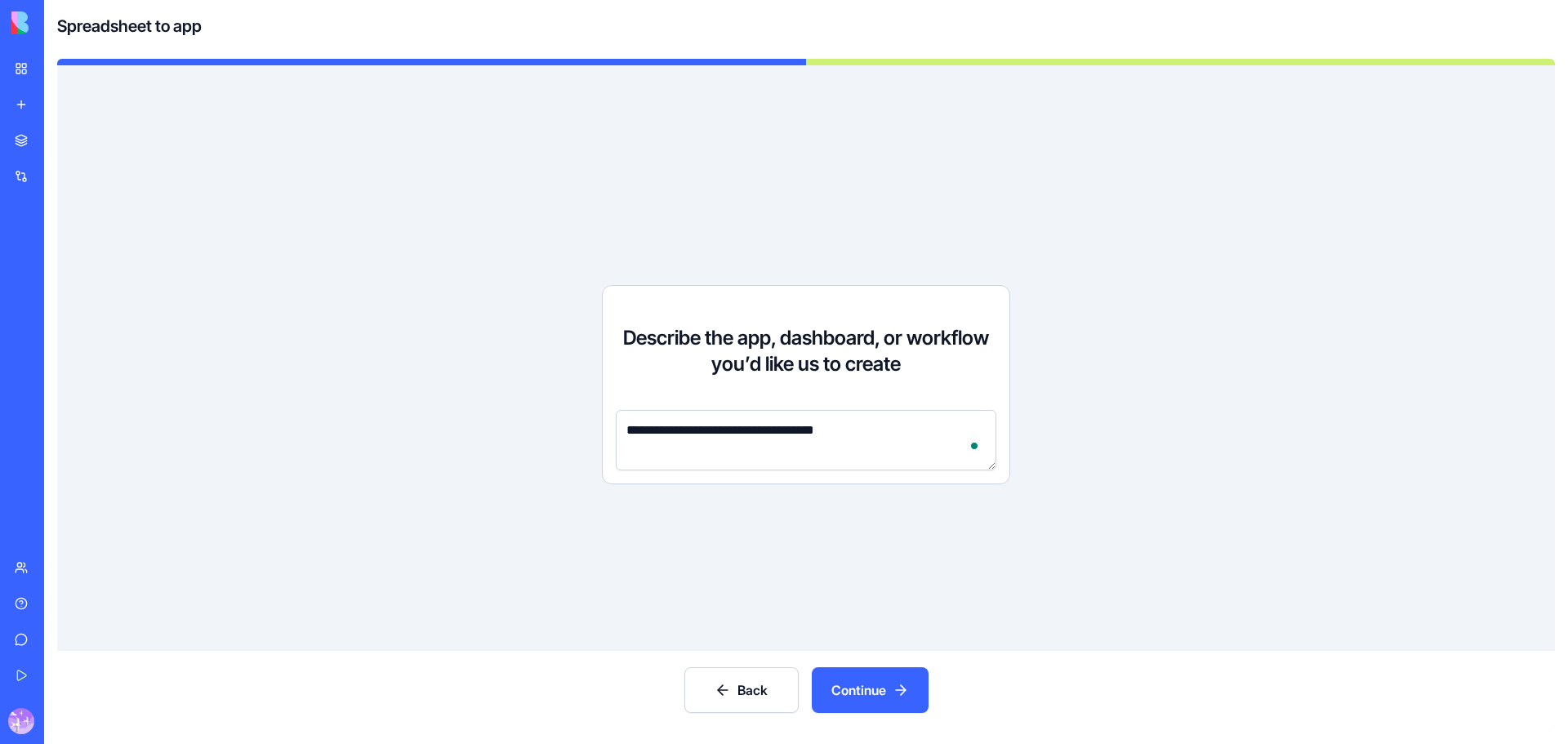
drag, startPoint x: 720, startPoint y: 449, endPoint x: 585, endPoint y: 426, distance: 136.9
click at [555, 421] on div "**********" at bounding box center [806, 358] width 1498 height 585
paste textarea "**********"
type textarea "**********"
click at [875, 693] on button "Continue" at bounding box center [870, 689] width 116 height 45
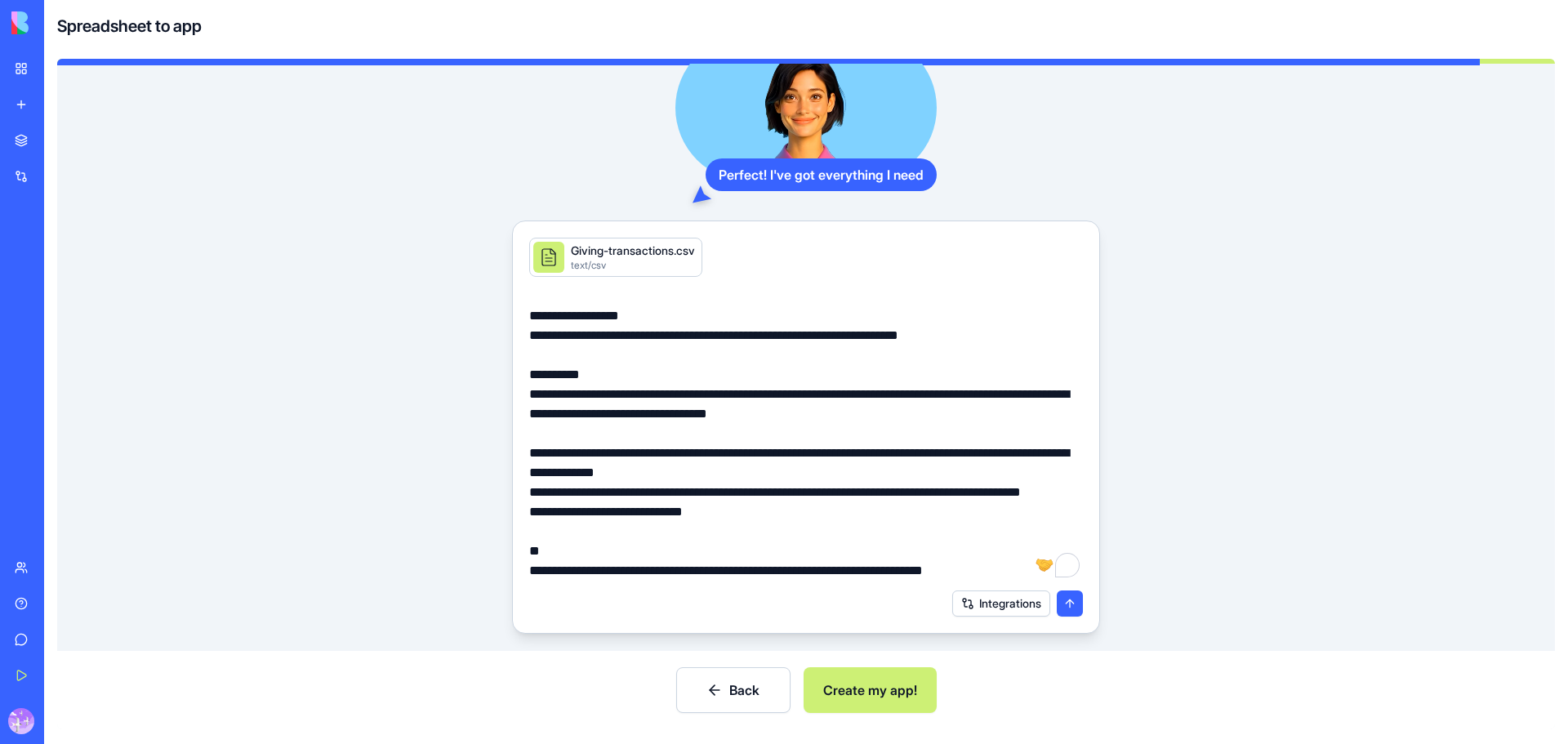
scroll to position [169, 0]
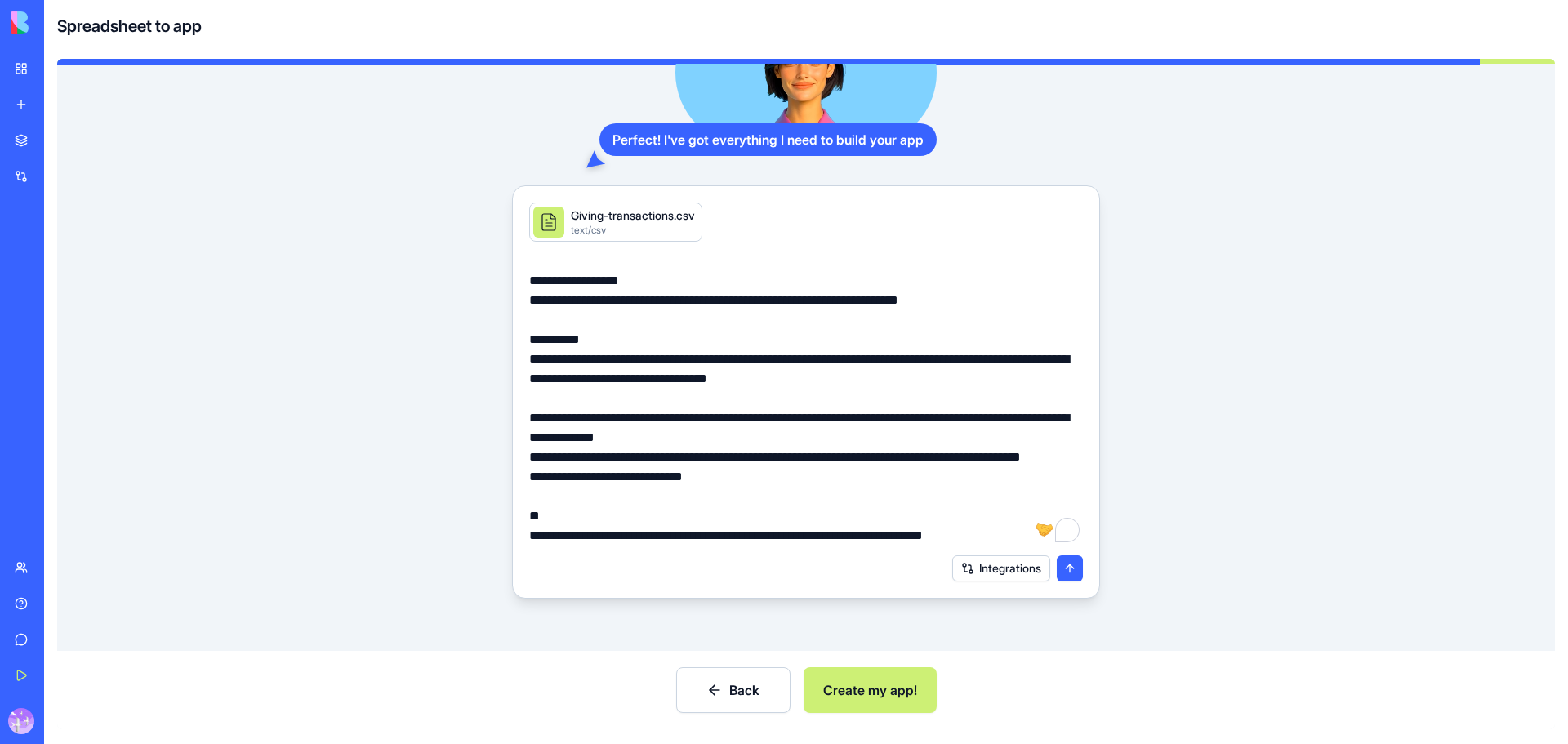
click at [868, 689] on button "Create my app!" at bounding box center [871, 689] width 133 height 45
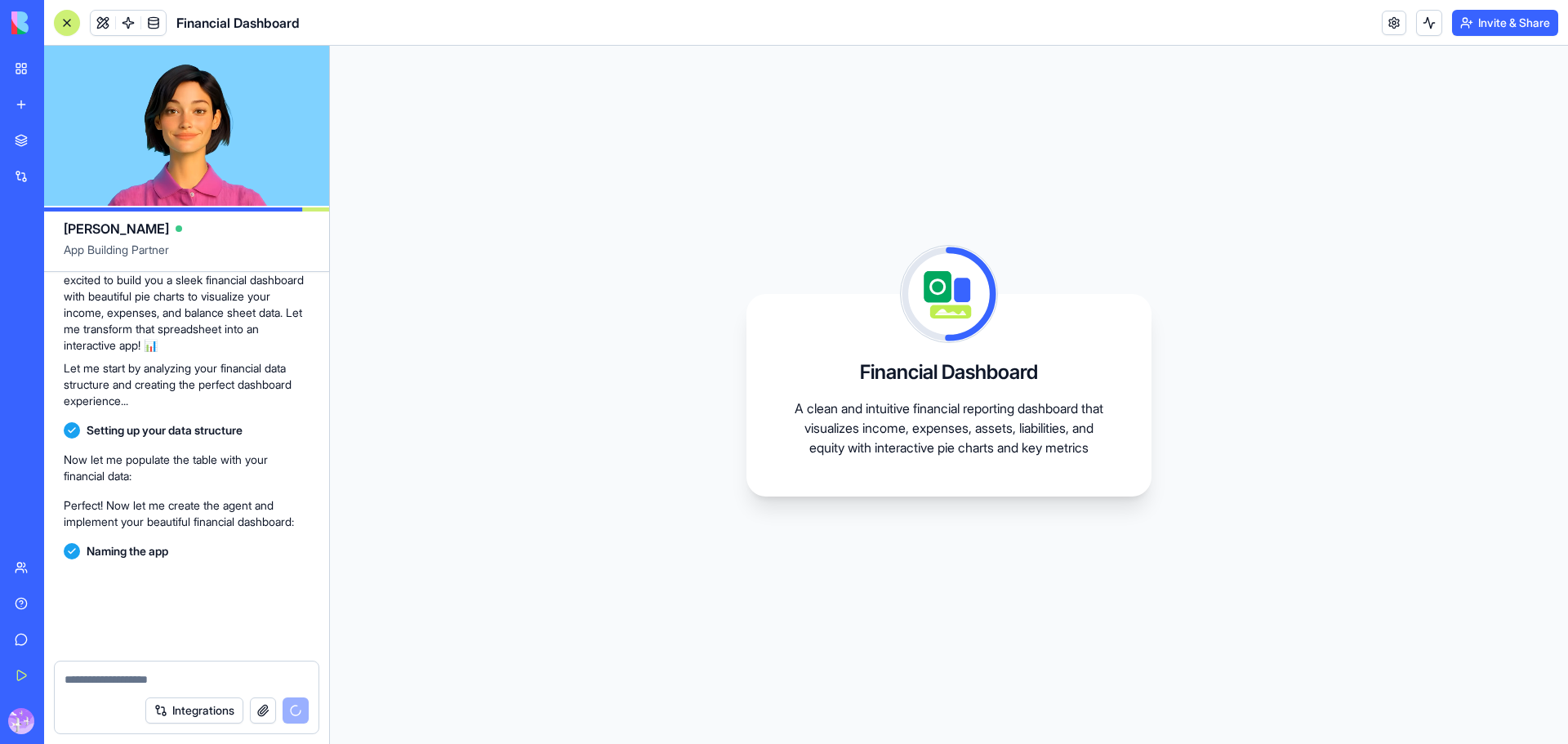
scroll to position [529, 0]
